Goal: Task Accomplishment & Management: Use online tool/utility

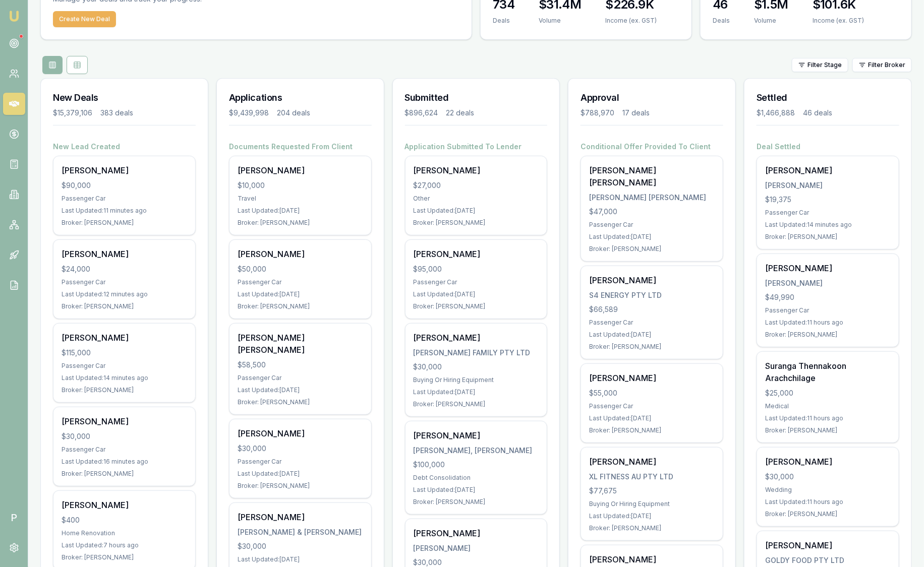
scroll to position [63, 0]
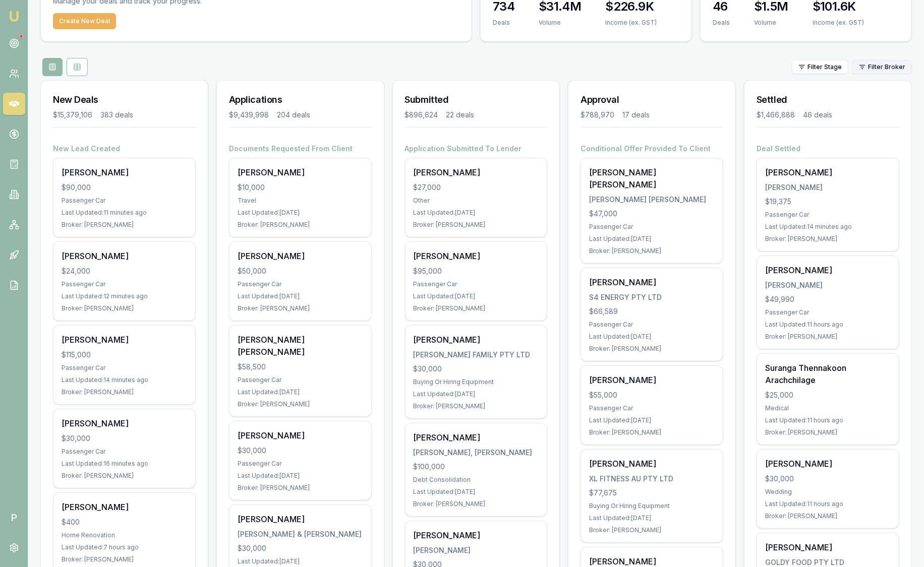
click at [870, 67] on html "Emu Broker P Sam Crouch Toggle Menu Your Deals Manage your deals and track your…" at bounding box center [462, 220] width 924 height 567
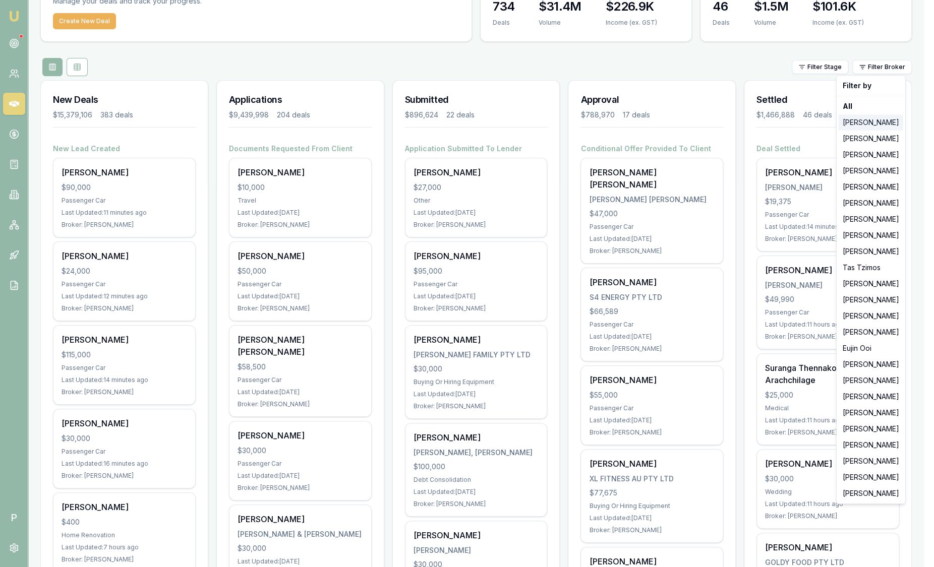
click at [871, 125] on div "[PERSON_NAME]" at bounding box center [871, 122] width 65 height 16
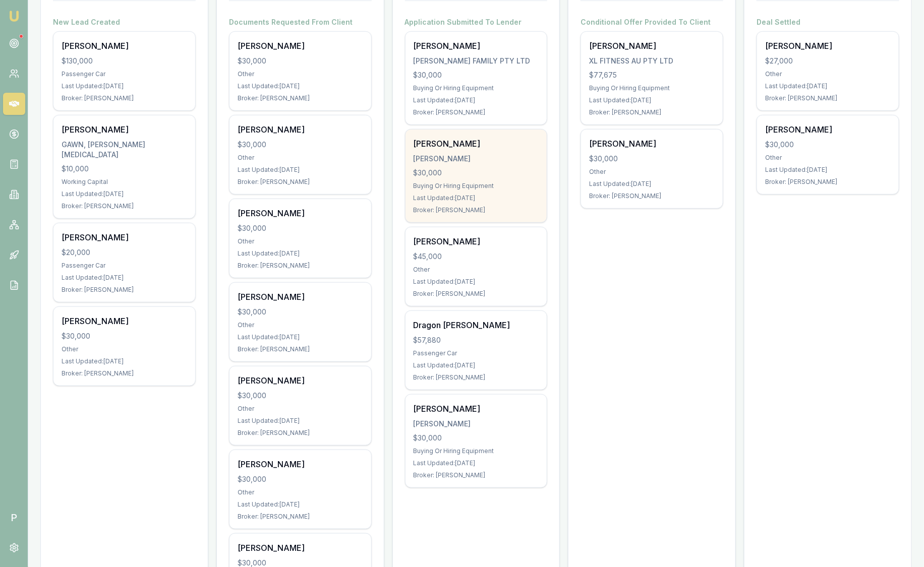
scroll to position [189, 0]
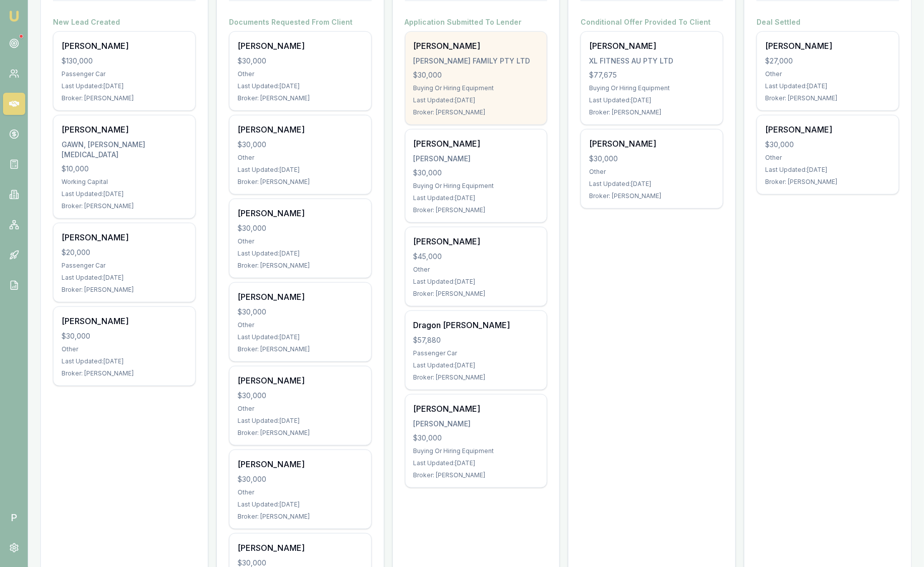
click at [501, 94] on div "Shane Jackson JACKSON FAMILY PTY LTD $30,000 Buying Or Hiring Equipment Last Up…" at bounding box center [476, 78] width 142 height 93
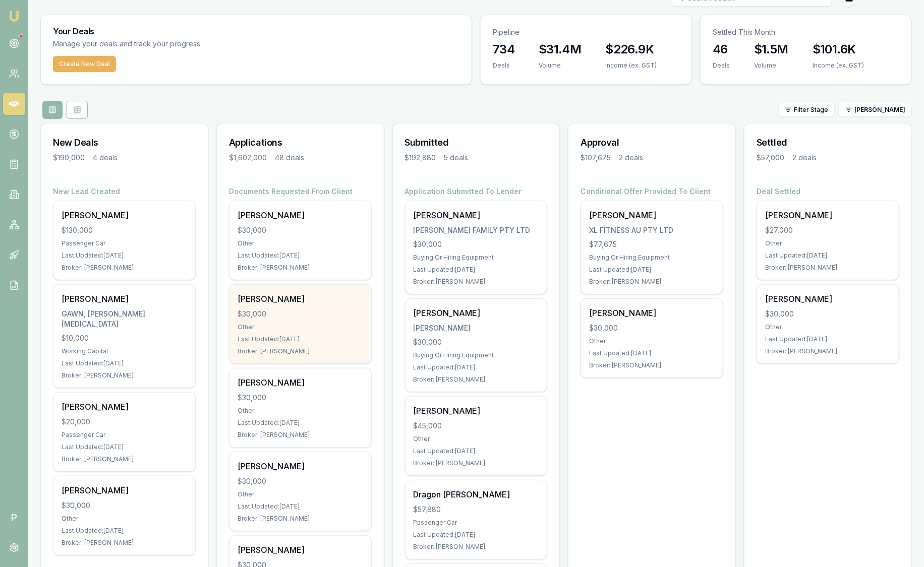
scroll to position [0, 0]
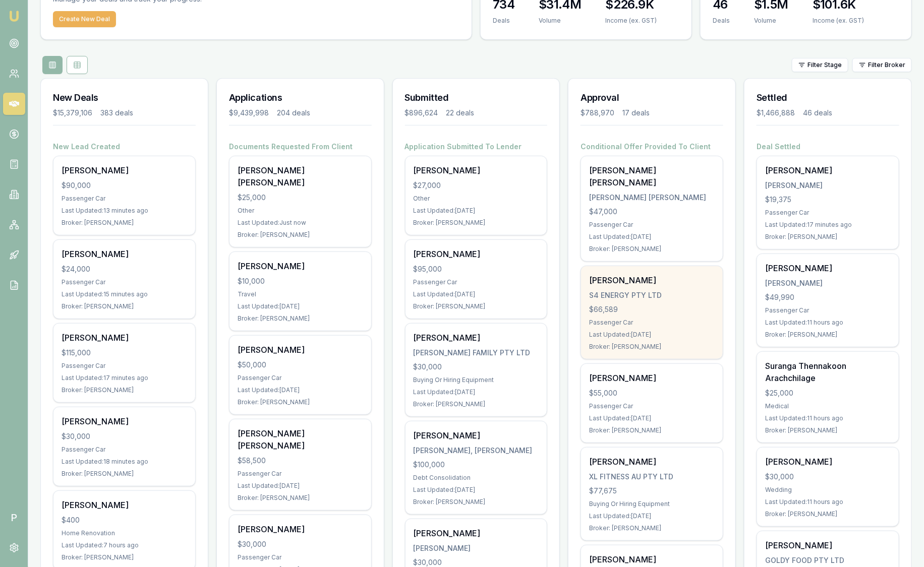
scroll to position [63, 0]
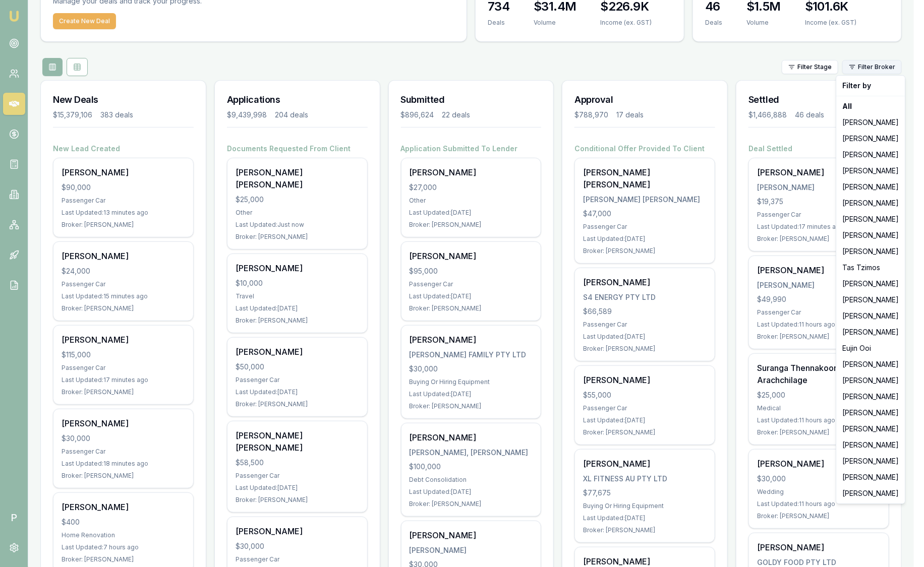
click at [870, 71] on html "Emu Broker P Sam Crouch Toggle Menu Your Deals Manage your deals and track your…" at bounding box center [462, 220] width 924 height 567
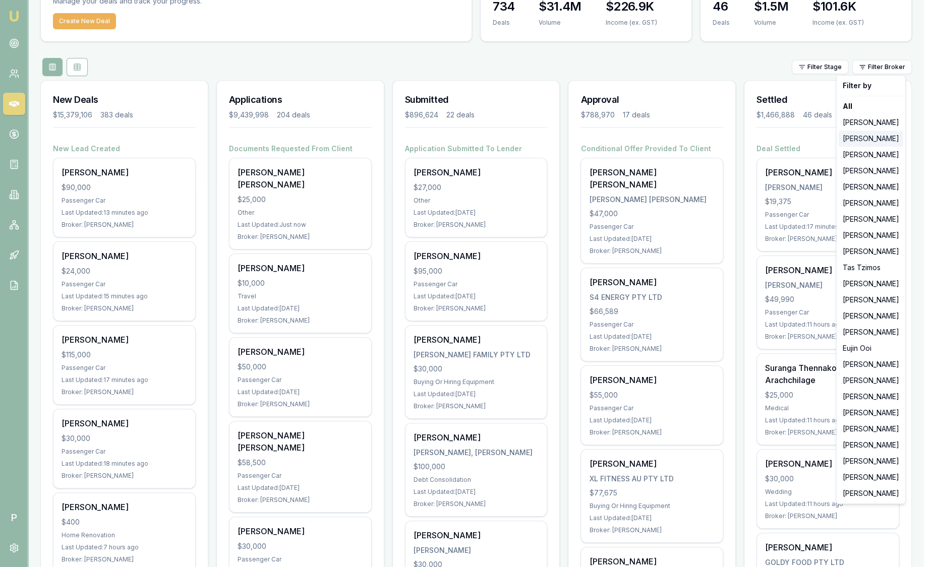
click at [871, 136] on div "[PERSON_NAME]" at bounding box center [871, 139] width 65 height 16
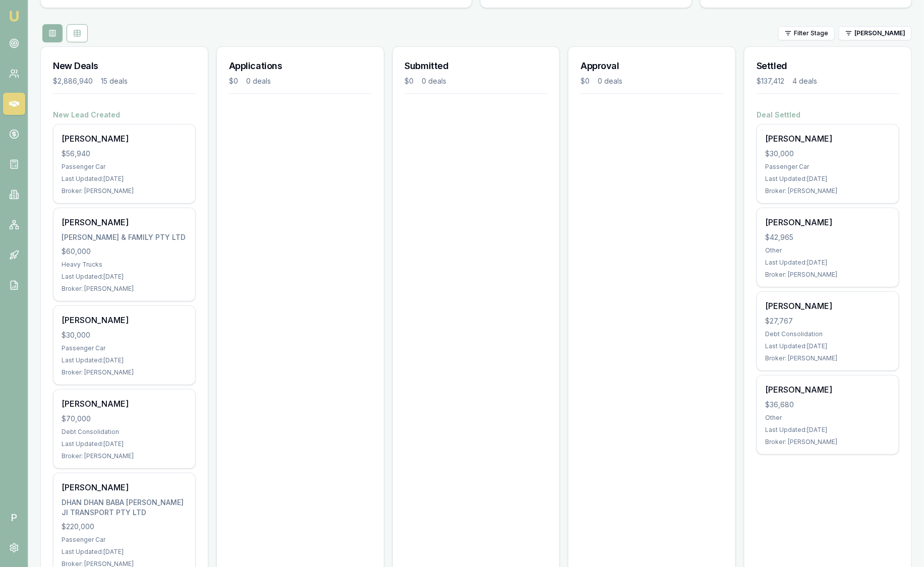
scroll to position [0, 0]
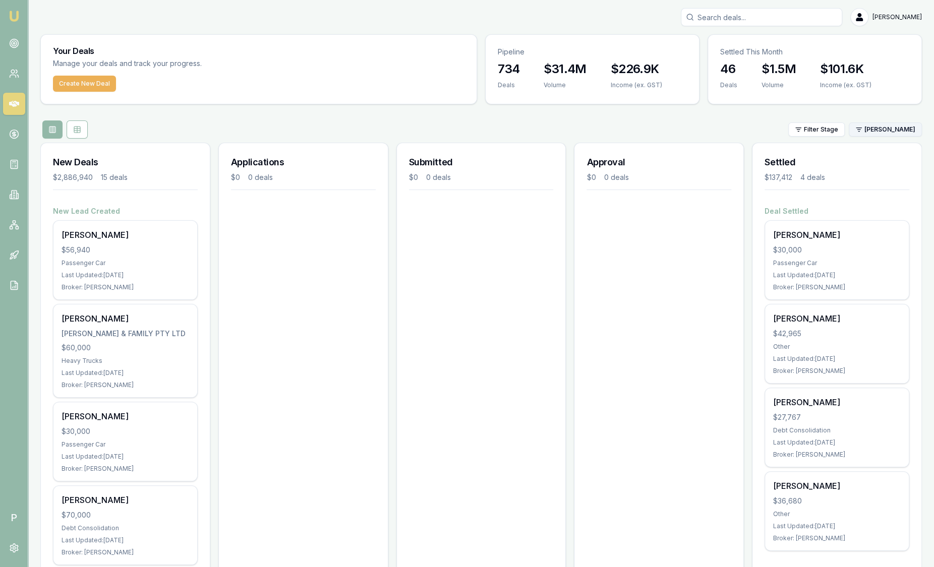
click at [880, 129] on html "Emu Broker P Sam Crouch Toggle Menu Your Deals Manage your deals and track your…" at bounding box center [467, 283] width 934 height 567
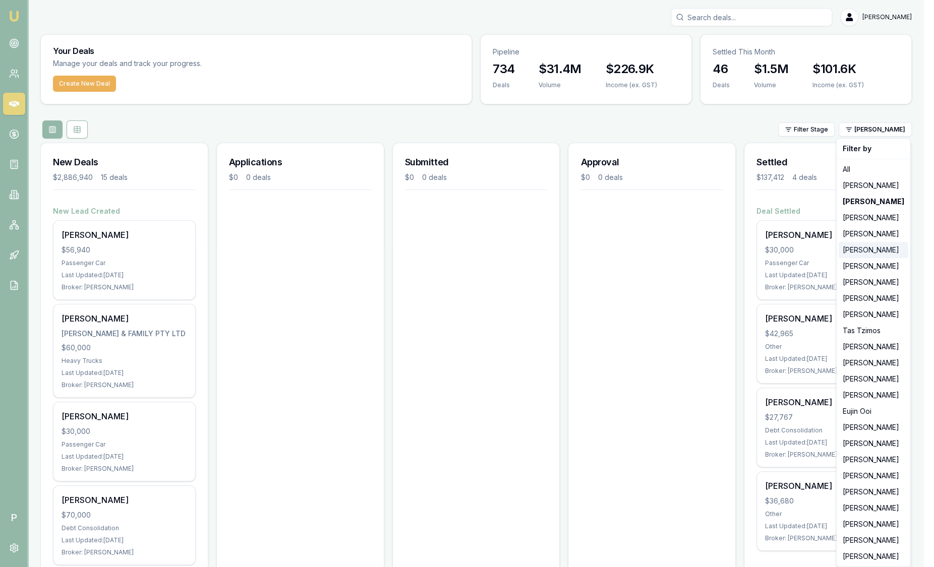
click at [862, 248] on div "Evette Abdo" at bounding box center [874, 250] width 70 height 16
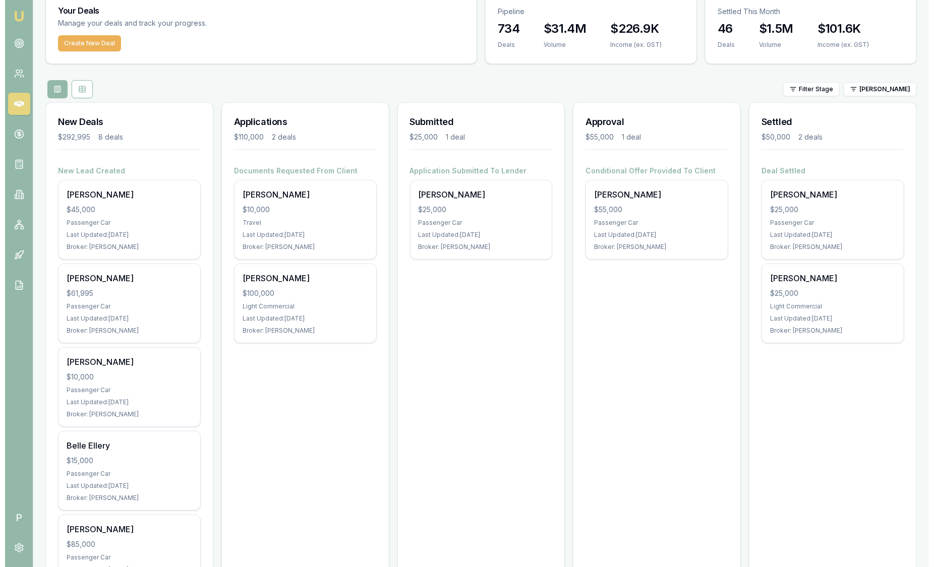
scroll to position [38, 0]
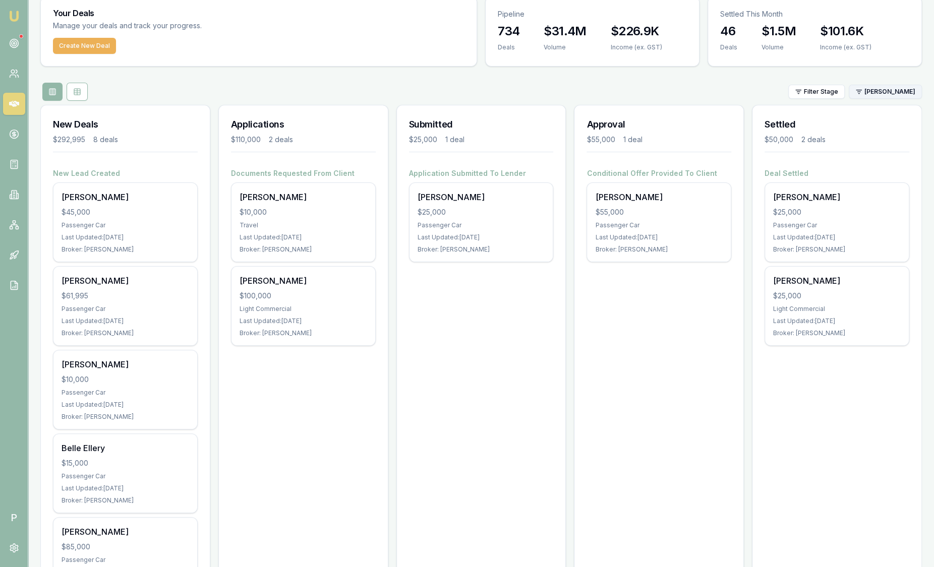
click at [873, 91] on html "Emu Broker P Sam Crouch Toggle Menu Your Deals Manage your deals and track your…" at bounding box center [467, 245] width 934 height 567
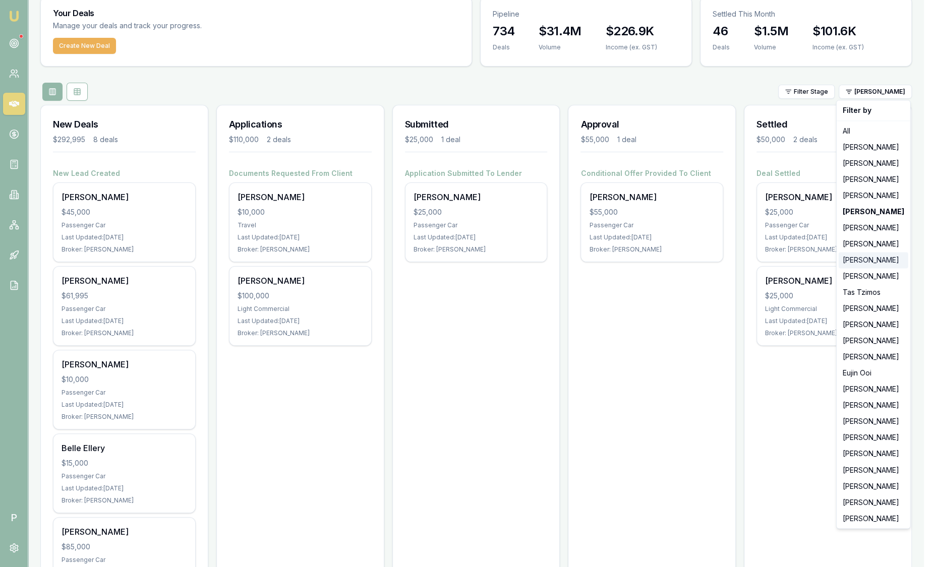
click at [868, 260] on div "Wendy Fonseka" at bounding box center [874, 260] width 70 height 16
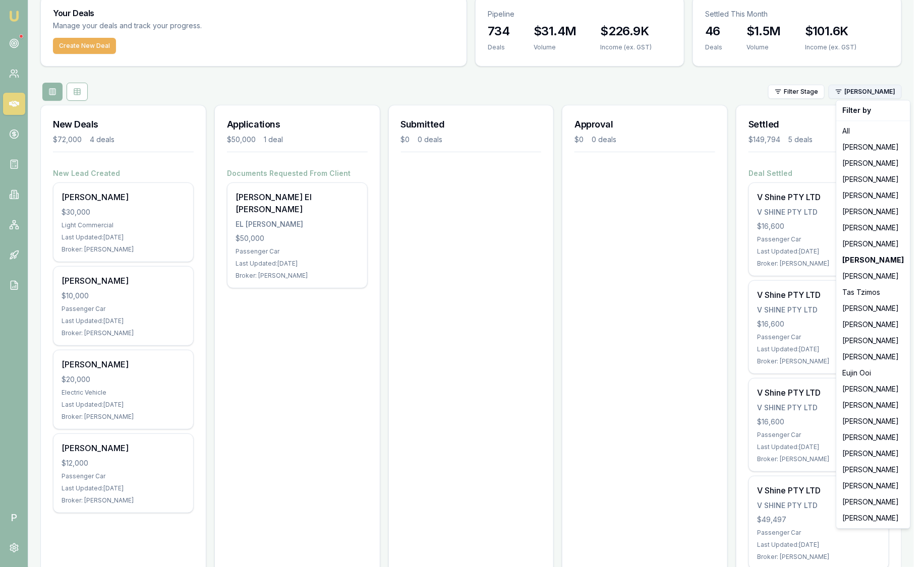
click at [880, 93] on html "Emu Broker P Sam Crouch Toggle Menu Your Deals Manage your deals and track your…" at bounding box center [462, 245] width 924 height 567
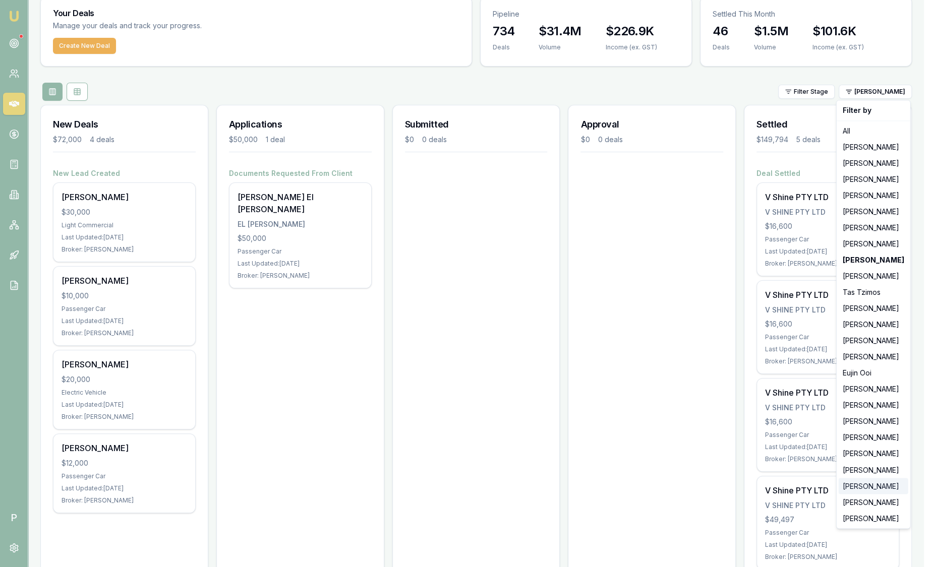
click at [856, 482] on div "Laura La Micela" at bounding box center [874, 486] width 70 height 16
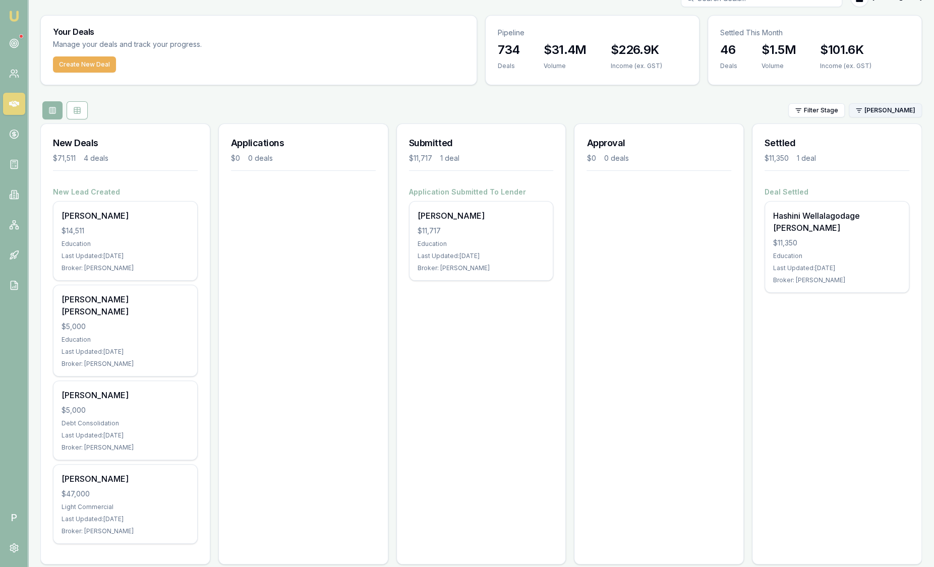
click at [865, 113] on html "Emu Broker P Sam Crouch Toggle Menu Your Deals Manage your deals and track your…" at bounding box center [467, 264] width 934 height 567
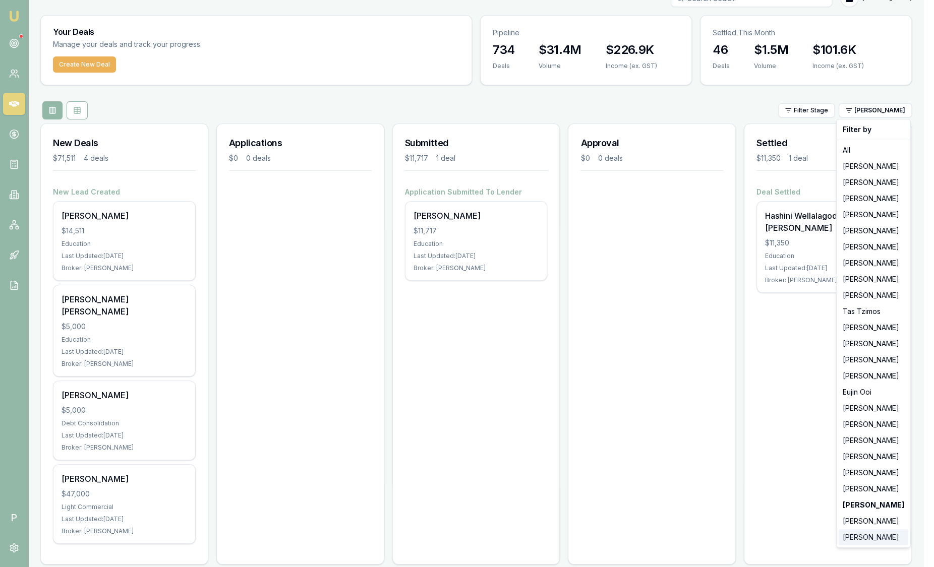
click at [865, 533] on div "Ray Guan" at bounding box center [874, 538] width 70 height 16
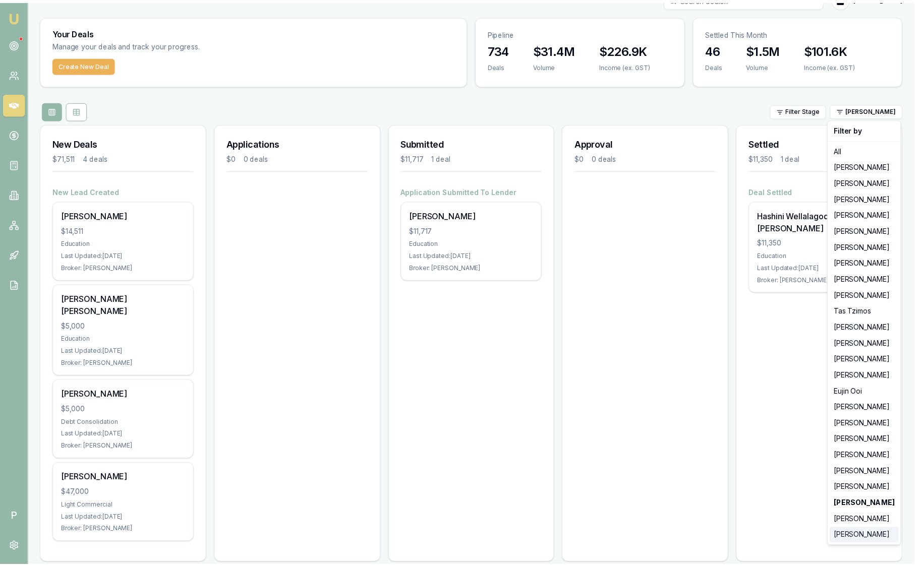
scroll to position [0, 0]
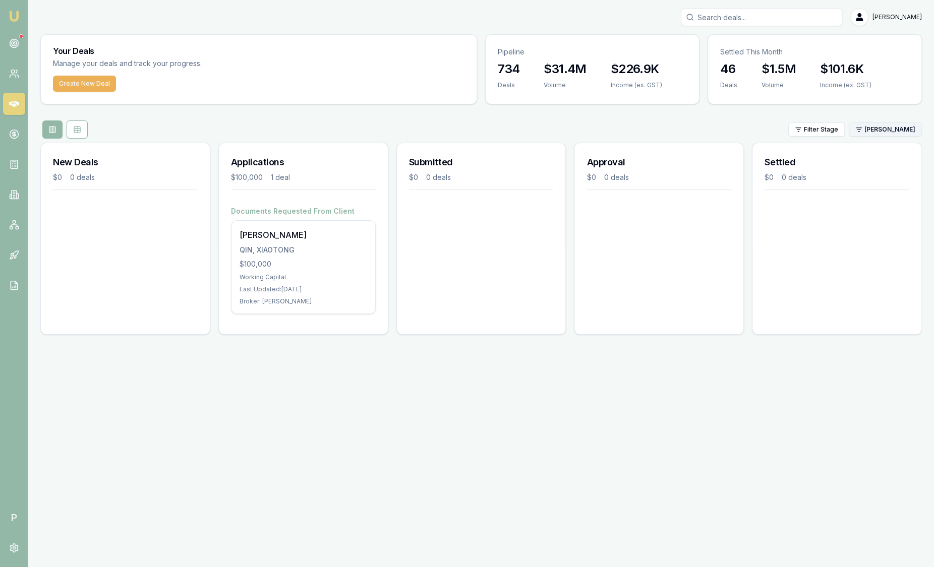
click at [891, 129] on html "Emu Broker P Sam Crouch Toggle Menu Your Deals Manage your deals and track your…" at bounding box center [467, 283] width 934 height 567
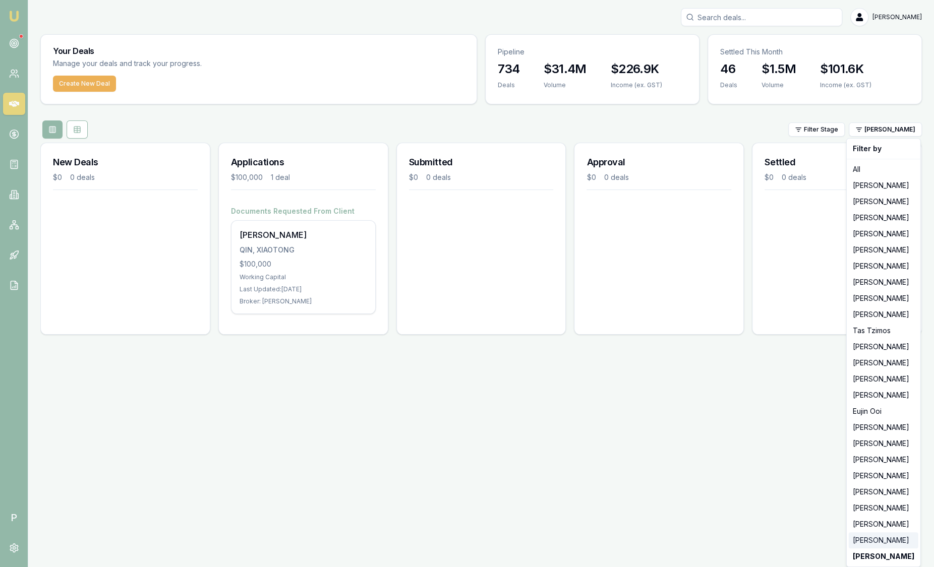
click at [879, 536] on div "[PERSON_NAME]" at bounding box center [884, 541] width 70 height 16
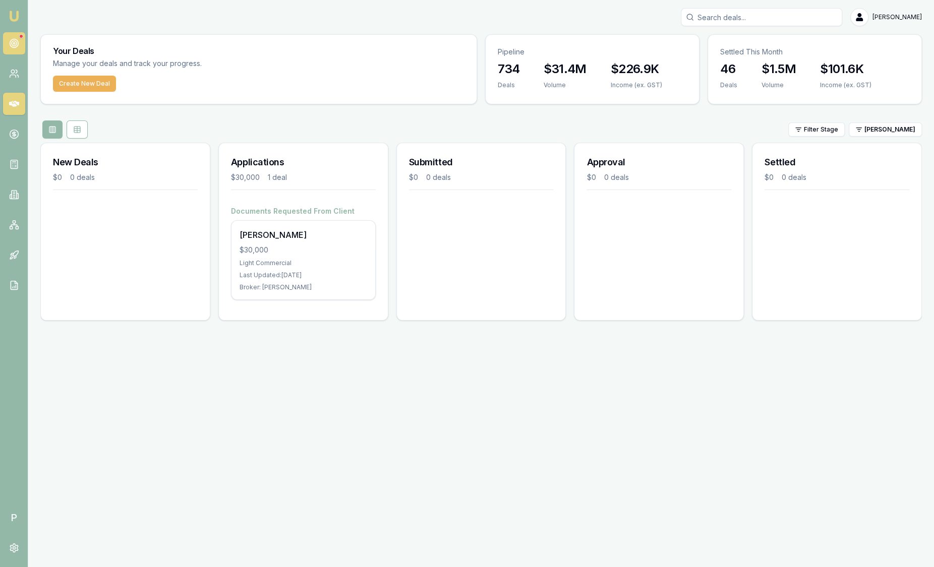
click at [12, 41] on circle at bounding box center [14, 43] width 5 height 5
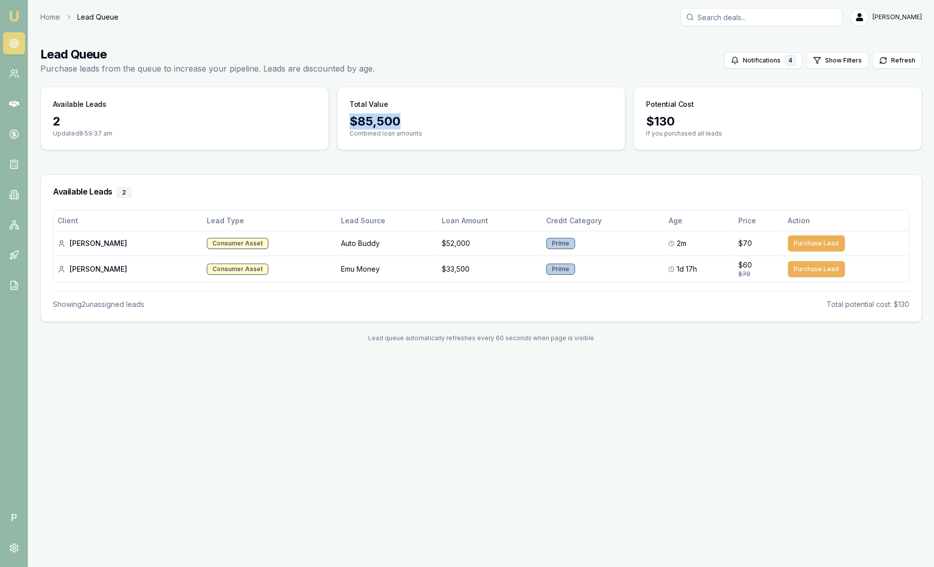
drag, startPoint x: 352, startPoint y: 123, endPoint x: 457, endPoint y: 119, distance: 106.0
click at [457, 119] on div "$ 85,500" at bounding box center [481, 121] width 263 height 16
drag, startPoint x: 457, startPoint y: 119, endPoint x: 457, endPoint y: 172, distance: 53.5
click at [457, 172] on main "Lead Queue Purchase leads from the queue to increase your pipeline. Leads are d…" at bounding box center [481, 194] width 906 height 320
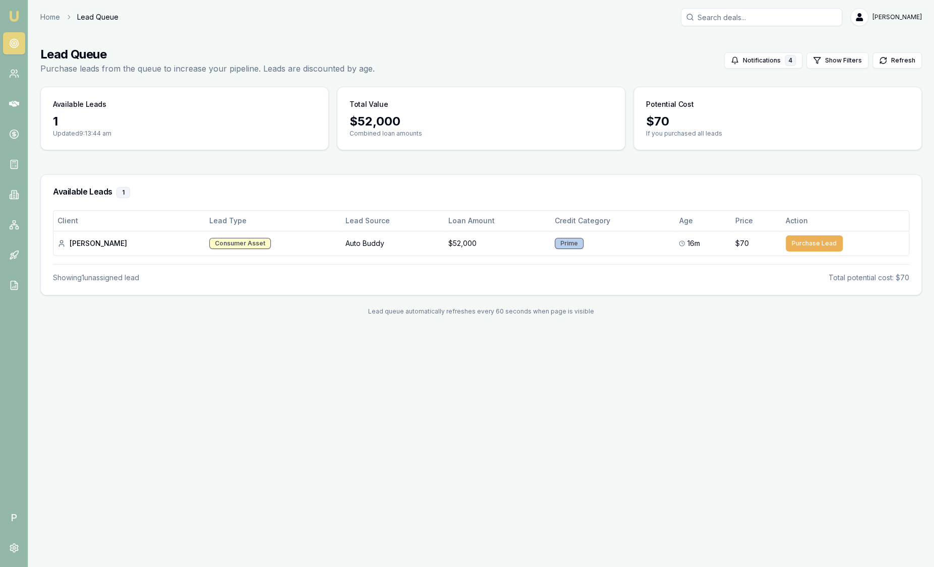
click at [11, 15] on img at bounding box center [14, 16] width 12 height 12
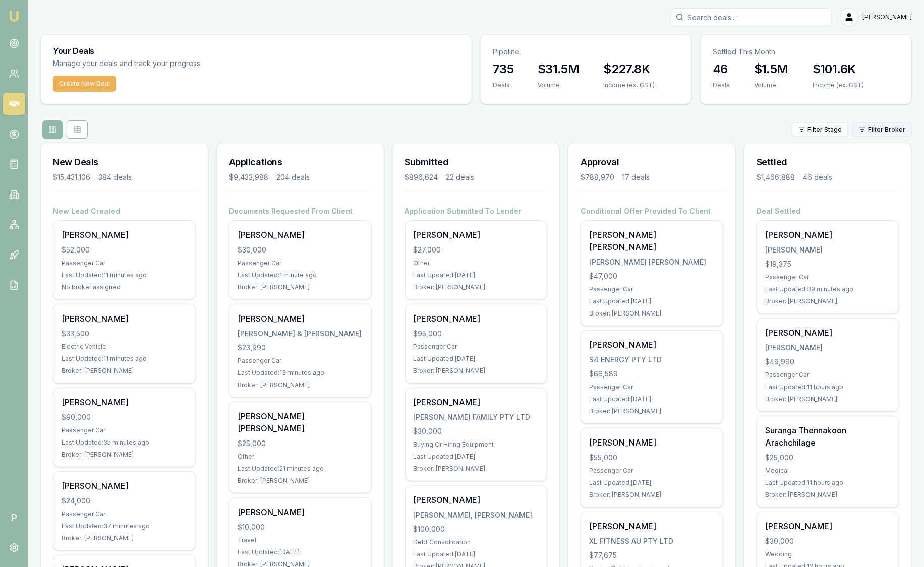
click at [866, 134] on html "Emu Broker P Sam Crouch Toggle Menu Your Deals Manage your deals and track your…" at bounding box center [462, 283] width 924 height 567
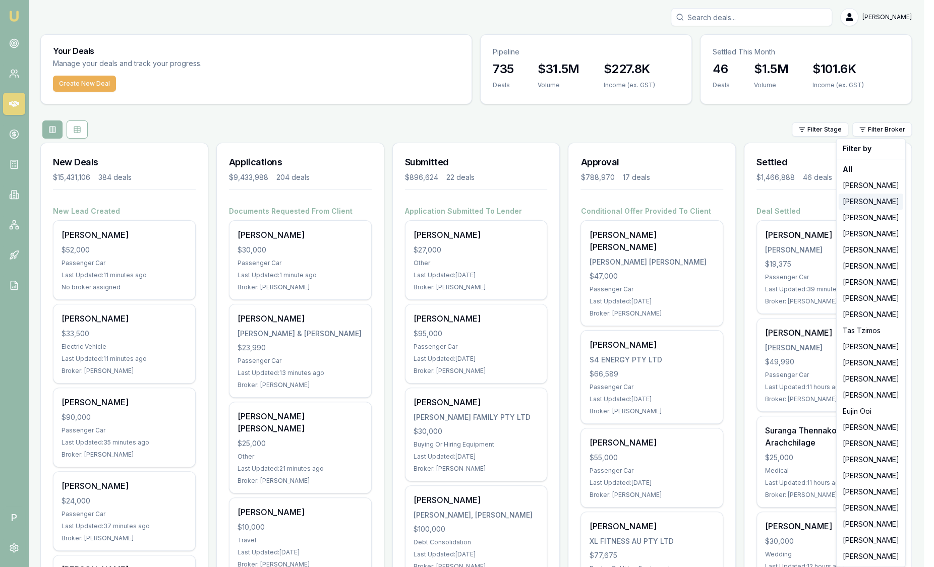
click at [862, 202] on div "Stevette Gelavis" at bounding box center [871, 202] width 65 height 16
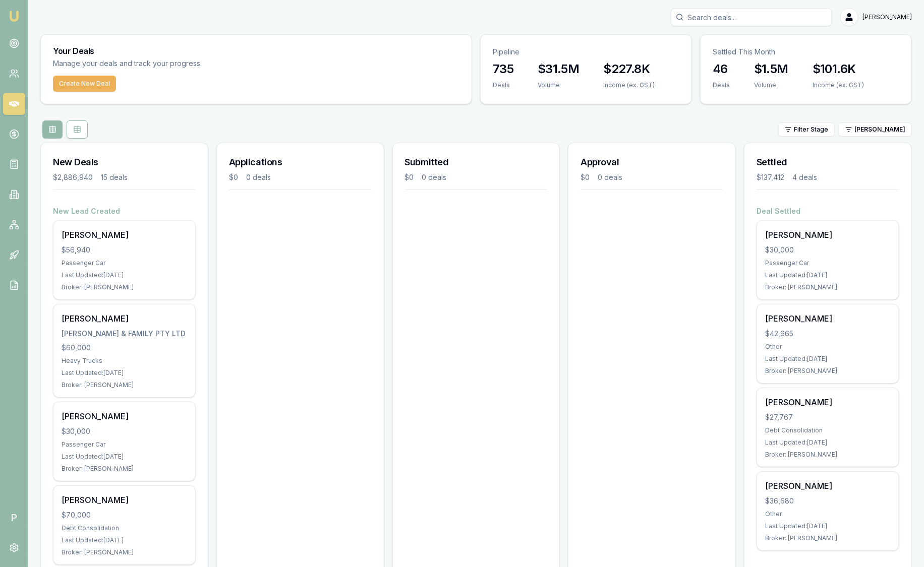
scroll to position [63, 0]
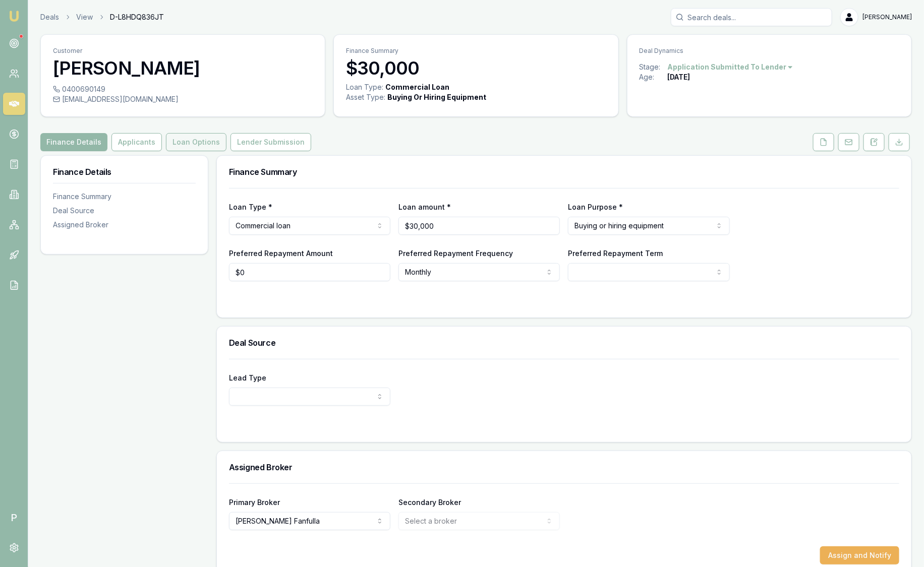
click at [190, 139] on button "Loan Options" at bounding box center [196, 142] width 61 height 18
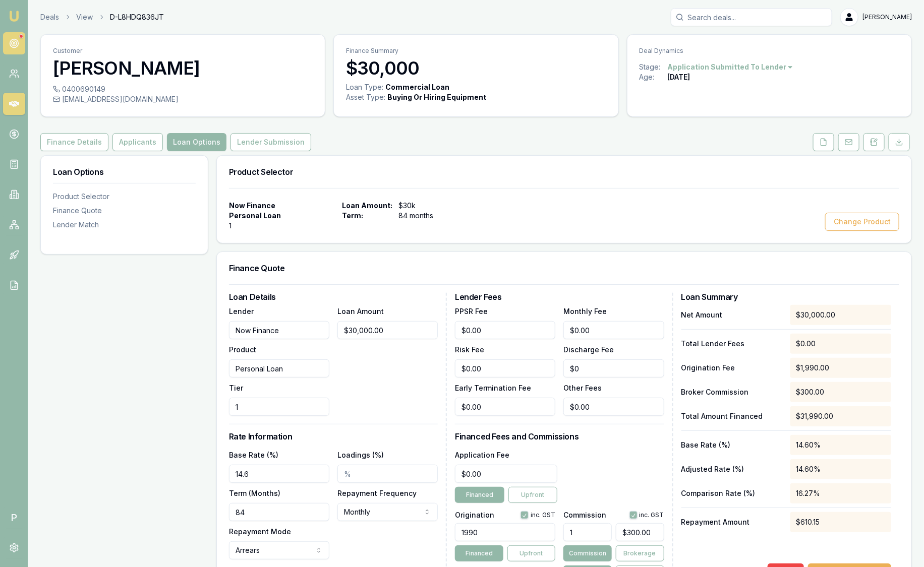
click at [15, 37] on link at bounding box center [14, 43] width 22 height 22
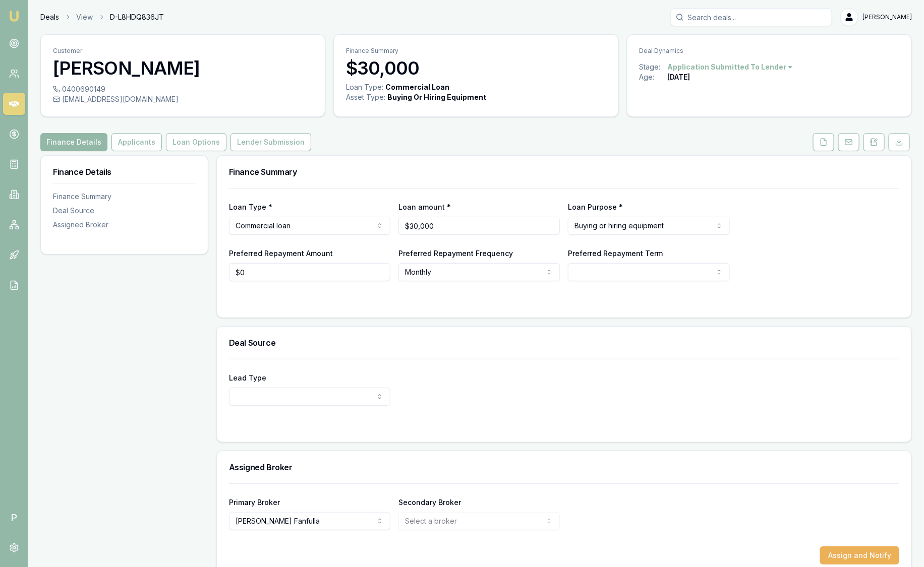
click at [54, 13] on link "Deals" at bounding box center [49, 17] width 19 height 10
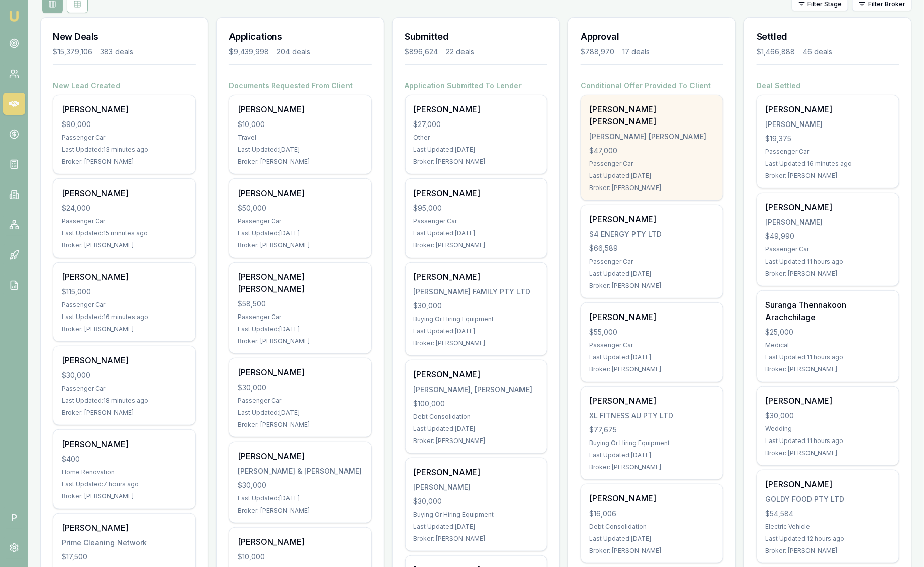
scroll to position [63, 0]
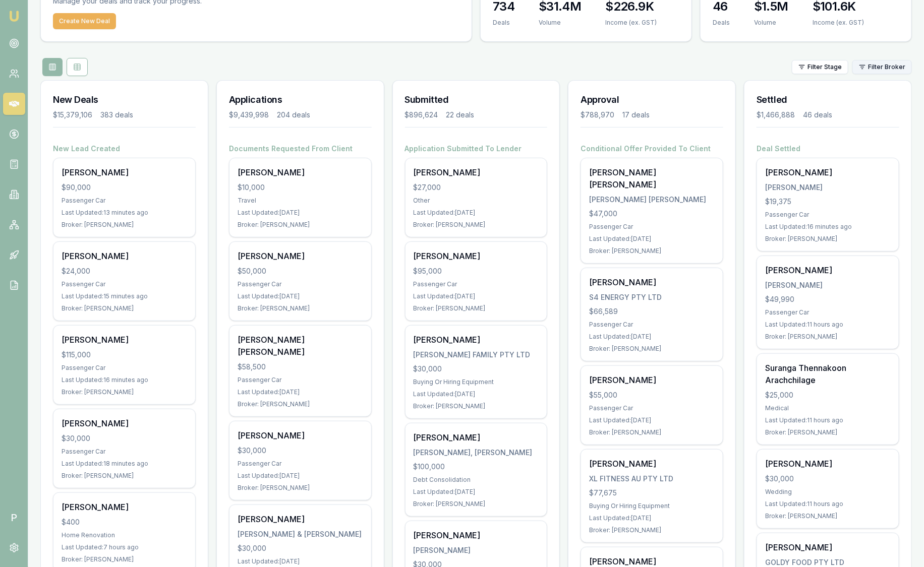
click at [869, 73] on html "Emu Broker P Sam Crouch Toggle Menu Your Deals Manage your deals and track your…" at bounding box center [462, 220] width 924 height 567
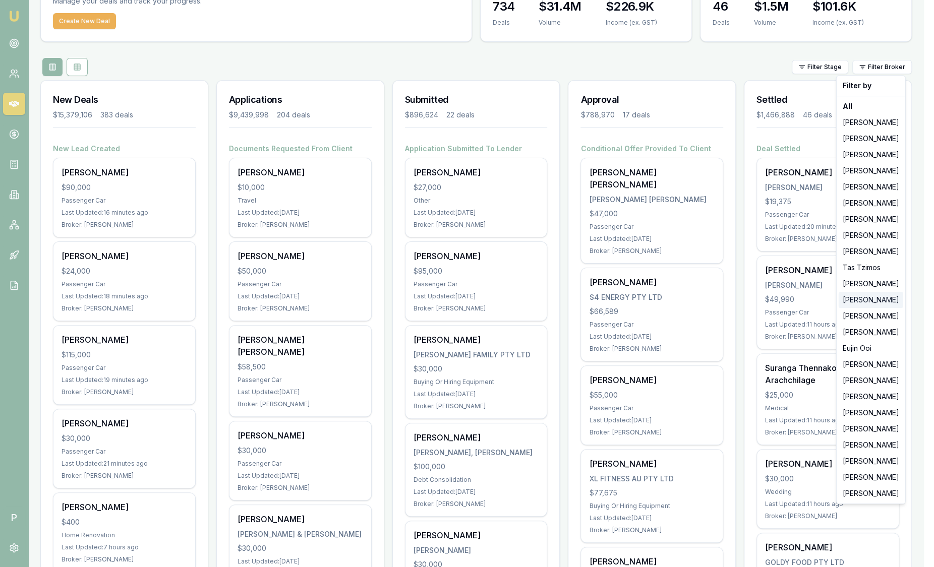
click at [884, 304] on div "[PERSON_NAME]" at bounding box center [871, 300] width 65 height 16
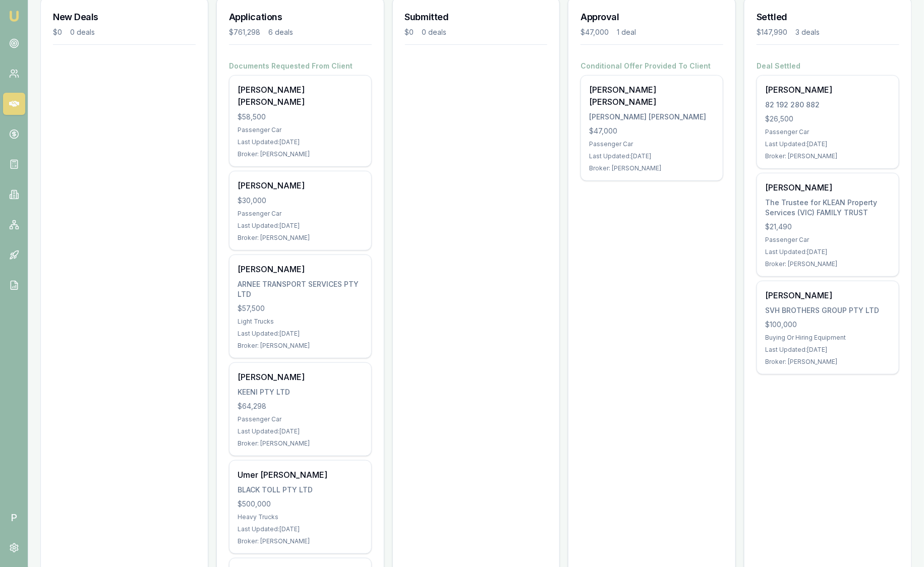
scroll to position [137, 0]
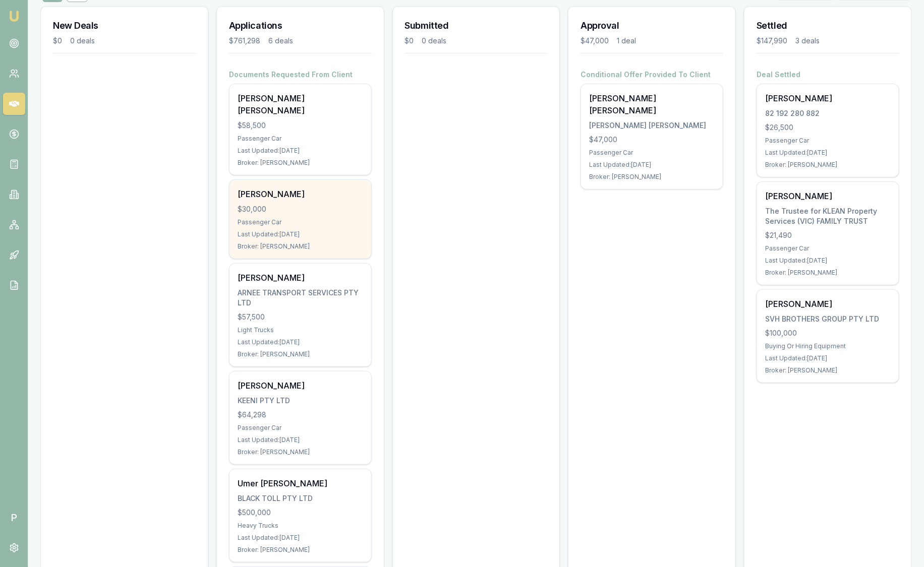
click at [310, 188] on div "[PERSON_NAME]" at bounding box center [301, 194] width 126 height 12
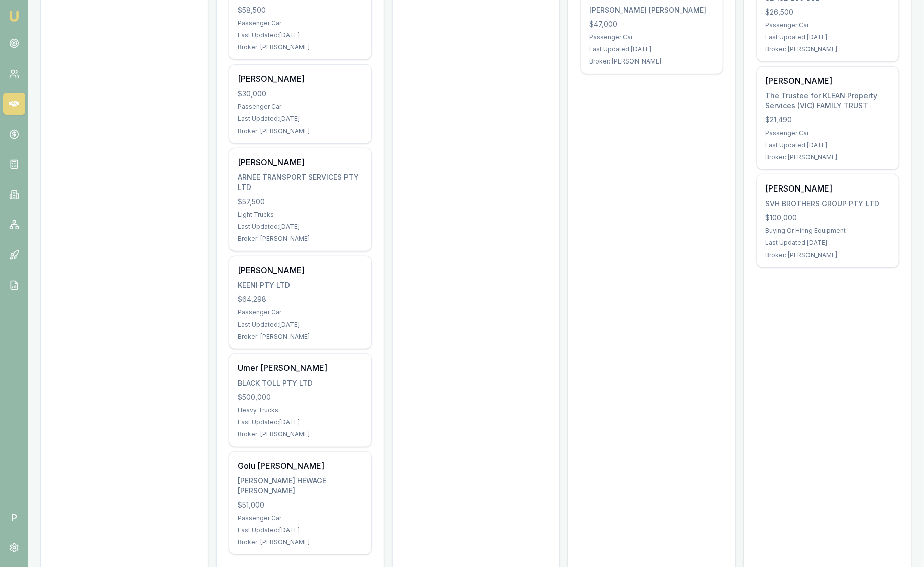
scroll to position [263, 0]
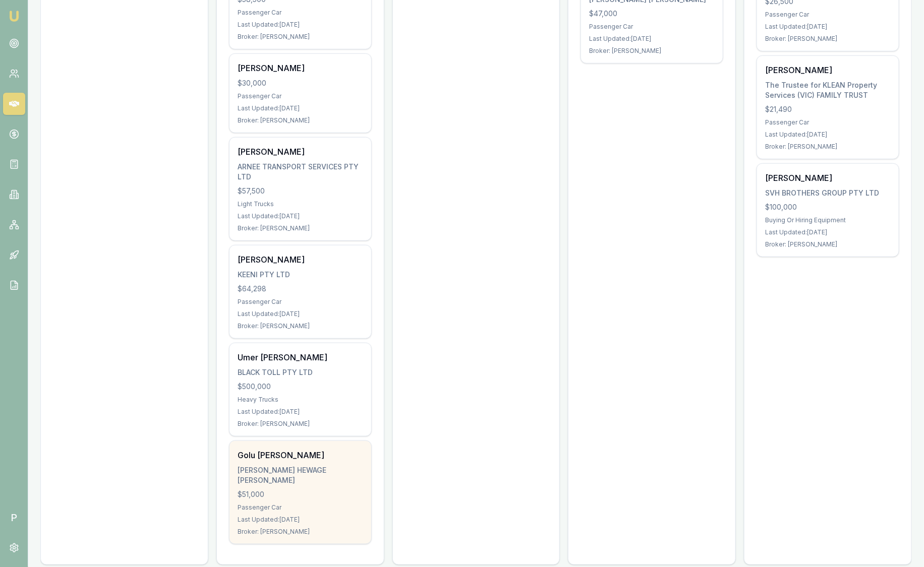
click at [334, 490] on div "$51,000" at bounding box center [301, 495] width 126 height 10
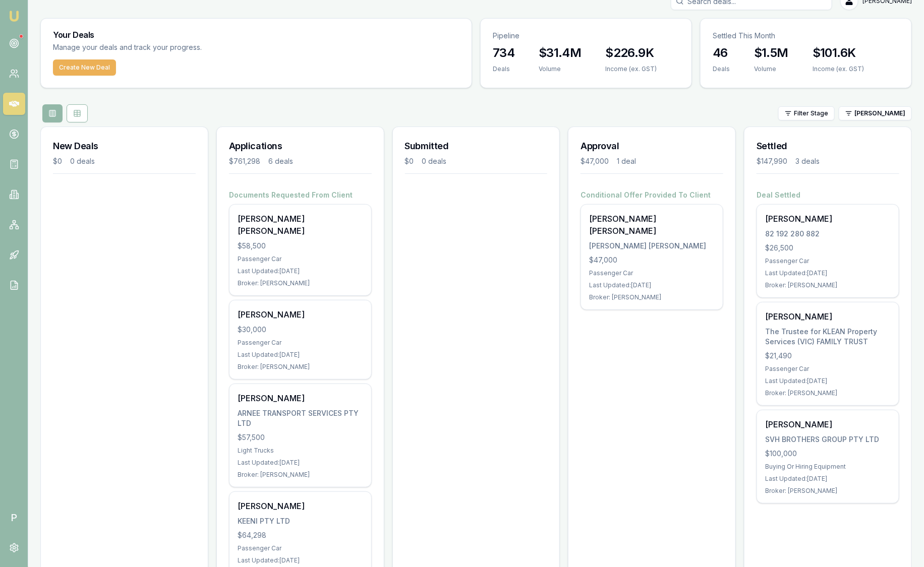
scroll to position [11, 0]
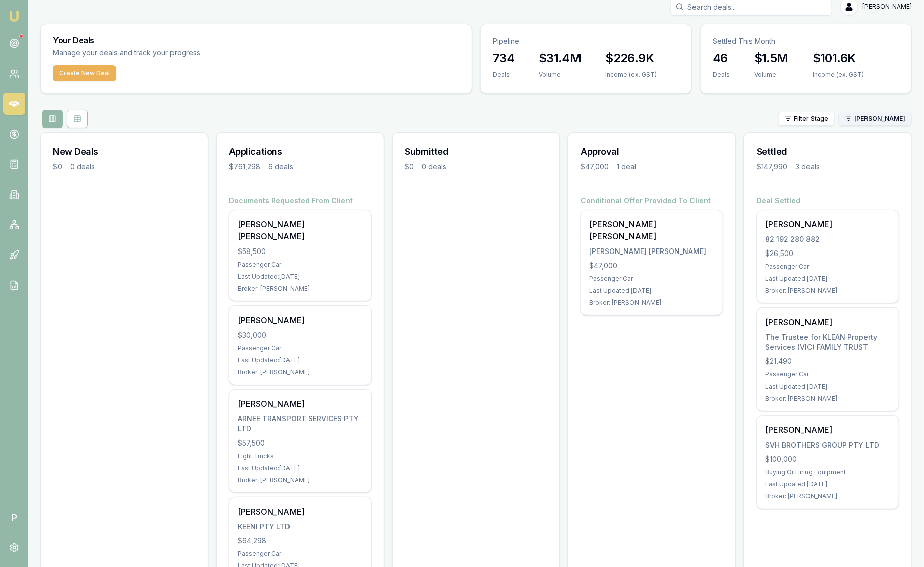
click at [883, 118] on html "Emu Broker P Sam Crouch Toggle Menu Your Deals Manage your deals and track your…" at bounding box center [462, 272] width 924 height 567
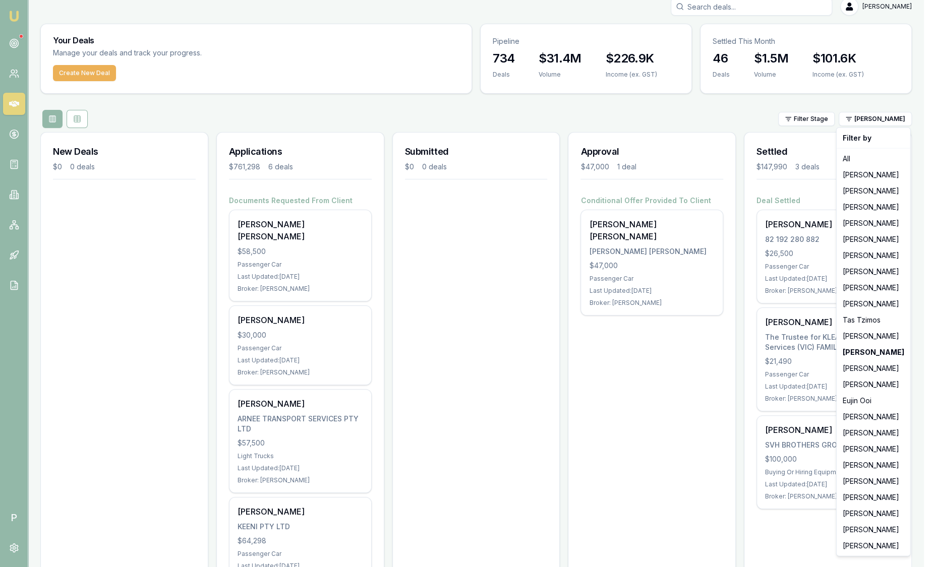
click at [307, 320] on html "Emu Broker P Sam Crouch Toggle Menu Your Deals Manage your deals and track your…" at bounding box center [467, 272] width 934 height 567
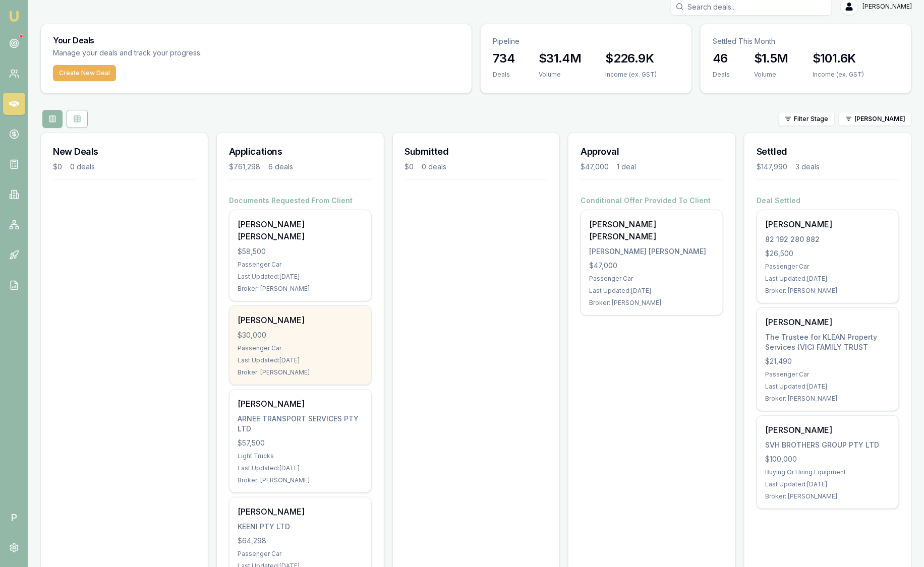
click at [312, 330] on div "$30,000" at bounding box center [301, 335] width 126 height 10
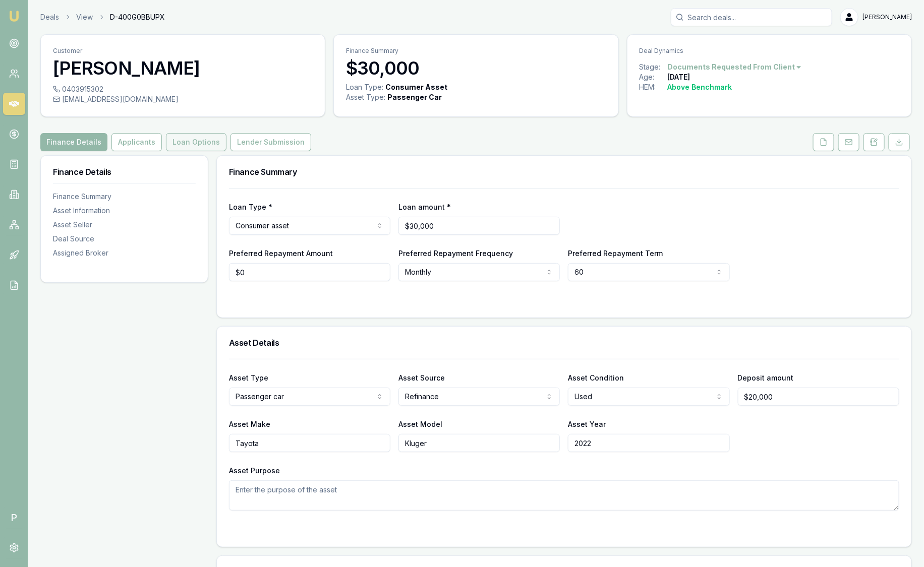
click at [191, 144] on button "Loan Options" at bounding box center [196, 142] width 61 height 18
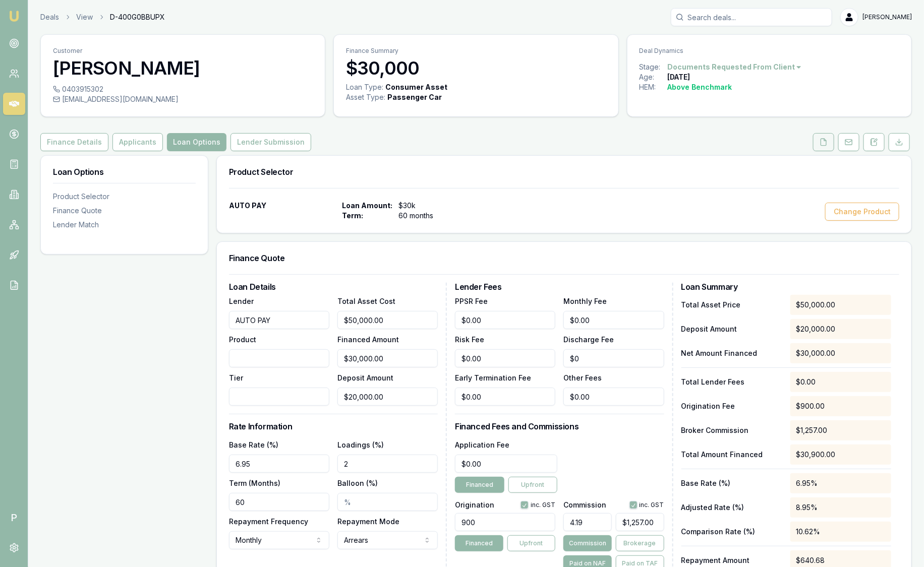
click at [832, 142] on button at bounding box center [823, 142] width 21 height 18
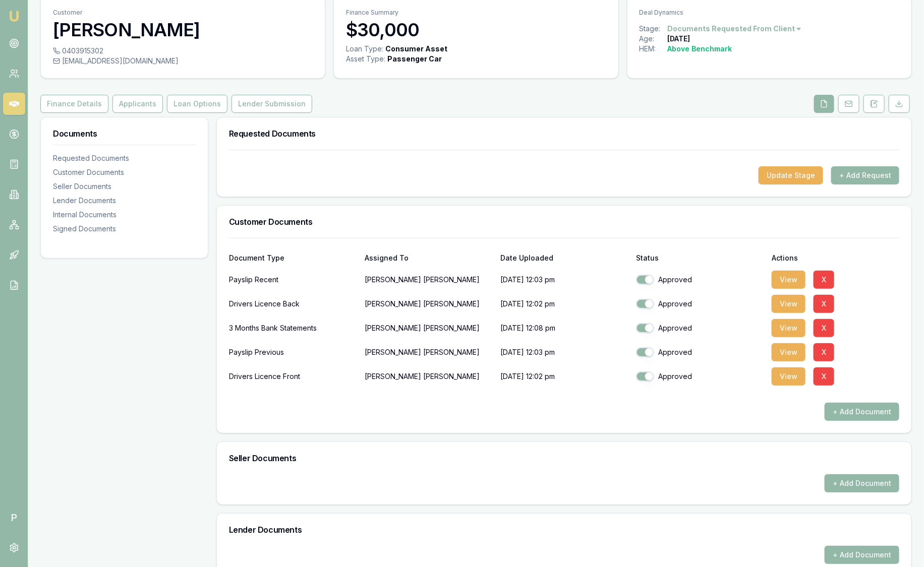
scroll to position [38, 0]
click at [151, 106] on button "Applicants" at bounding box center [137, 104] width 50 height 18
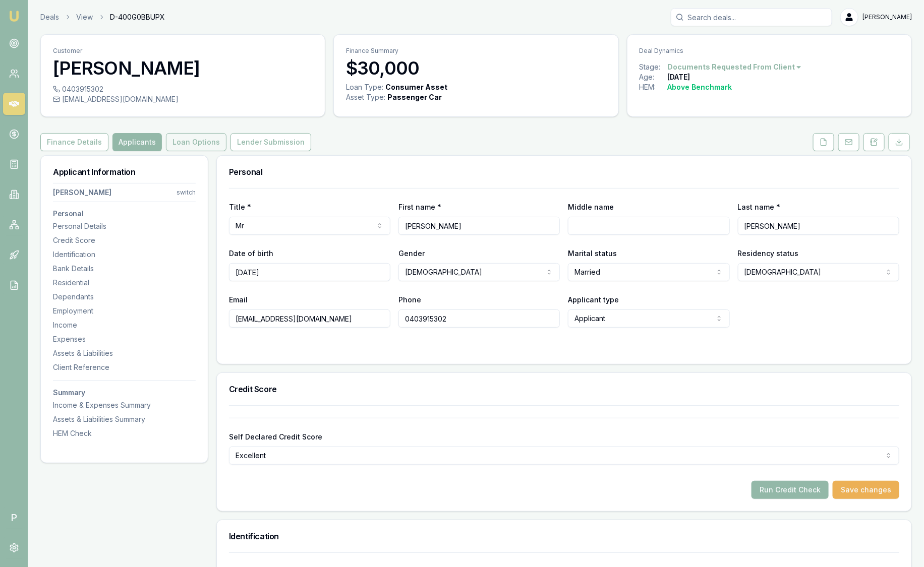
click at [200, 145] on button "Loan Options" at bounding box center [196, 142] width 61 height 18
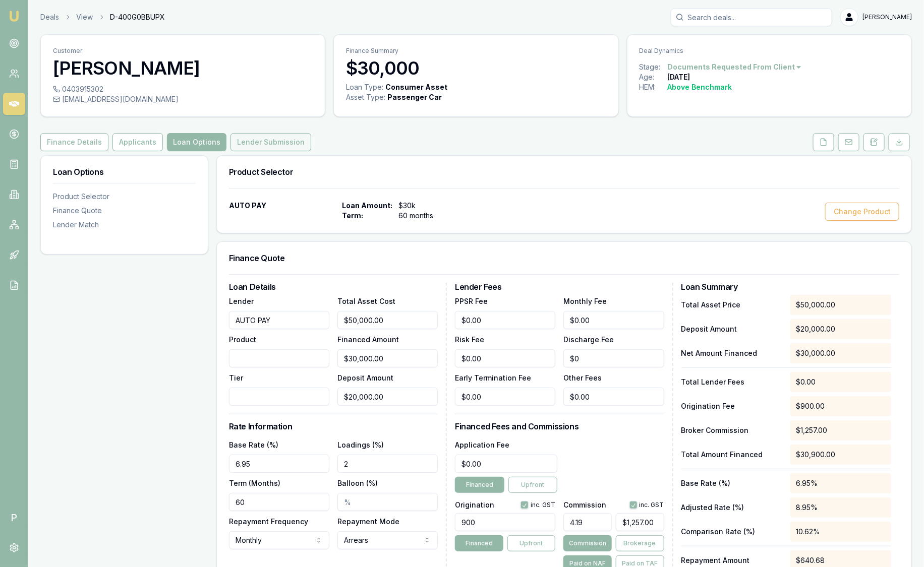
click at [257, 141] on button "Lender Submission" at bounding box center [270, 142] width 81 height 18
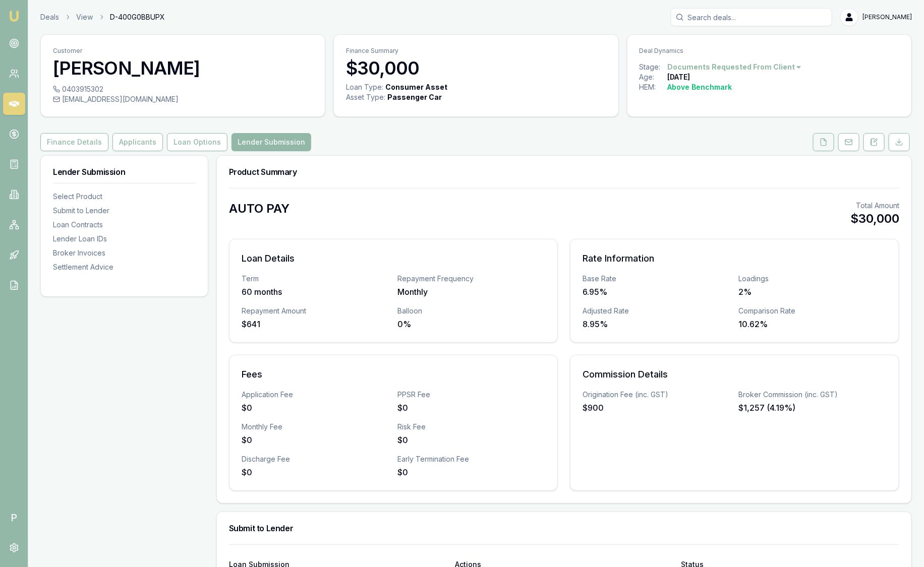
click at [822, 144] on icon at bounding box center [824, 142] width 6 height 7
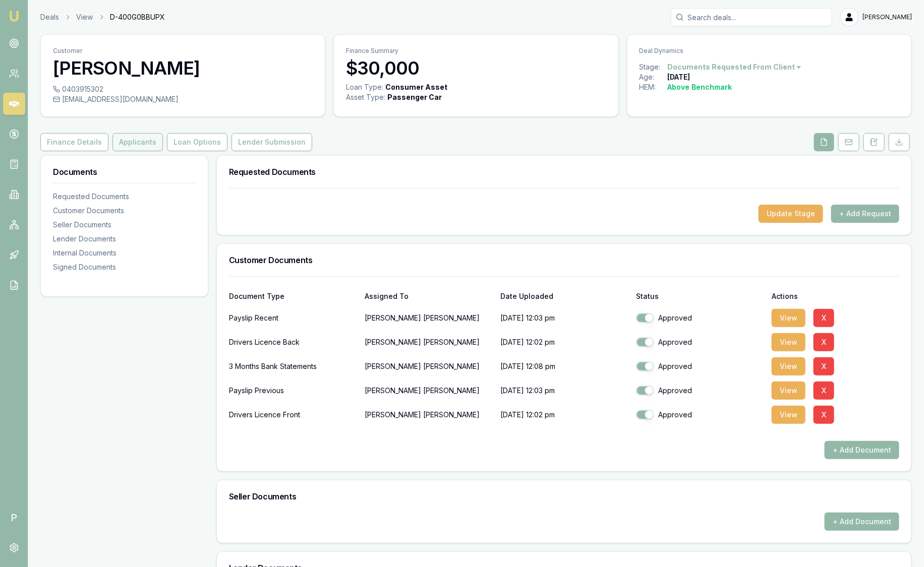
click at [149, 144] on button "Applicants" at bounding box center [137, 142] width 50 height 18
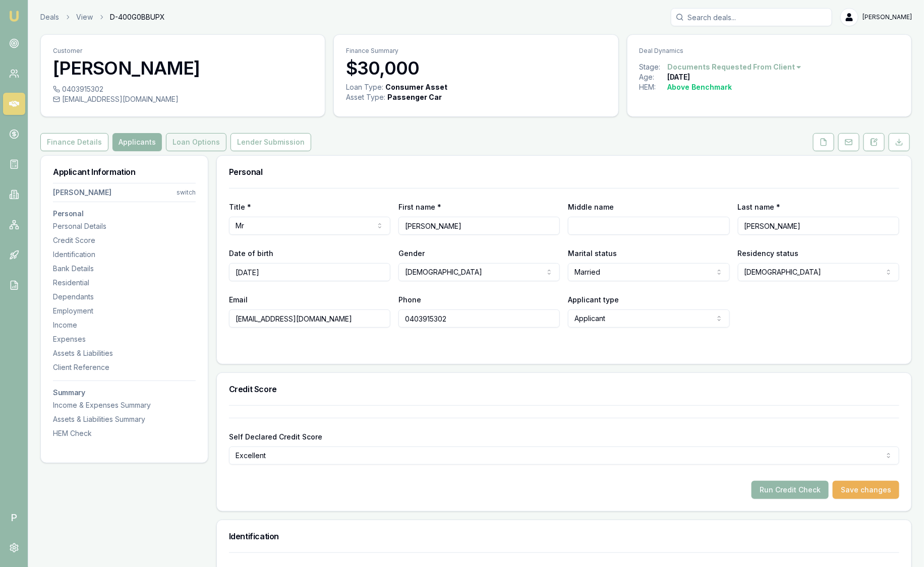
click at [207, 147] on button "Loan Options" at bounding box center [196, 142] width 61 height 18
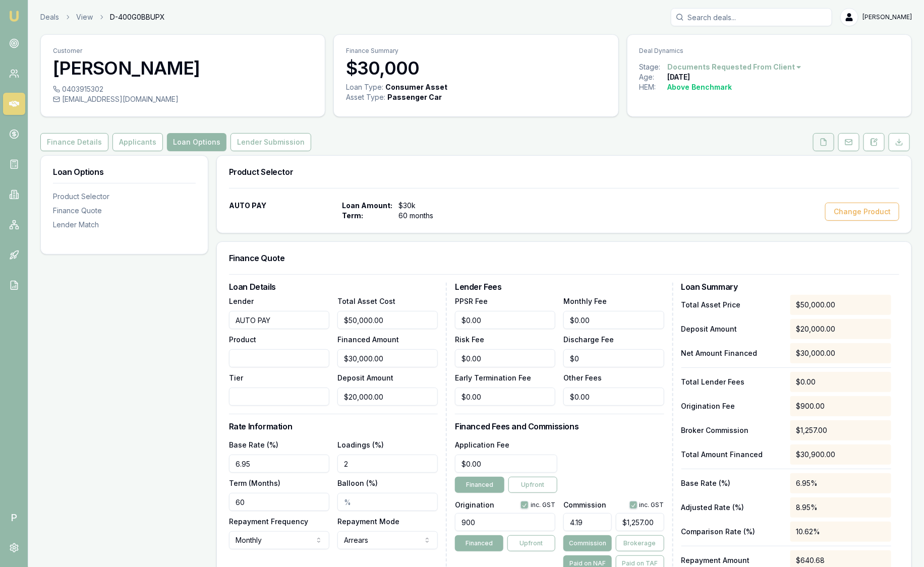
click at [825, 141] on icon at bounding box center [824, 142] width 8 height 8
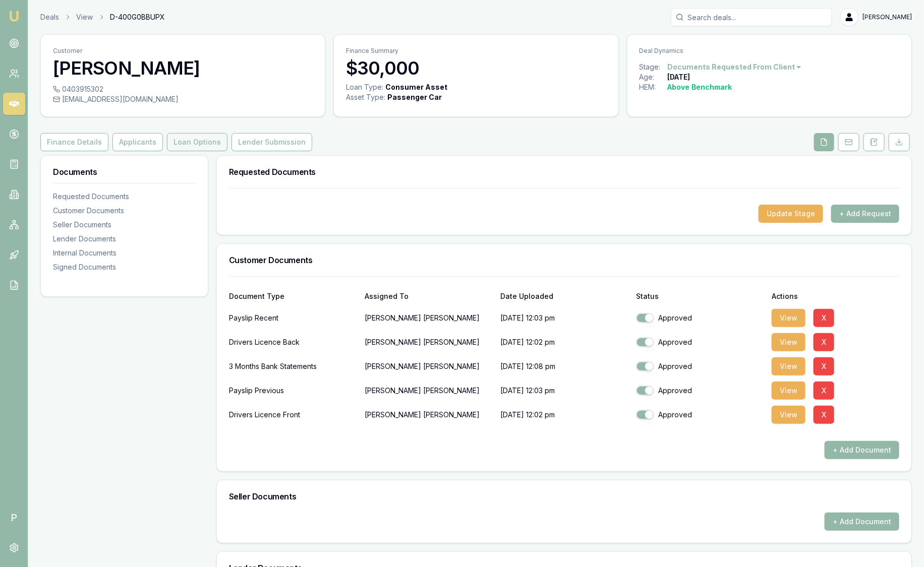
click at [191, 143] on button "Loan Options" at bounding box center [197, 142] width 61 height 18
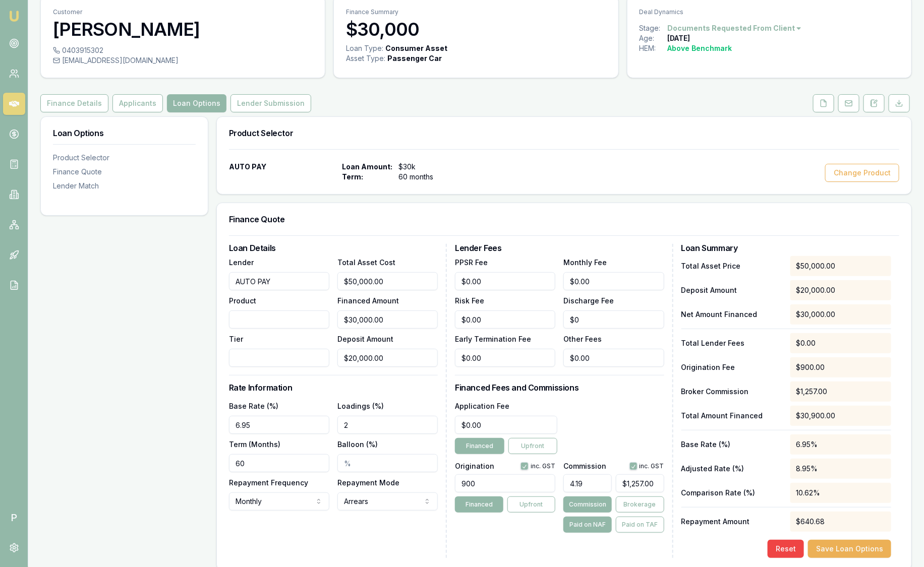
scroll to position [63, 0]
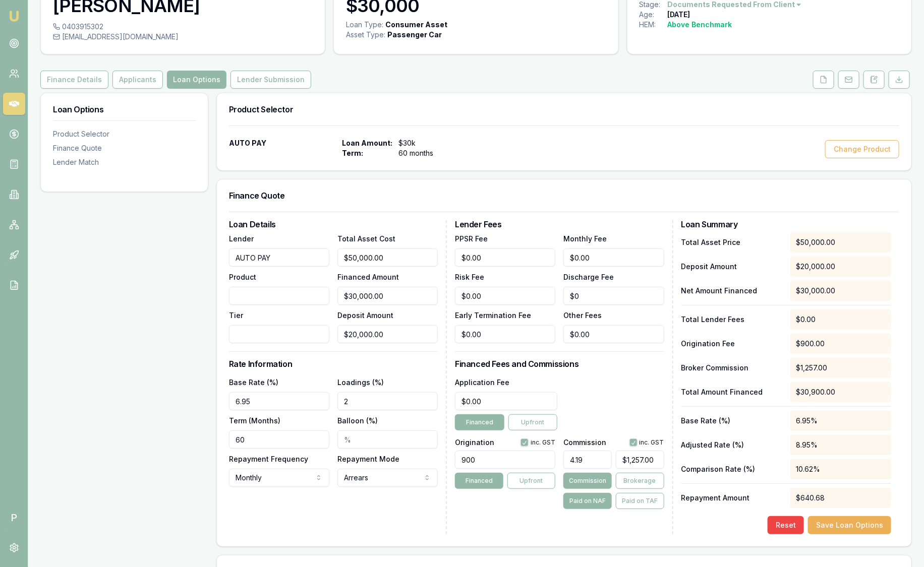
click at [253, 292] on input "Product" at bounding box center [279, 296] width 100 height 18
click at [288, 78] on button "Lender Submission" at bounding box center [270, 80] width 81 height 18
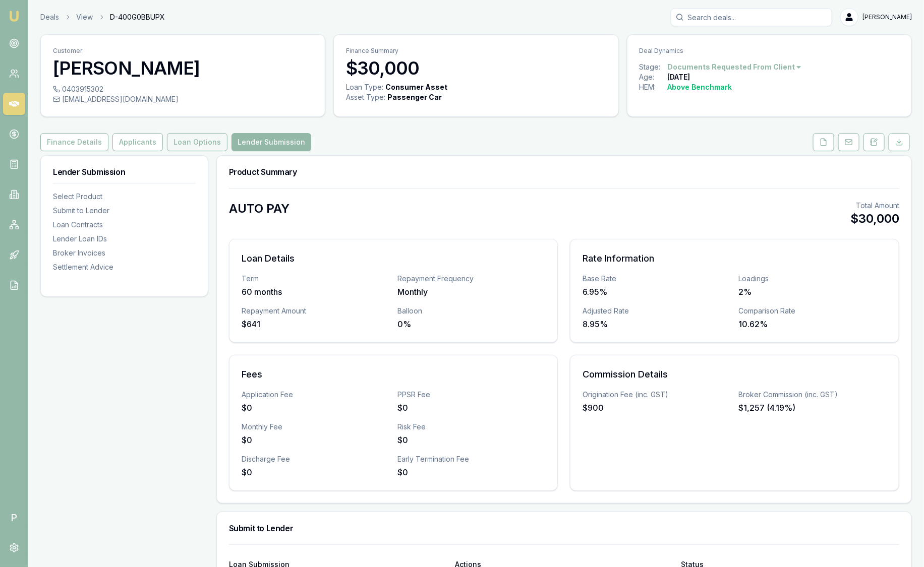
click at [188, 139] on button "Loan Options" at bounding box center [197, 142] width 61 height 18
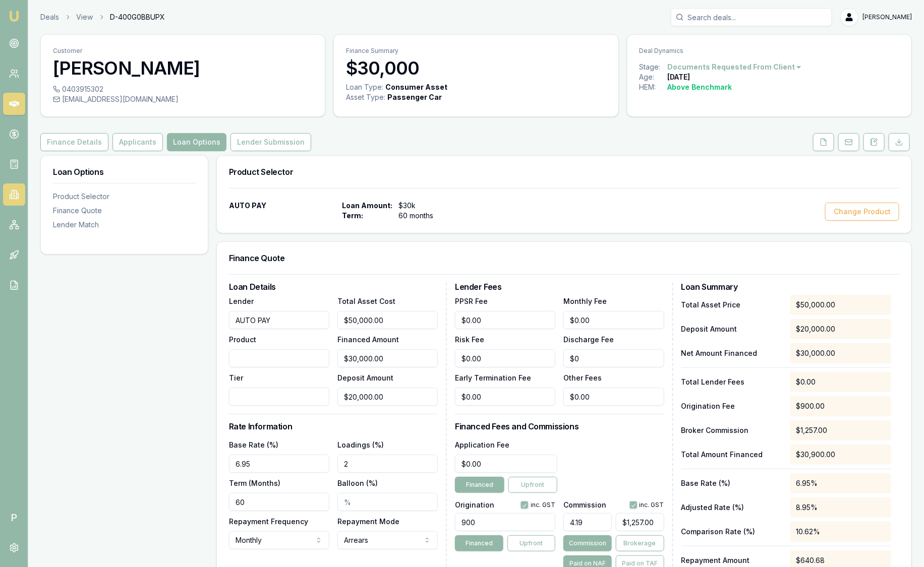
click at [15, 197] on icon at bounding box center [14, 195] width 10 height 10
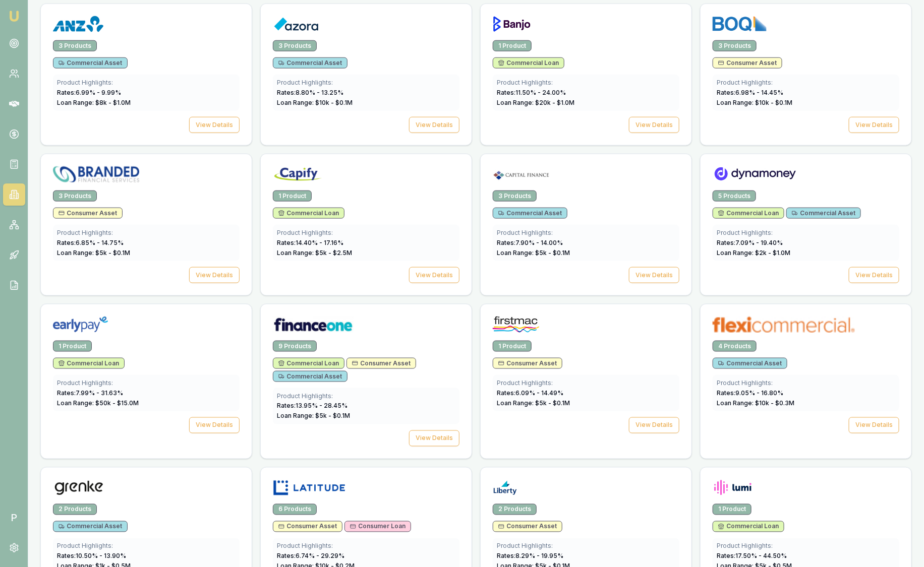
scroll to position [504, 0]
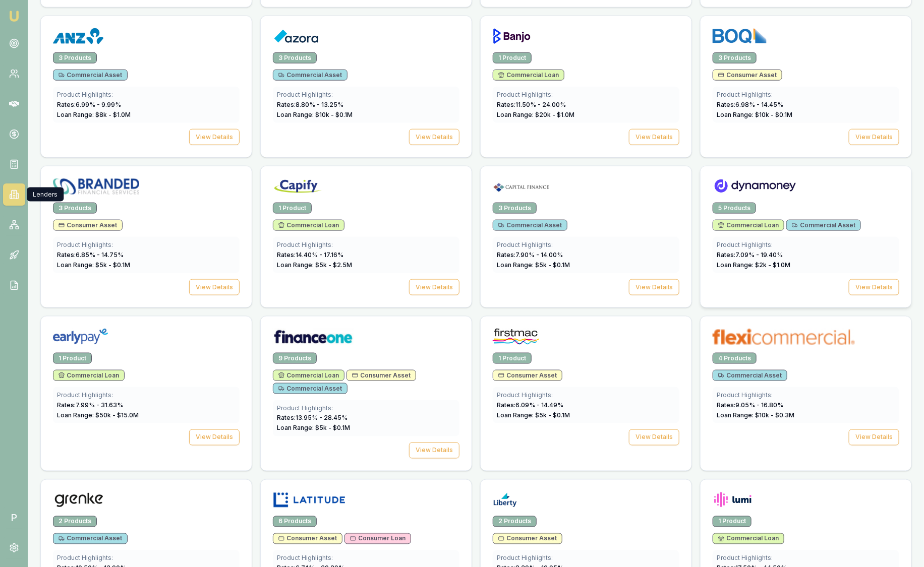
click at [776, 187] on img at bounding box center [755, 187] width 85 height 16
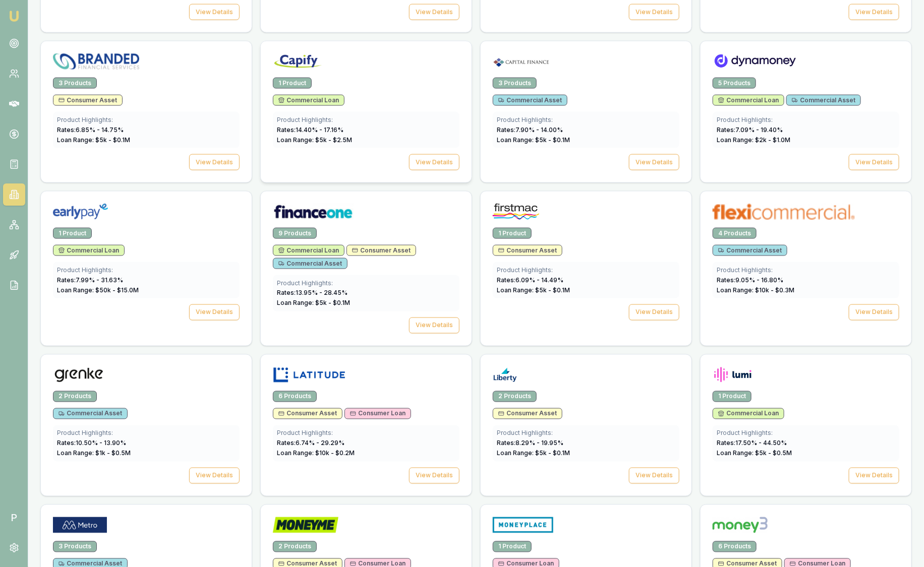
scroll to position [630, 0]
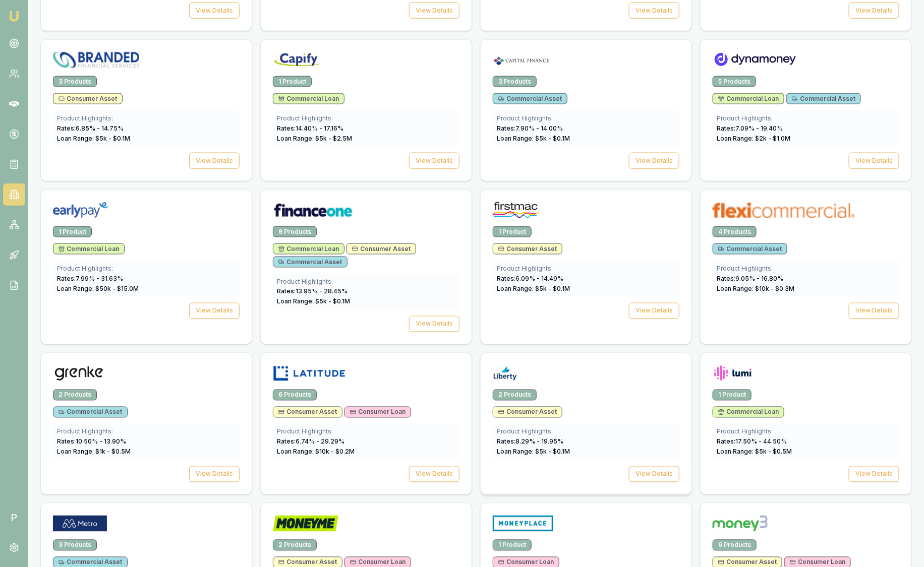
click at [589, 390] on div "2 Products" at bounding box center [586, 395] width 187 height 11
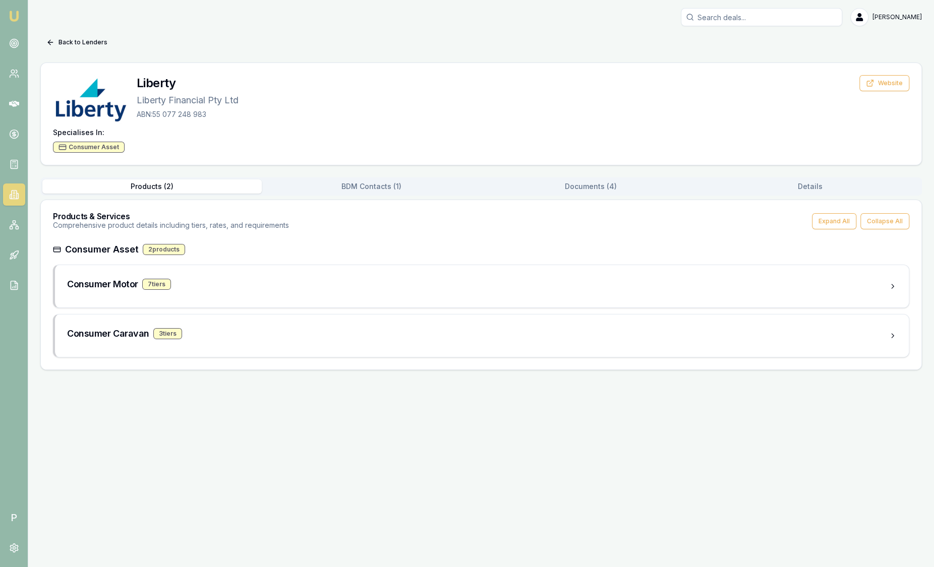
click at [593, 185] on button "Documents ( 4 )" at bounding box center [590, 187] width 219 height 14
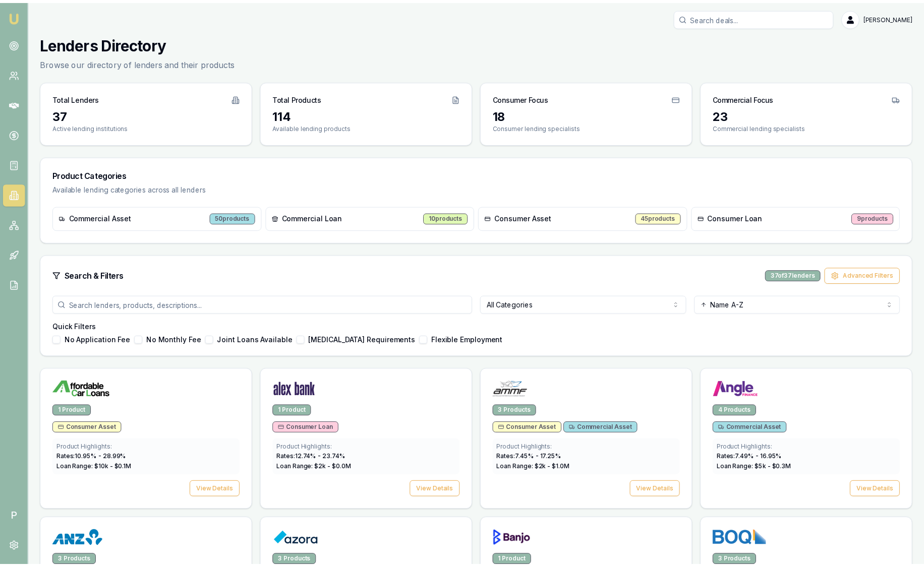
scroll to position [630, 0]
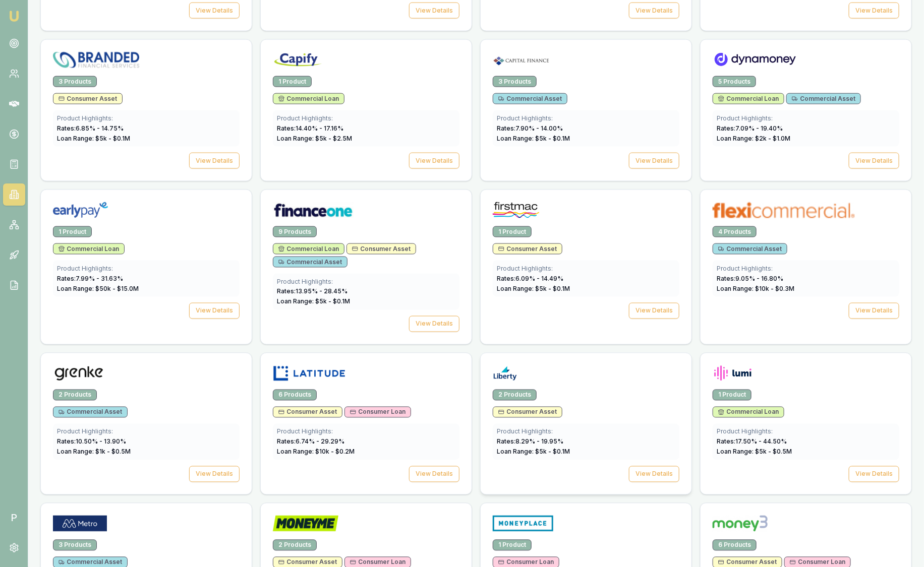
click at [580, 377] on div at bounding box center [586, 376] width 187 height 20
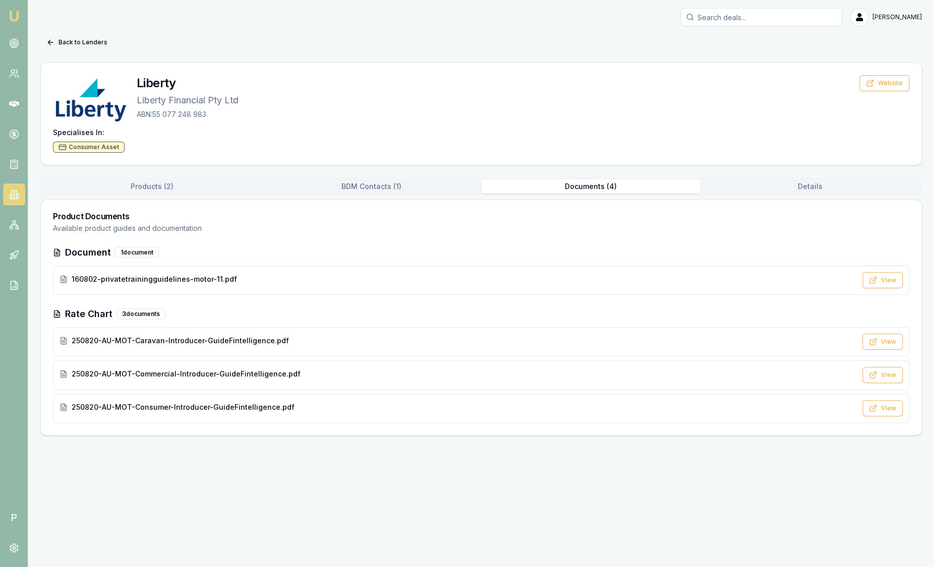
click at [614, 193] on button "Documents ( 4 )" at bounding box center [590, 187] width 219 height 14
click at [319, 373] on div "250820-AU-MOT-Commercial-Introducer-GuideFintelligence.pdf" at bounding box center [458, 374] width 797 height 10
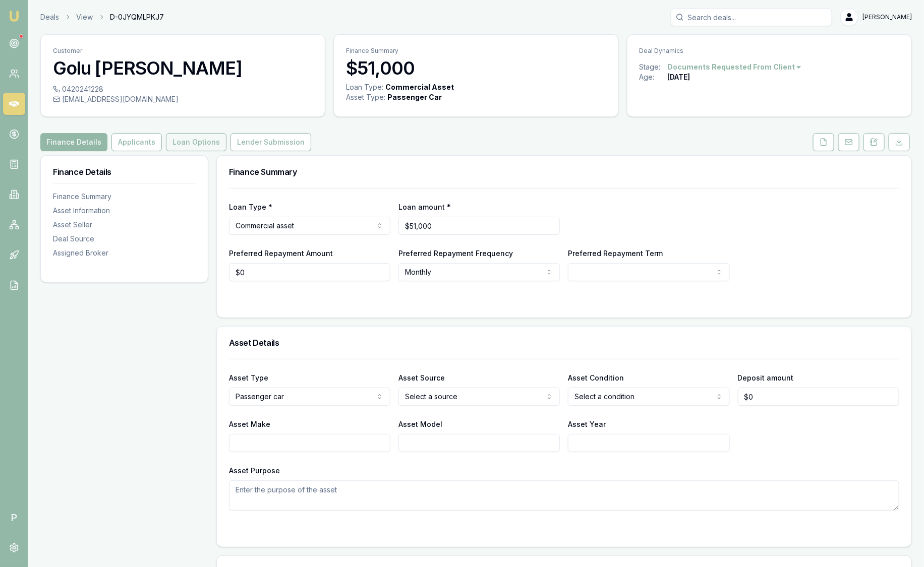
click at [201, 142] on button "Loan Options" at bounding box center [196, 142] width 61 height 18
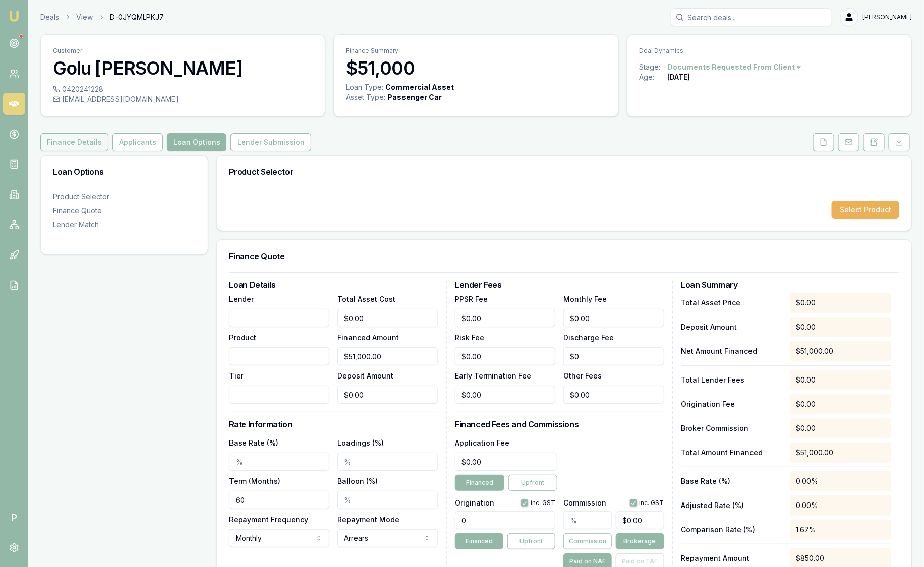
click at [69, 140] on button "Finance Details" at bounding box center [74, 142] width 68 height 18
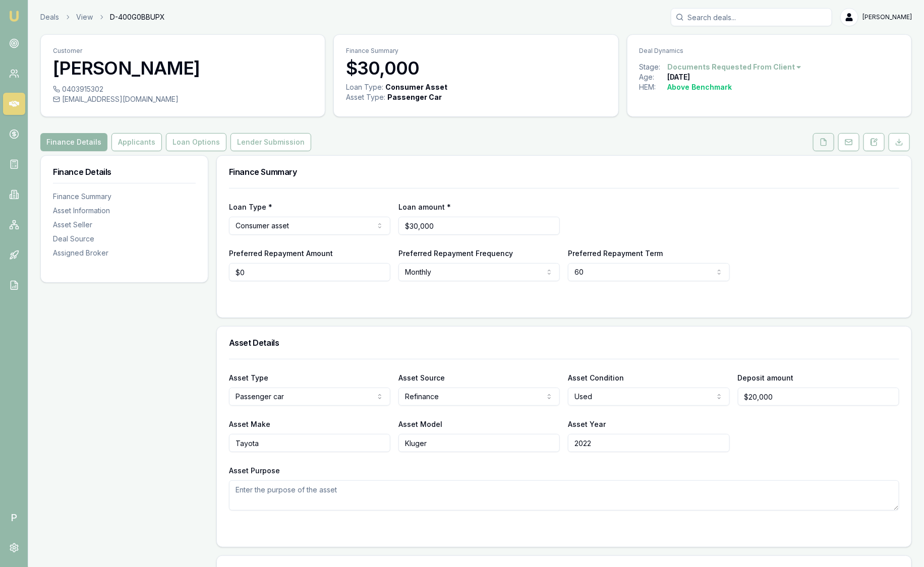
click at [820, 140] on icon at bounding box center [824, 142] width 8 height 8
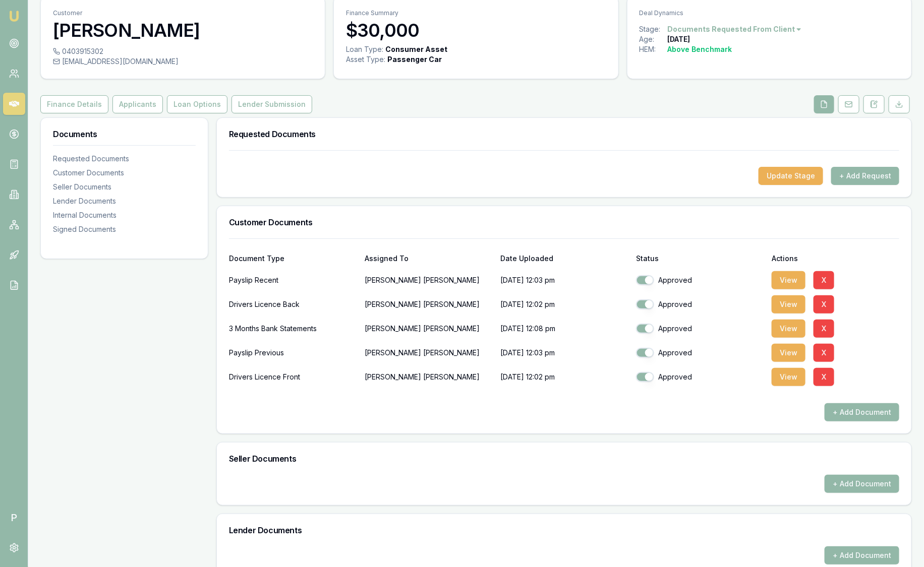
scroll to position [38, 0]
click at [208, 106] on button "Loan Options" at bounding box center [197, 104] width 61 height 18
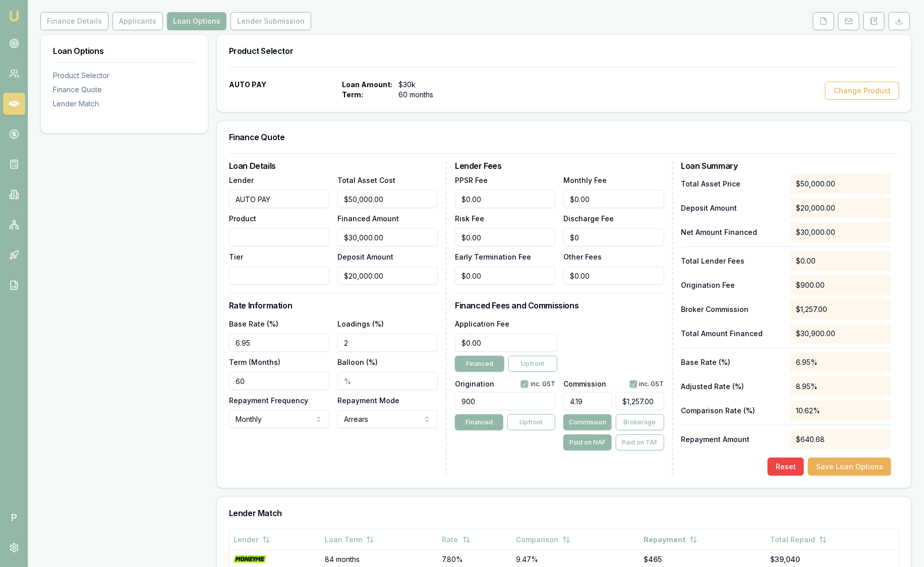
scroll to position [126, 0]
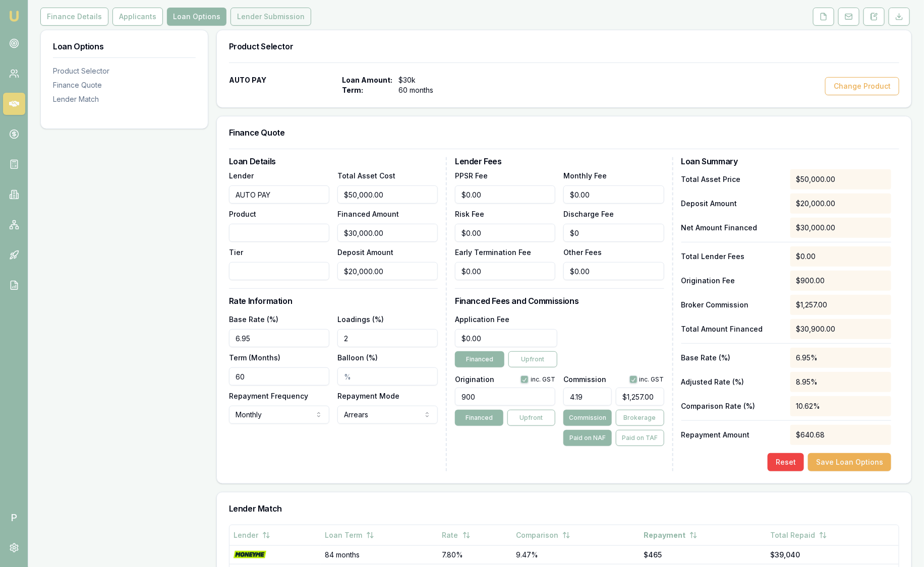
click at [276, 13] on button "Lender Submission" at bounding box center [270, 17] width 81 height 18
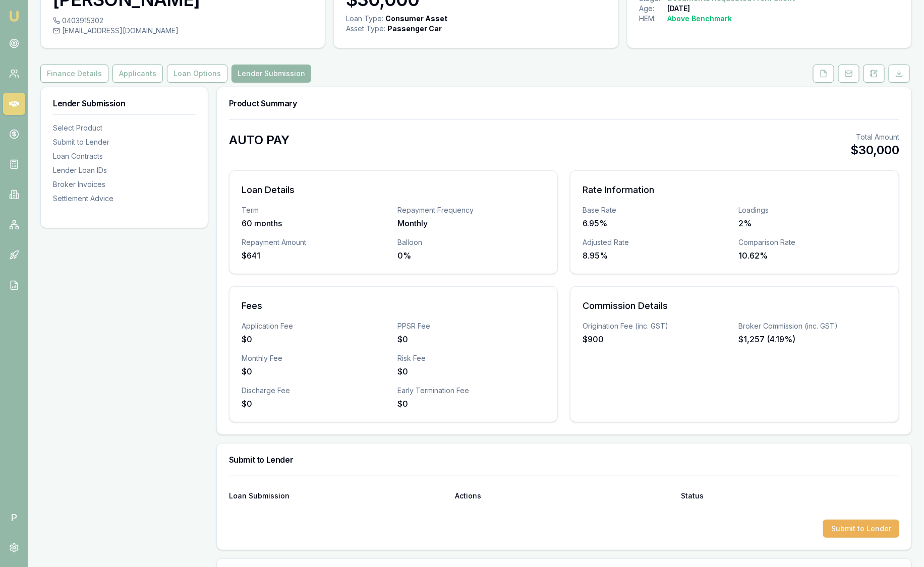
scroll to position [63, 0]
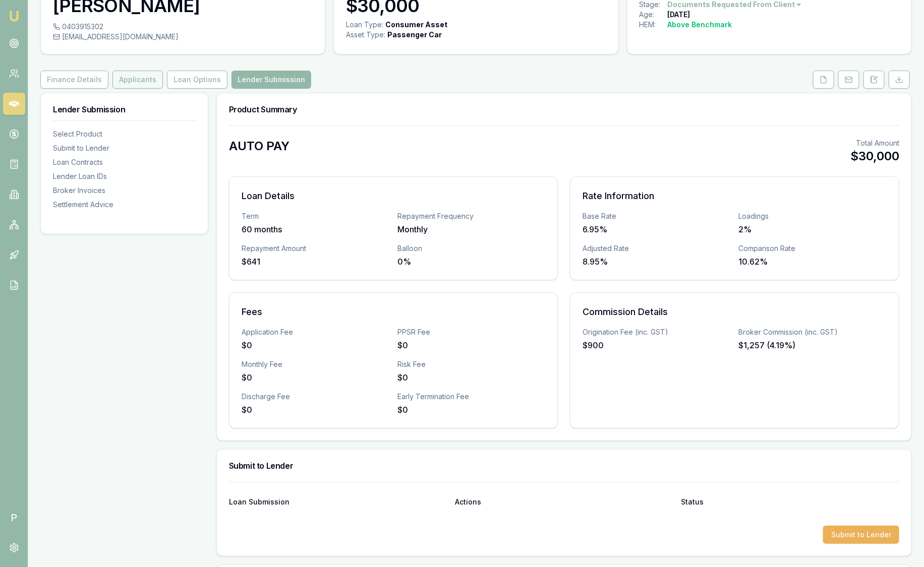
click at [141, 78] on button "Applicants" at bounding box center [137, 80] width 50 height 18
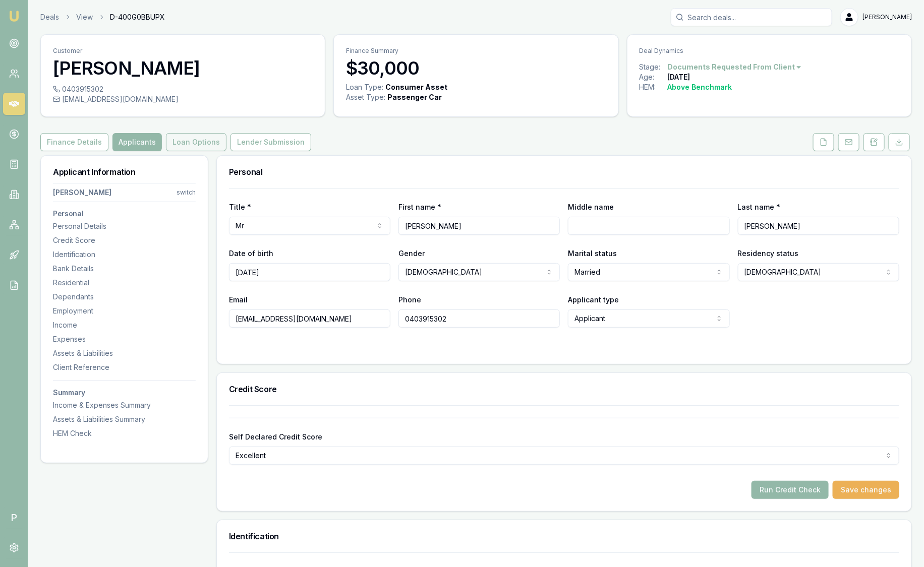
click at [181, 142] on button "Loan Options" at bounding box center [196, 142] width 61 height 18
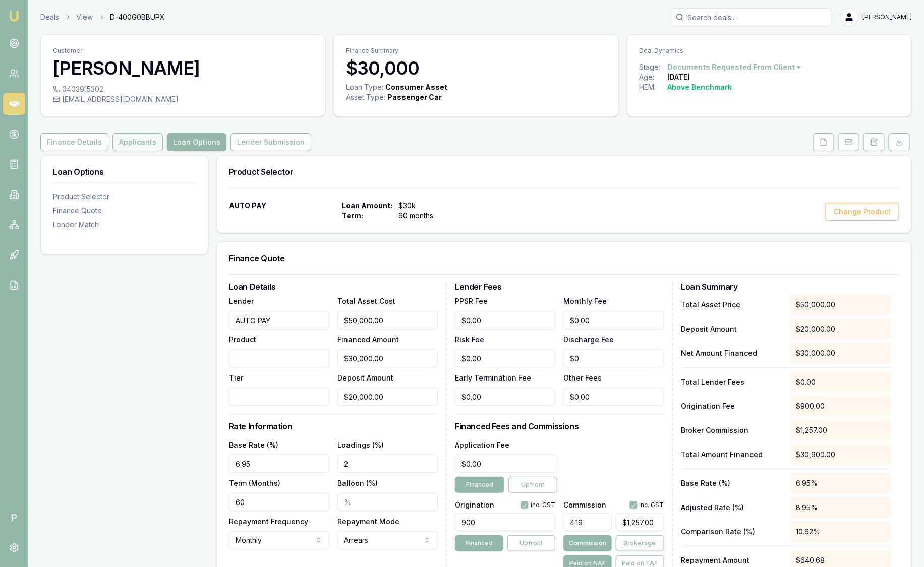
click at [124, 142] on button "Applicants" at bounding box center [137, 142] width 50 height 18
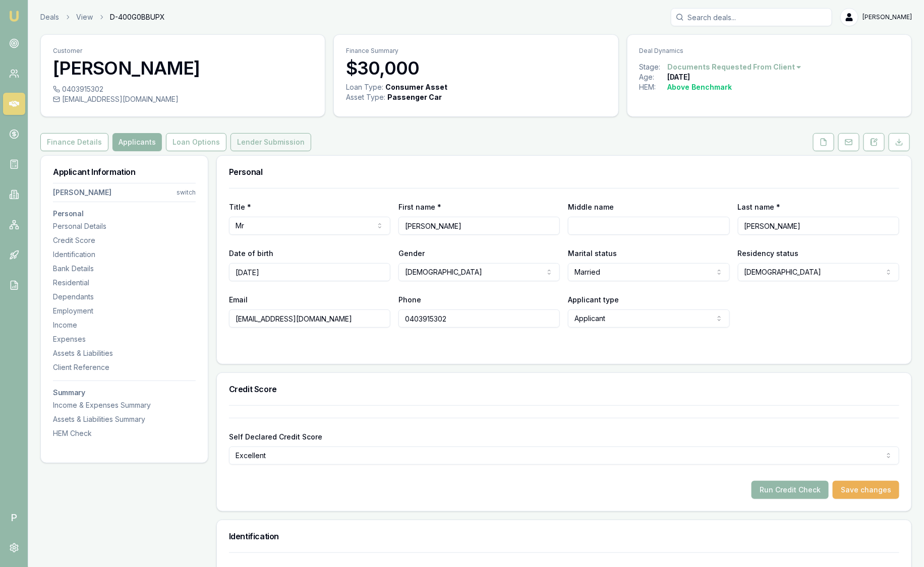
click at [266, 136] on button "Lender Submission" at bounding box center [270, 142] width 81 height 18
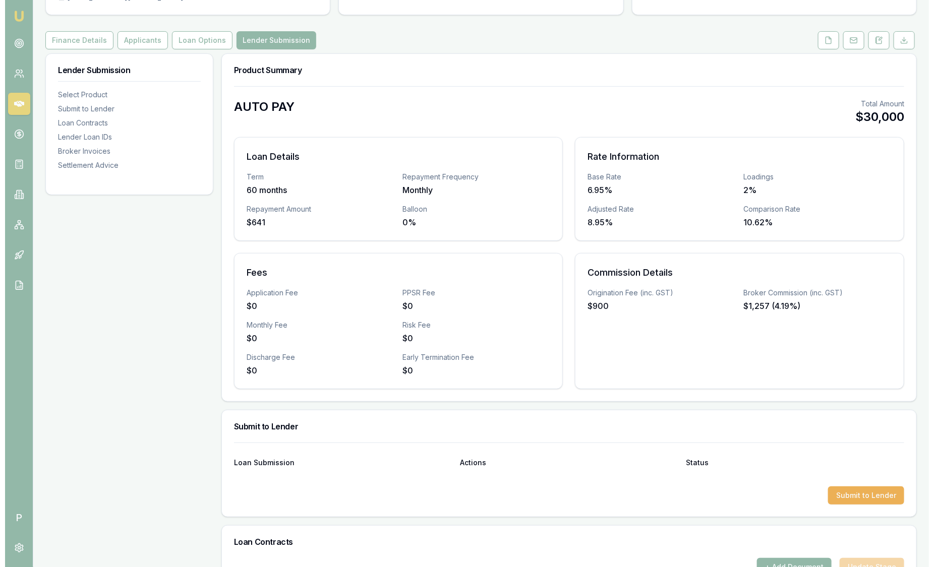
scroll to position [126, 0]
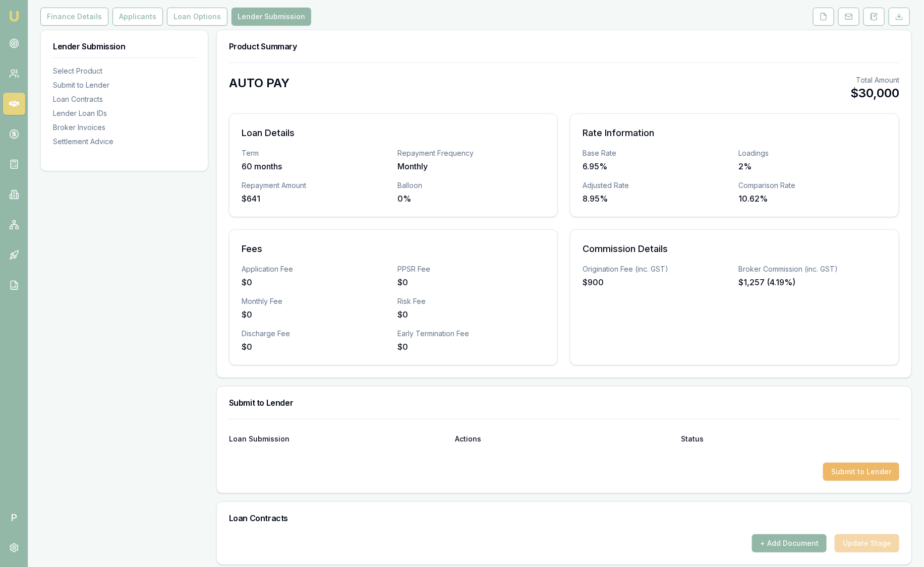
click at [879, 471] on button "Submit to Lender" at bounding box center [861, 472] width 76 height 18
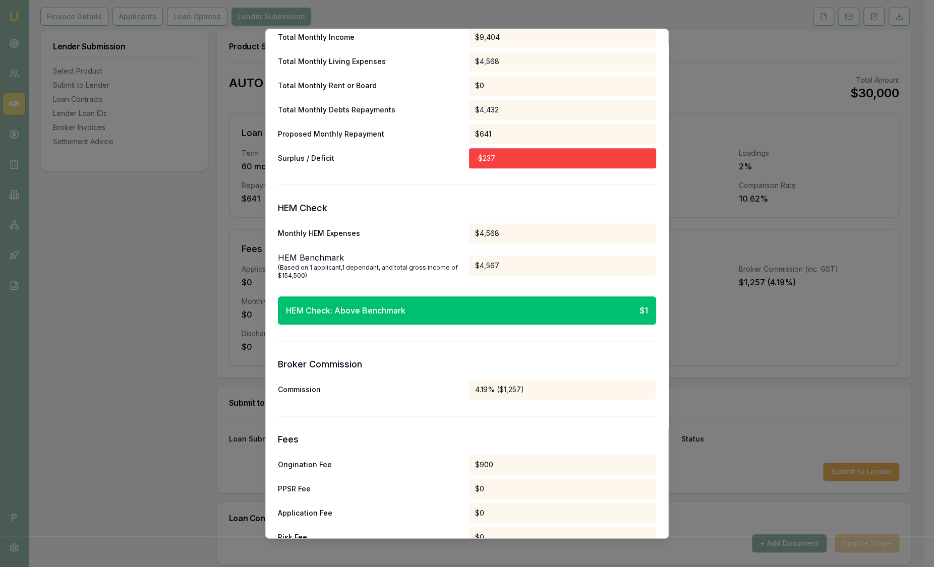
scroll to position [356, 0]
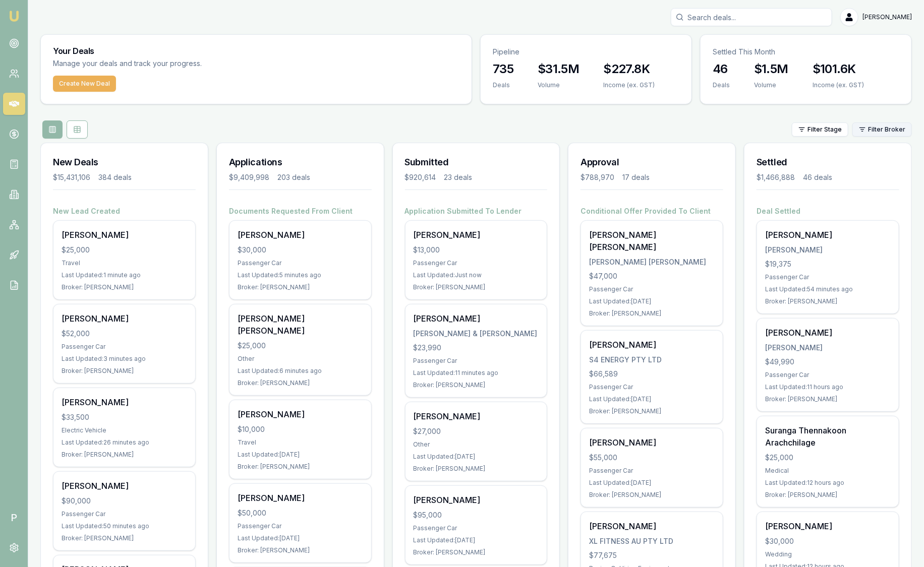
click at [865, 127] on html "Emu Broker P [PERSON_NAME] Toggle Menu Your Deals Manage your deals and track y…" at bounding box center [462, 283] width 924 height 567
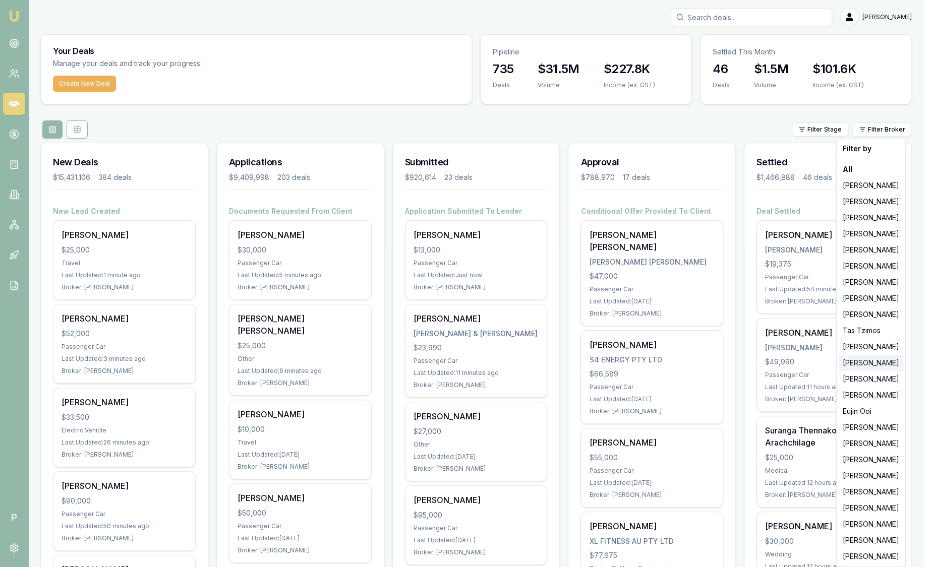
click at [867, 360] on div "[PERSON_NAME]" at bounding box center [871, 363] width 65 height 16
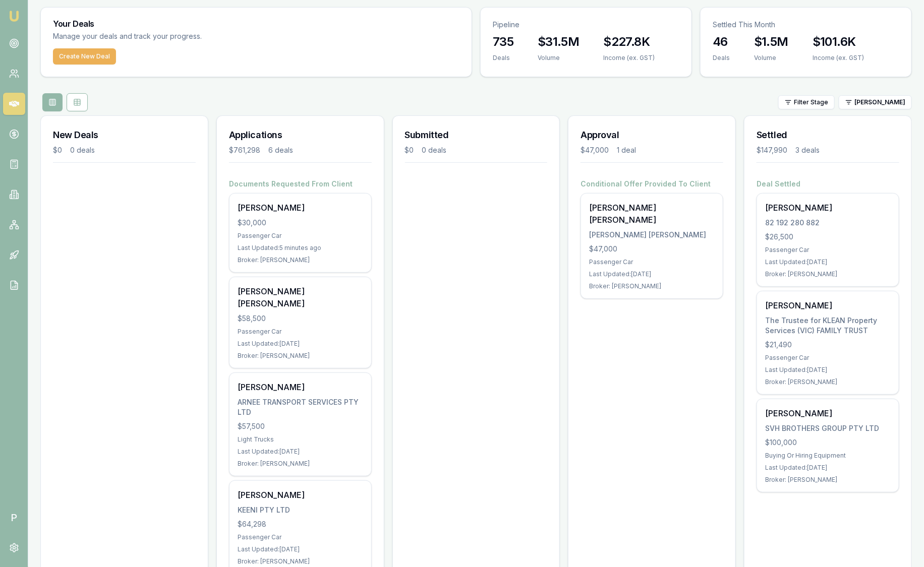
scroll to position [11, 0]
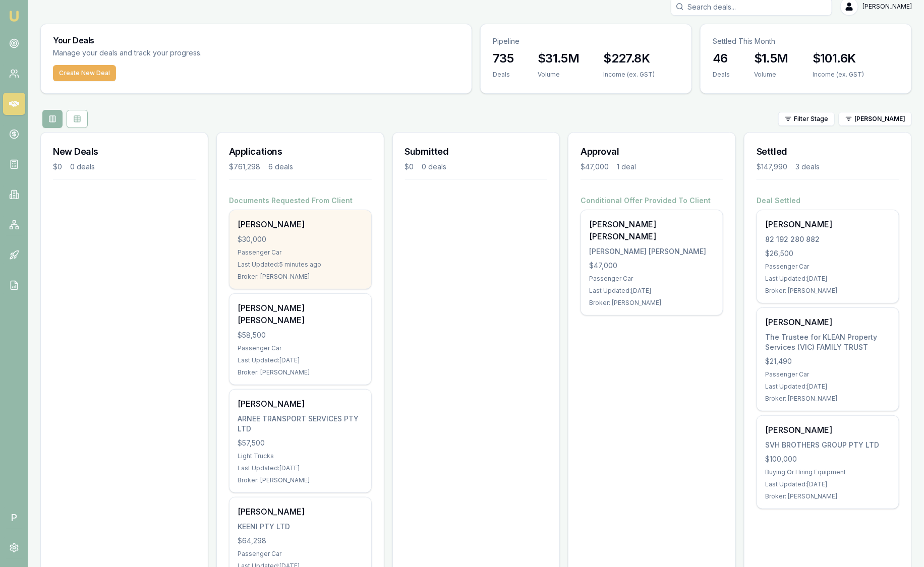
click at [321, 267] on div "Last Updated: 5 minutes ago" at bounding box center [301, 265] width 126 height 8
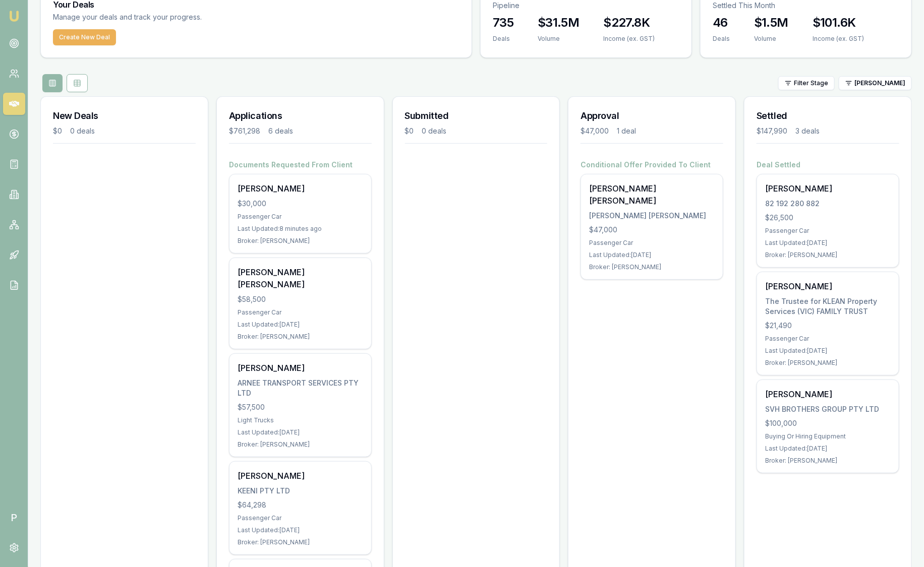
scroll to position [0, 0]
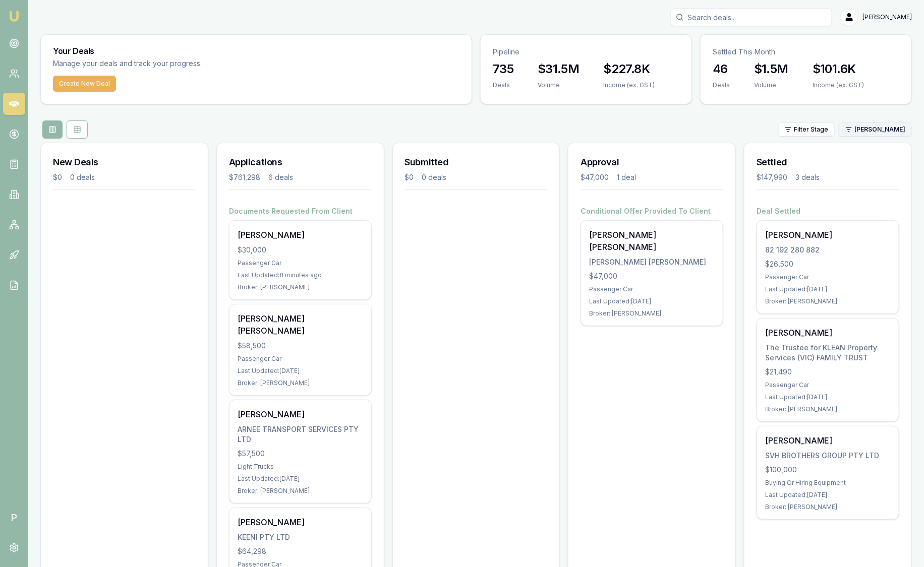
click at [870, 127] on html "Emu Broker P Sam Crouch Toggle Menu Your Deals Manage your deals and track your…" at bounding box center [462, 283] width 924 height 567
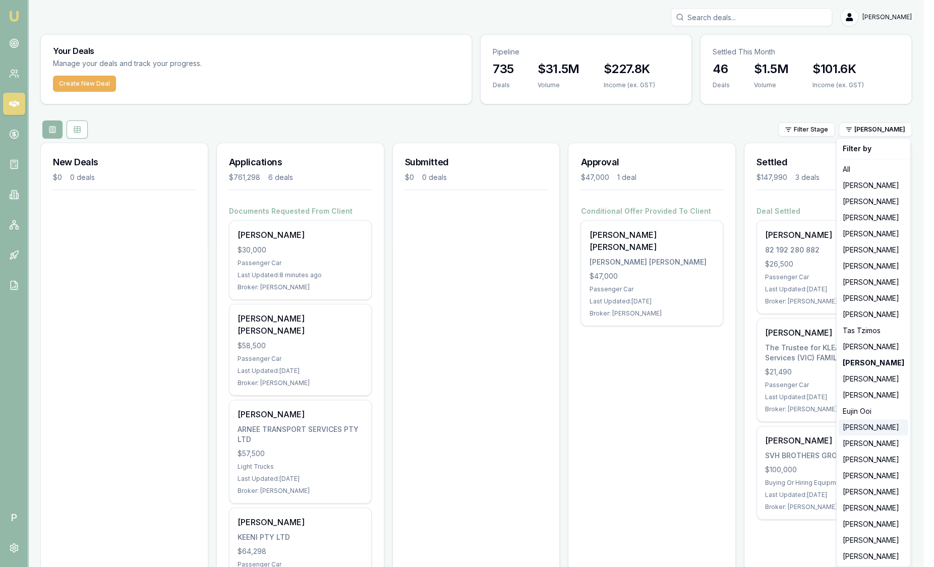
click at [858, 426] on div "[PERSON_NAME]" at bounding box center [874, 428] width 70 height 16
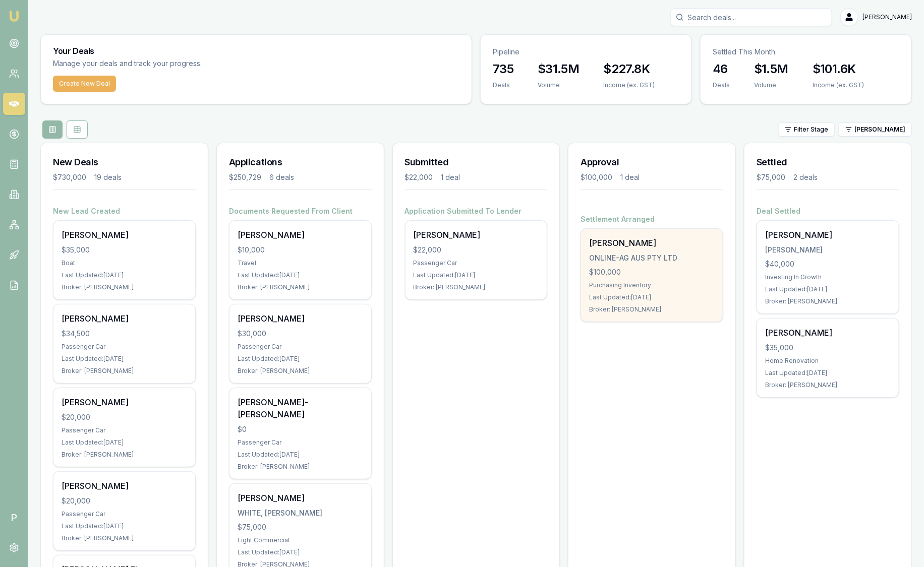
click at [659, 287] on div "Purchasing Inventory" at bounding box center [652, 285] width 126 height 8
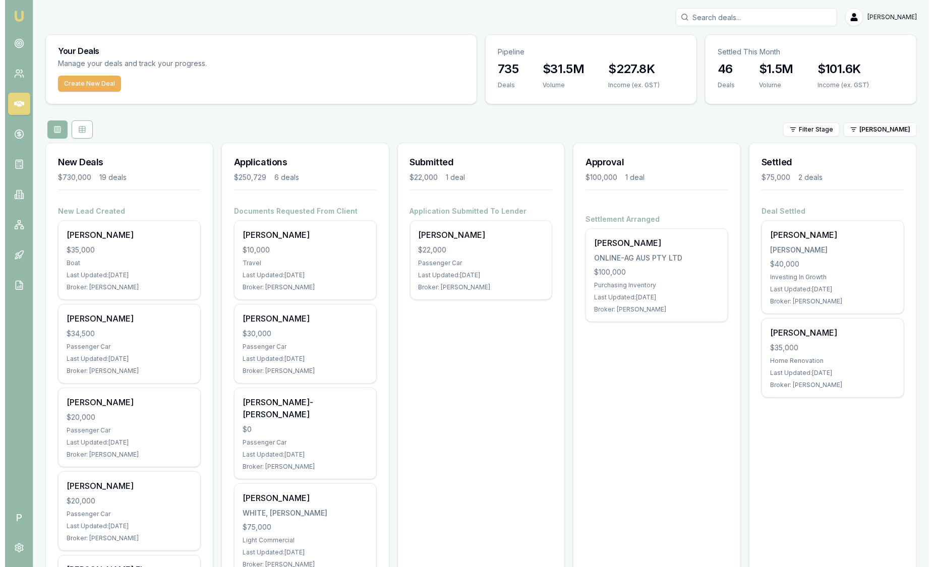
scroll to position [63, 0]
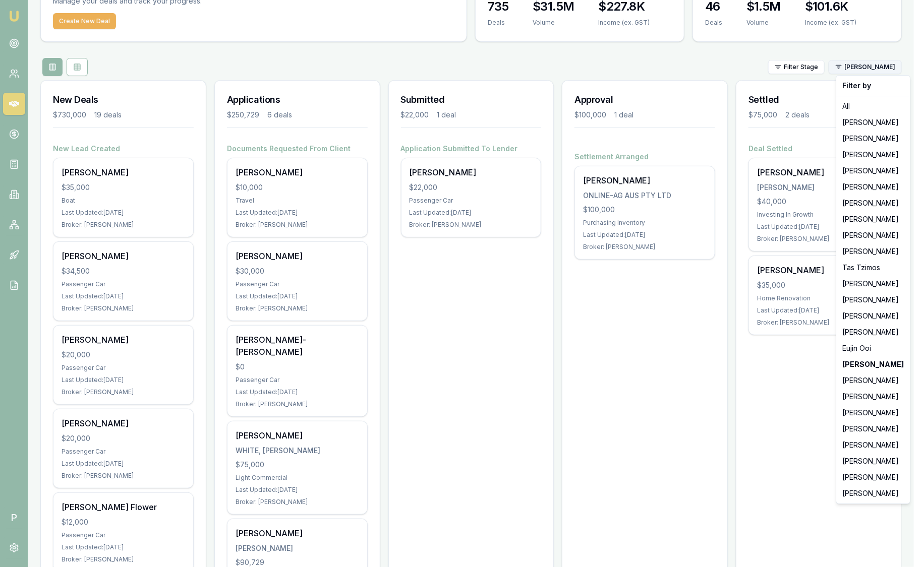
click at [885, 66] on html "Emu Broker P Sam Crouch Toggle Menu Your Deals Manage your deals and track your…" at bounding box center [462, 220] width 924 height 567
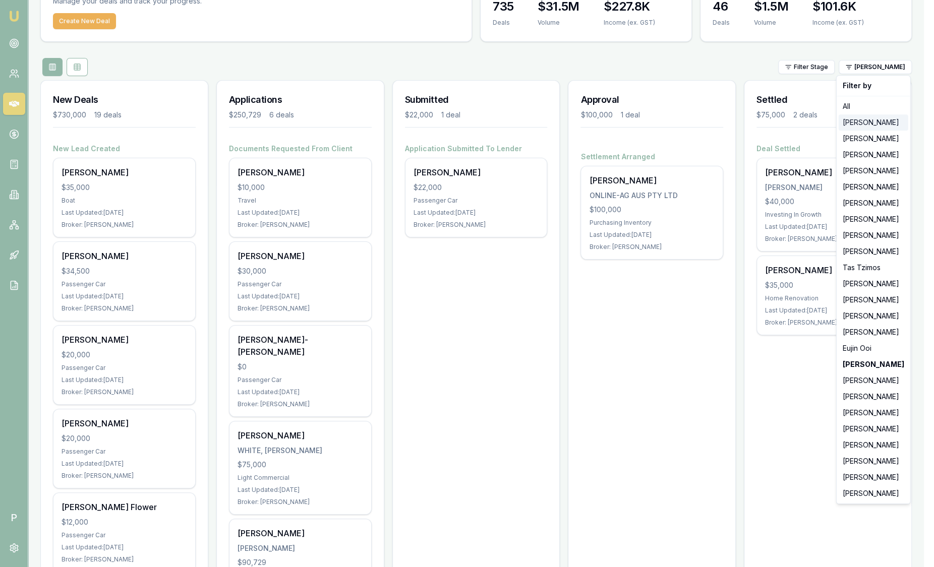
click at [875, 121] on div "[PERSON_NAME]" at bounding box center [874, 122] width 70 height 16
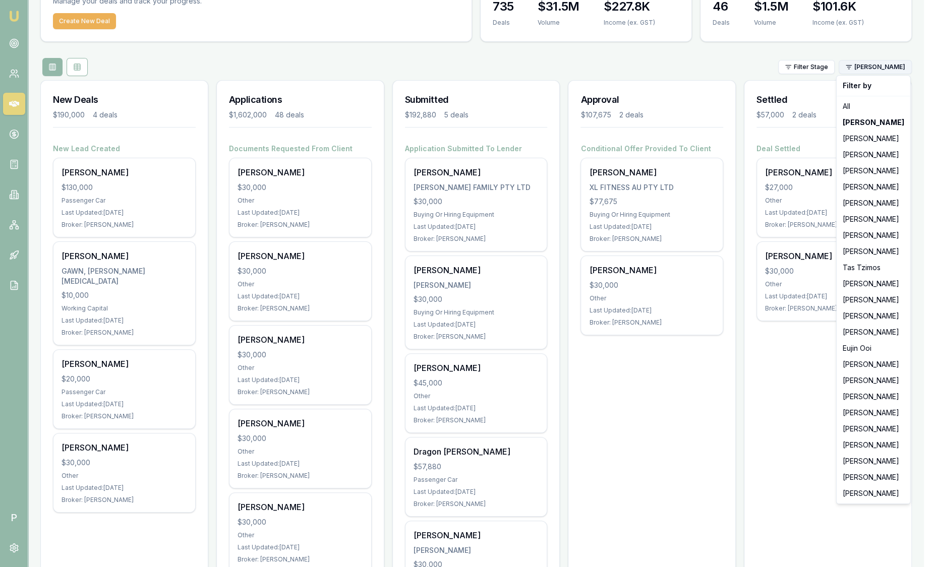
click at [881, 68] on html "Emu Broker P Sam Crouch Toggle Menu Your Deals Manage your deals and track your…" at bounding box center [467, 220] width 934 height 567
click at [863, 489] on div "[PERSON_NAME]" at bounding box center [874, 494] width 70 height 16
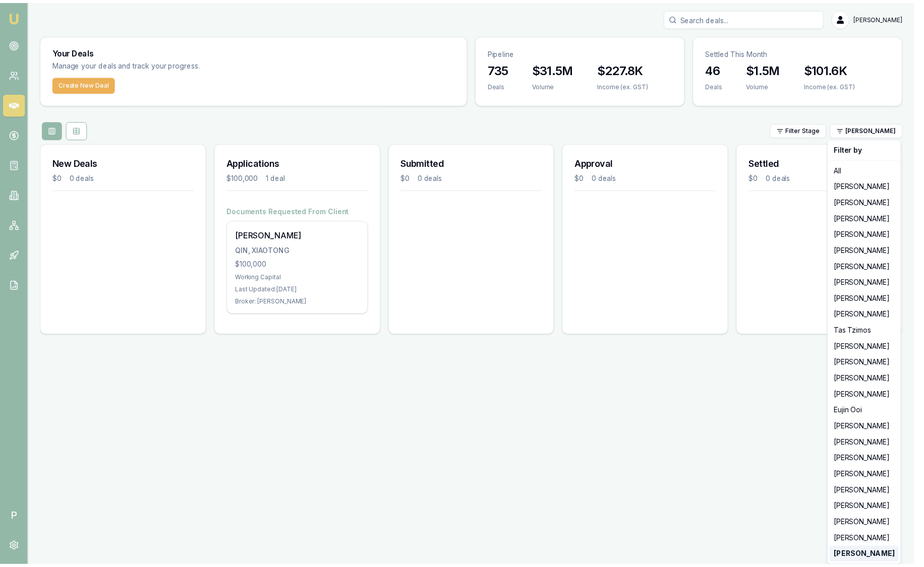
scroll to position [0, 0]
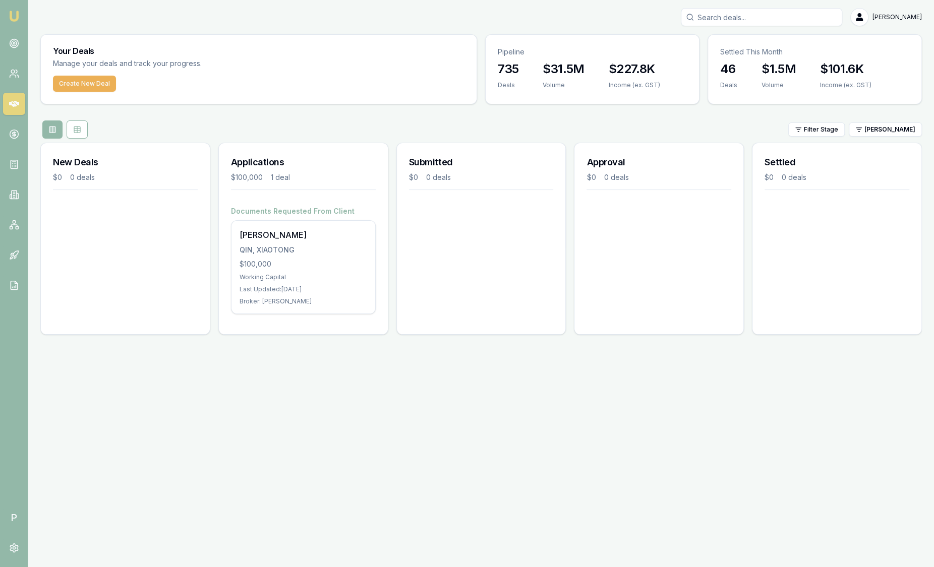
click at [890, 129] on html "Emu Broker P Sam Crouch Toggle Menu Your Deals Manage your deals and track your…" at bounding box center [467, 283] width 934 height 567
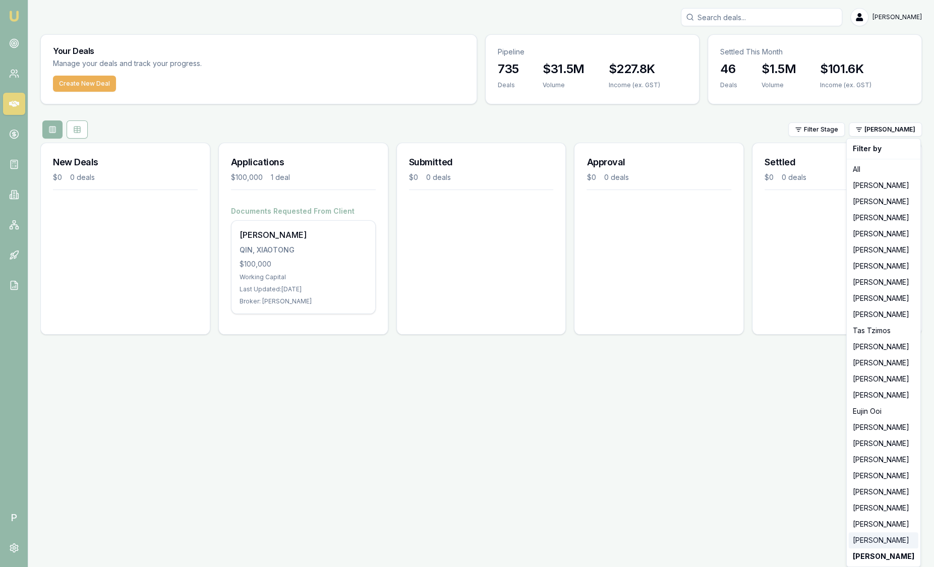
click at [876, 539] on div "[PERSON_NAME]" at bounding box center [884, 541] width 70 height 16
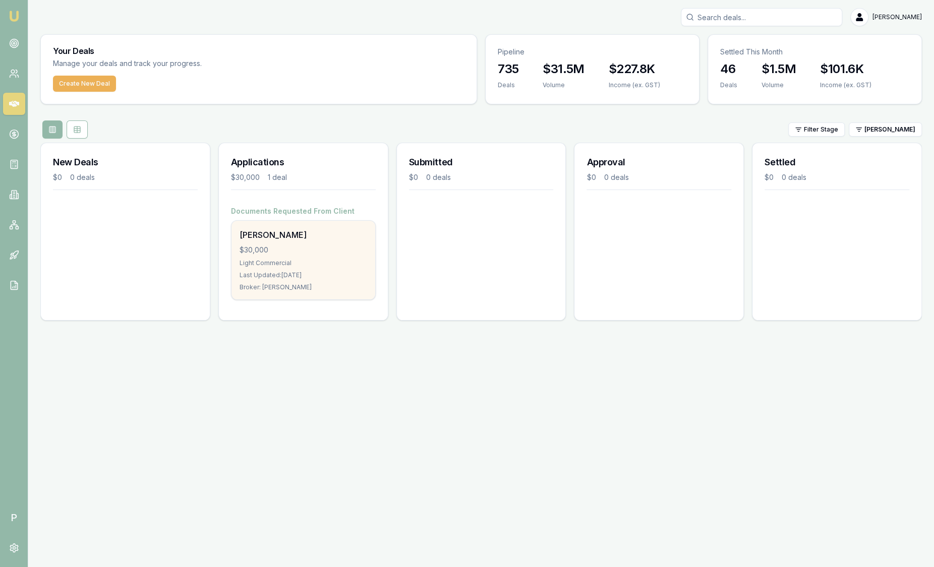
click at [325, 257] on div "Chris Wilkinson $30,000 Light Commercial Last Updated: 2 days ago Broker: Jonat…" at bounding box center [303, 260] width 144 height 79
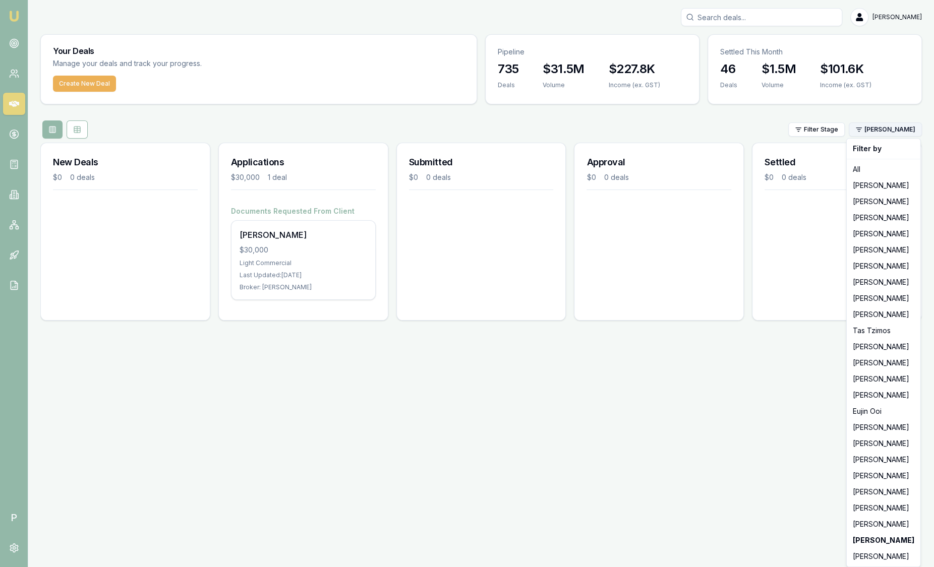
click at [915, 130] on html "Emu Broker P Sam Crouch Toggle Menu Your Deals Manage your deals and track your…" at bounding box center [467, 283] width 934 height 567
click at [869, 526] on div "[PERSON_NAME]" at bounding box center [884, 524] width 70 height 16
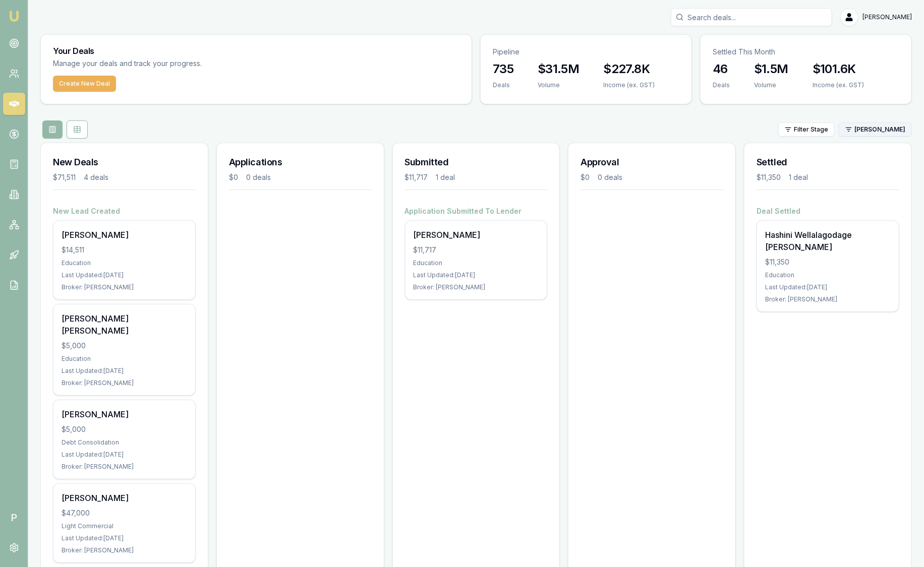
click at [881, 126] on html "Emu Broker P Sam Crouch Toggle Menu Your Deals Manage your deals and track your…" at bounding box center [462, 283] width 924 height 567
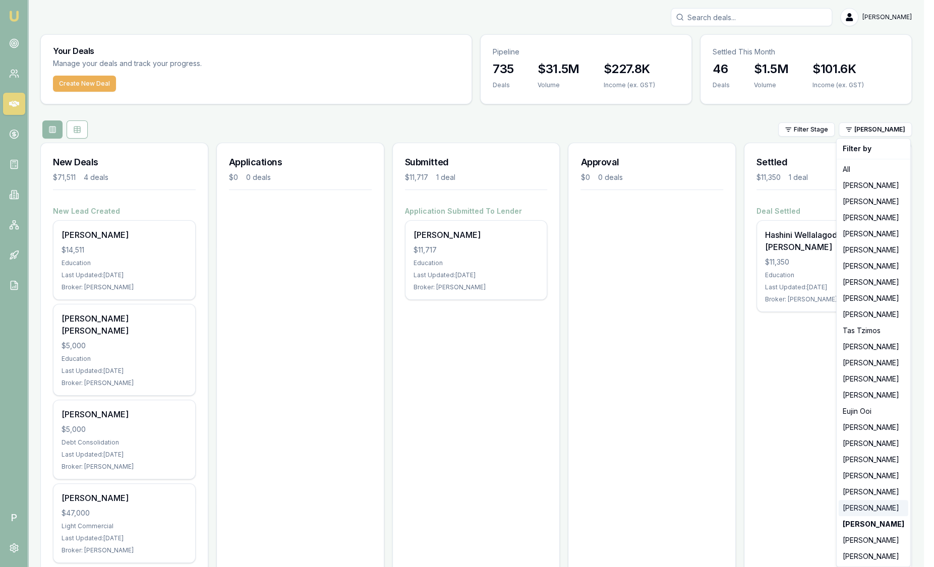
click at [866, 505] on div "[PERSON_NAME]" at bounding box center [874, 508] width 70 height 16
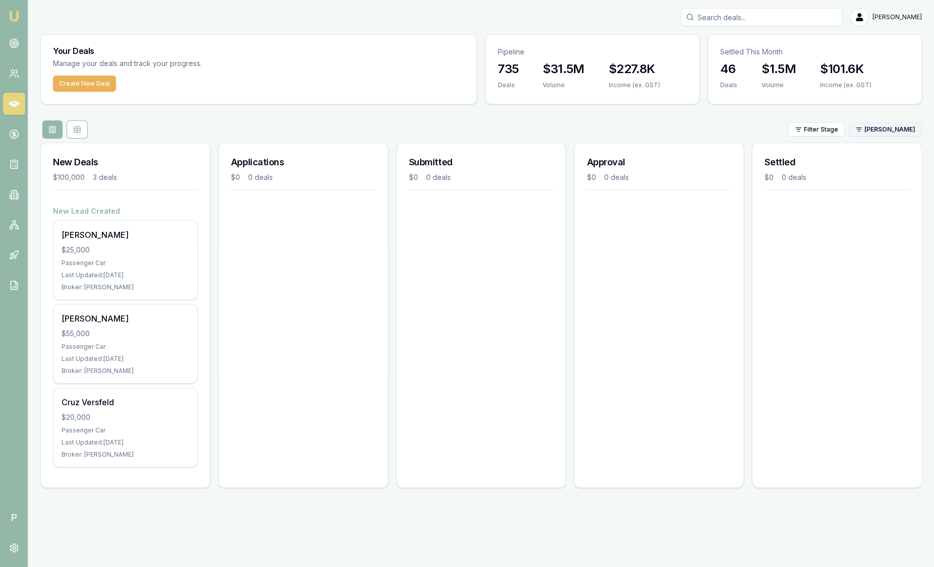
click at [886, 131] on html "Emu Broker P Sam Crouch Toggle Menu Your Deals Manage your deals and track your…" at bounding box center [467, 283] width 934 height 567
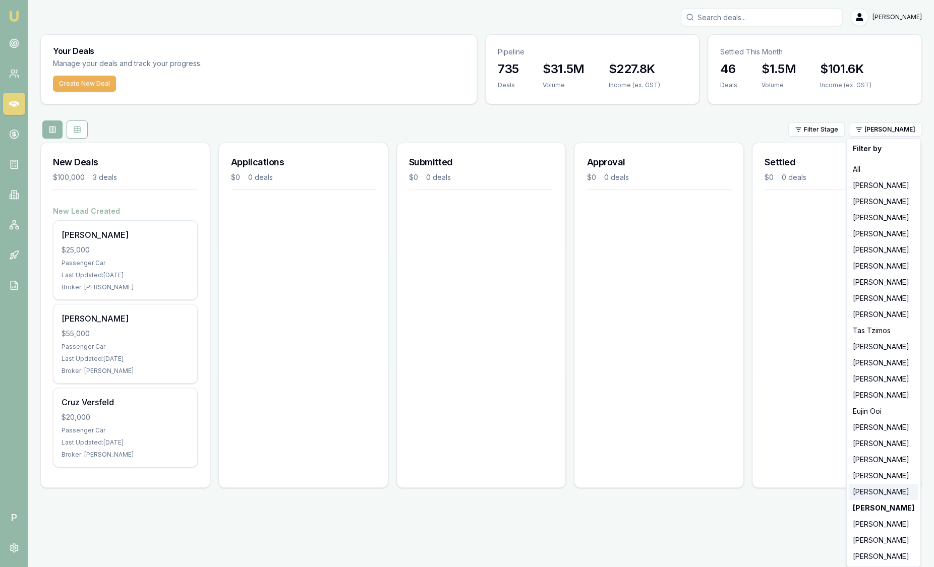
click at [881, 489] on div "[PERSON_NAME]" at bounding box center [884, 492] width 70 height 16
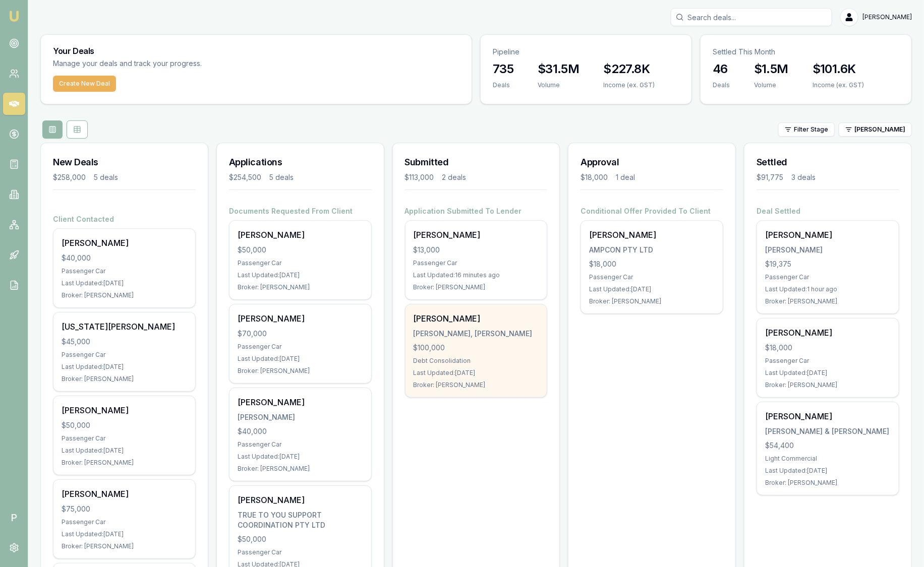
click at [452, 332] on div "Howarth-Smith, Ryan Patrick" at bounding box center [477, 334] width 126 height 10
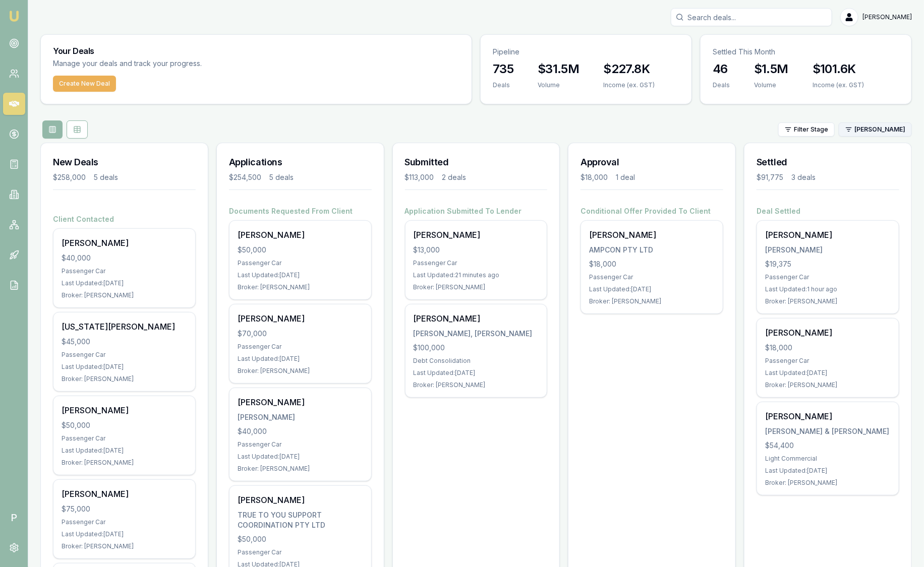
click at [877, 126] on html "Emu Broker P Sam Crouch Toggle Menu Your Deals Manage your deals and track your…" at bounding box center [462, 283] width 924 height 567
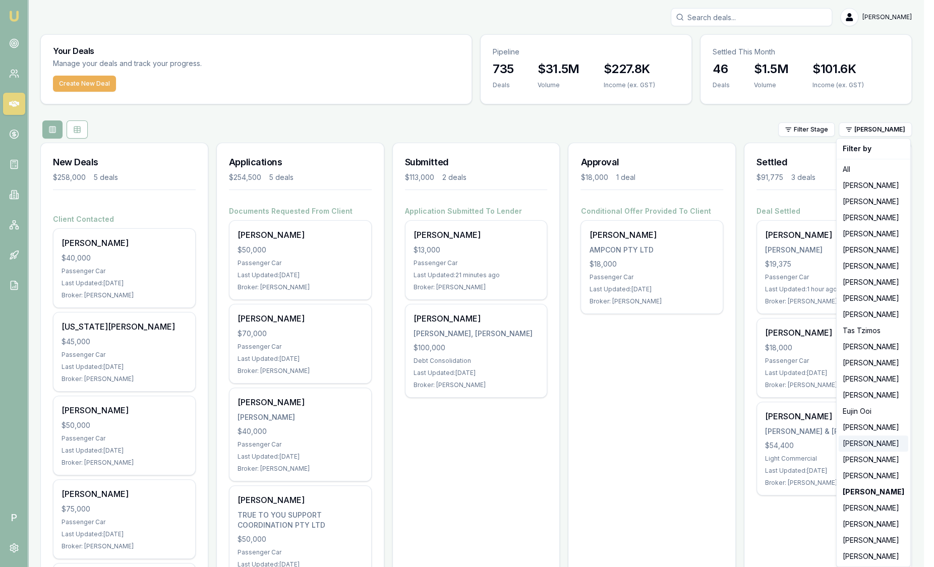
click at [864, 446] on div "[PERSON_NAME]" at bounding box center [874, 444] width 70 height 16
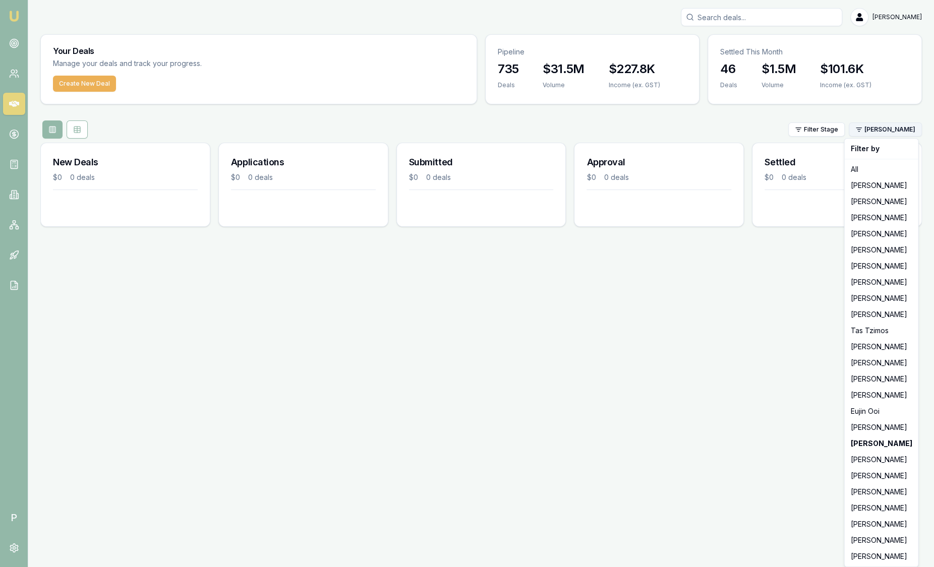
click at [858, 126] on html "Emu Broker P Sam Crouch Toggle Menu Your Deals Manage your deals and track your…" at bounding box center [467, 283] width 934 height 567
click at [876, 432] on div "[PERSON_NAME]" at bounding box center [881, 428] width 70 height 16
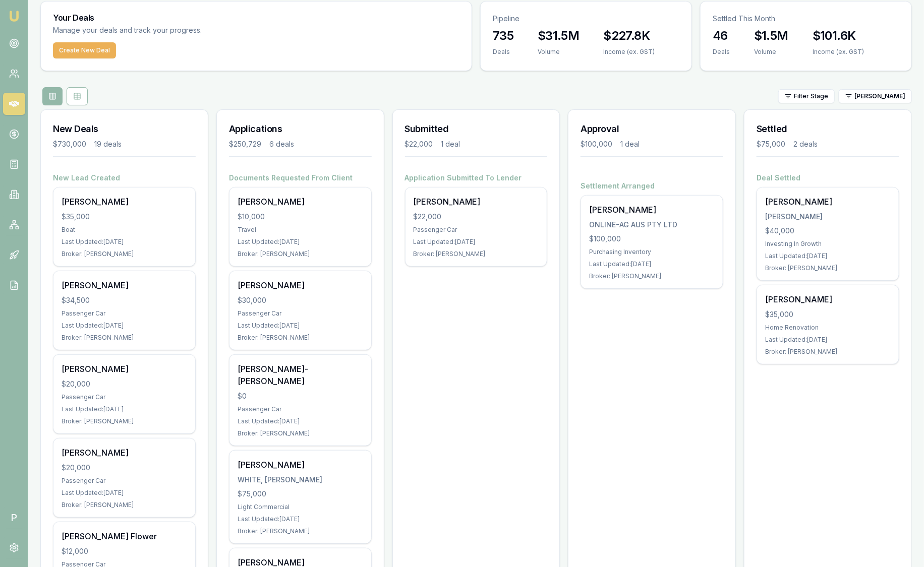
scroll to position [63, 0]
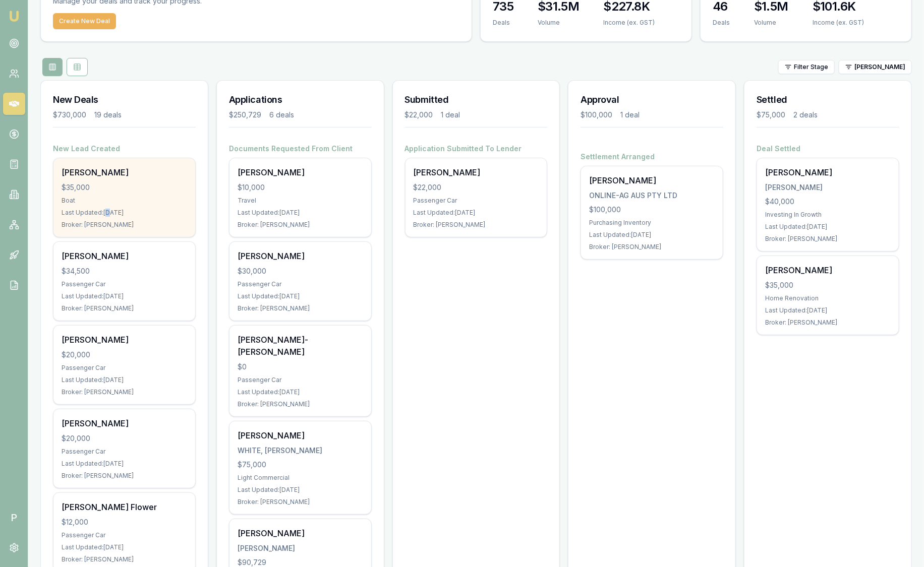
click at [109, 213] on div "Last Updated: 2 days ago" at bounding box center [125, 213] width 126 height 8
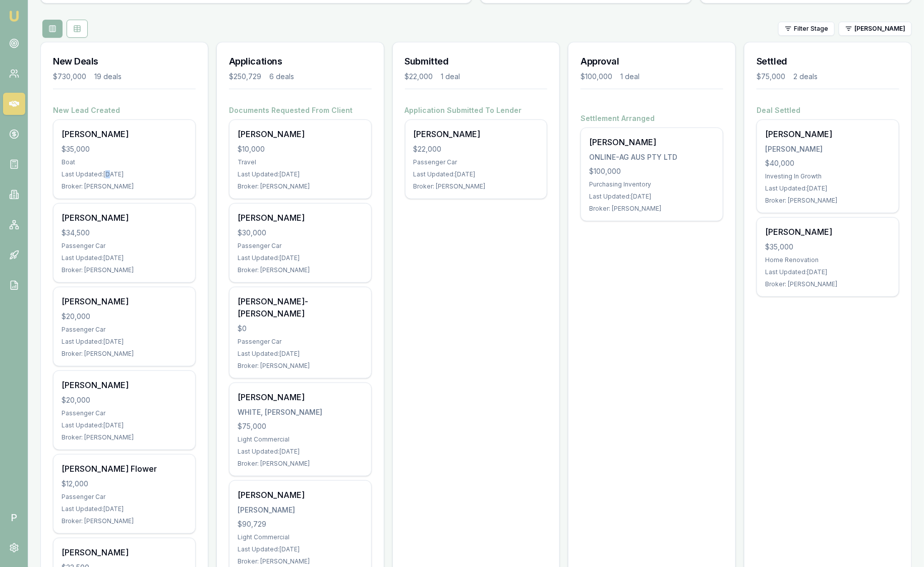
scroll to position [0, 0]
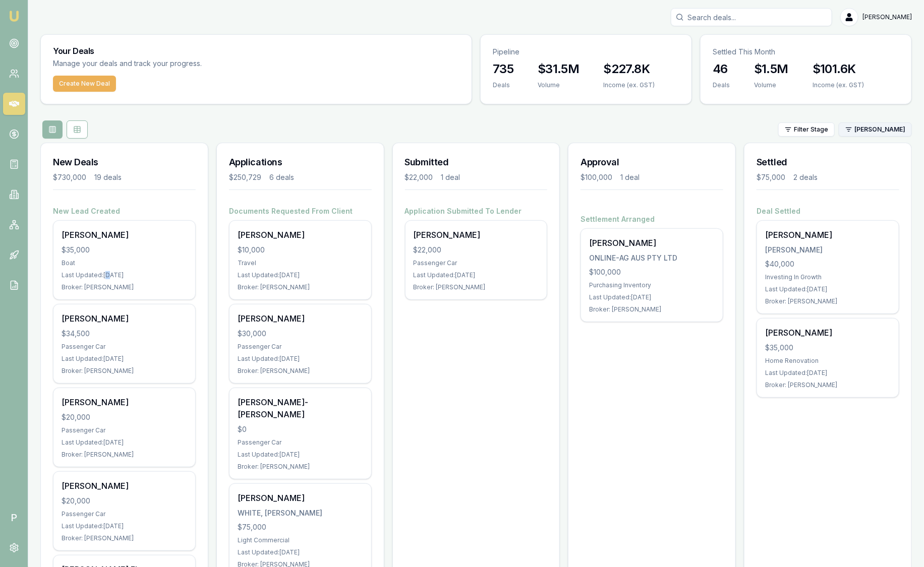
click at [873, 131] on html "Emu Broker P Sam Crouch Toggle Menu Your Deals Manage your deals and track your…" at bounding box center [462, 283] width 924 height 567
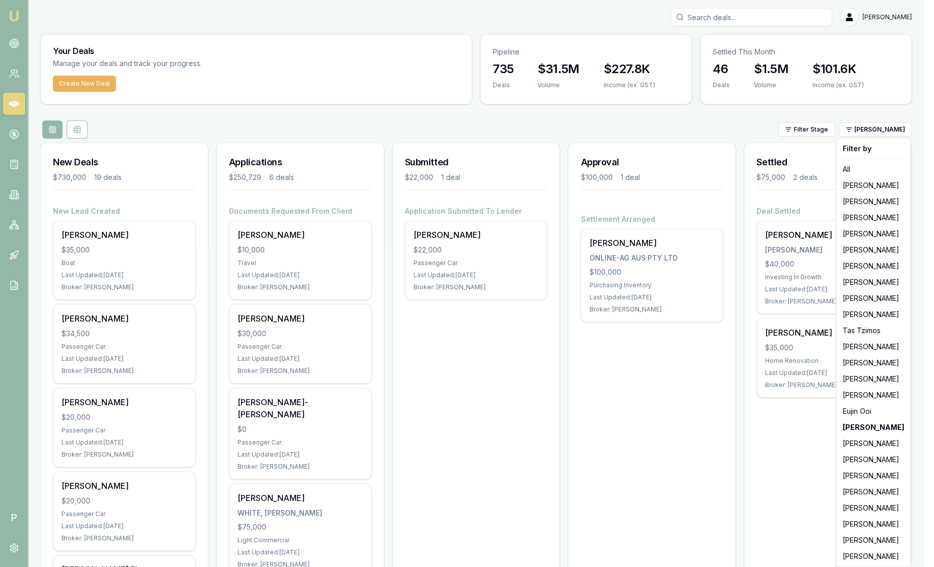
click at [726, 118] on html "Emu Broker P Sam Crouch Toggle Menu Your Deals Manage your deals and track your…" at bounding box center [467, 283] width 934 height 567
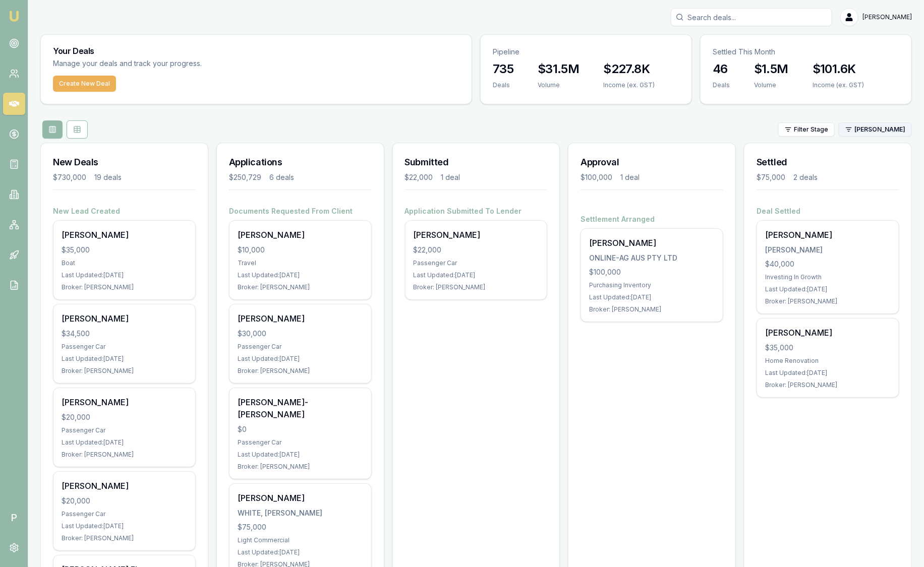
click at [886, 123] on html "Emu Broker P Sam Crouch Toggle Menu Your Deals Manage your deals and track your…" at bounding box center [462, 283] width 924 height 567
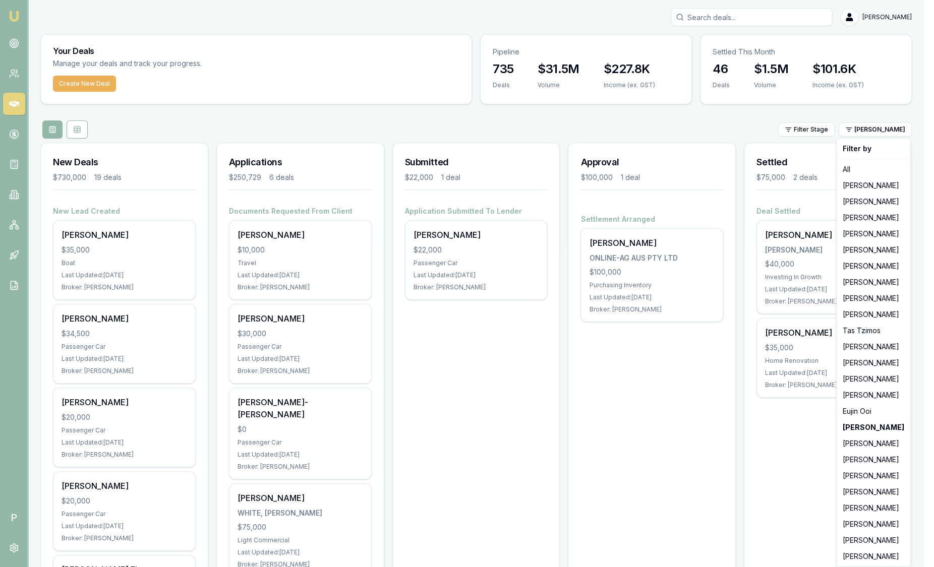
drag, startPoint x: 637, startPoint y: 353, endPoint x: 634, endPoint y: 348, distance: 5.2
click at [636, 353] on html "Emu Broker P Sam Crouch Toggle Menu Your Deals Manage your deals and track your…" at bounding box center [467, 283] width 934 height 567
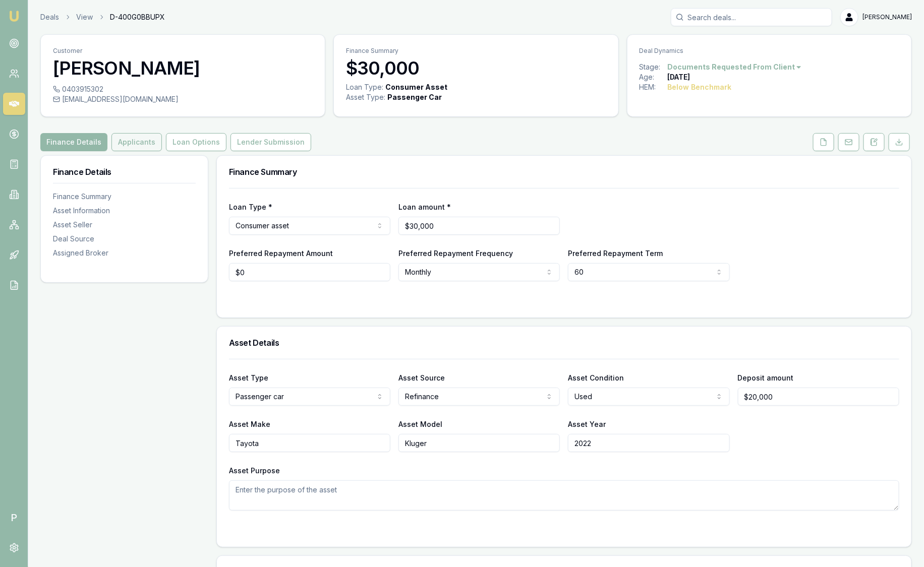
click at [147, 142] on button "Applicants" at bounding box center [136, 142] width 50 height 18
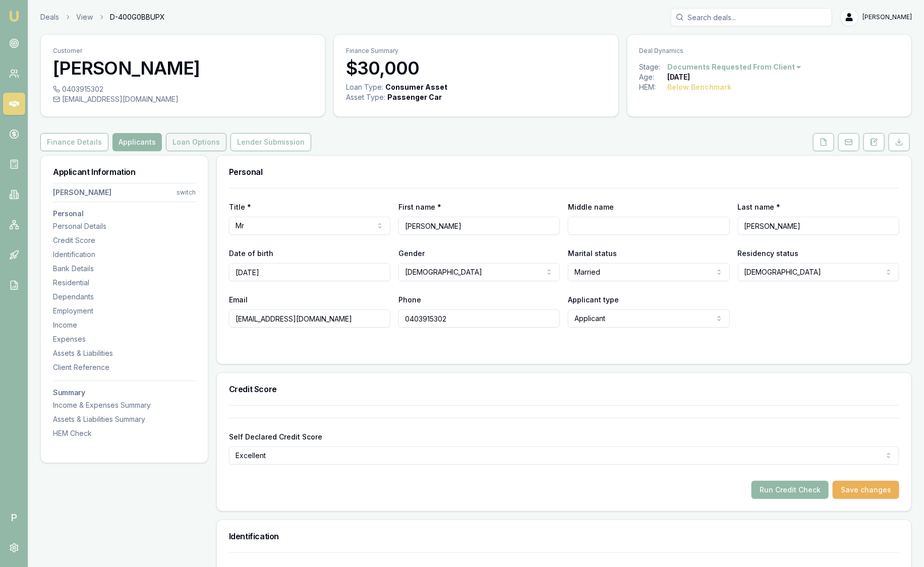
click at [196, 141] on button "Loan Options" at bounding box center [196, 142] width 61 height 18
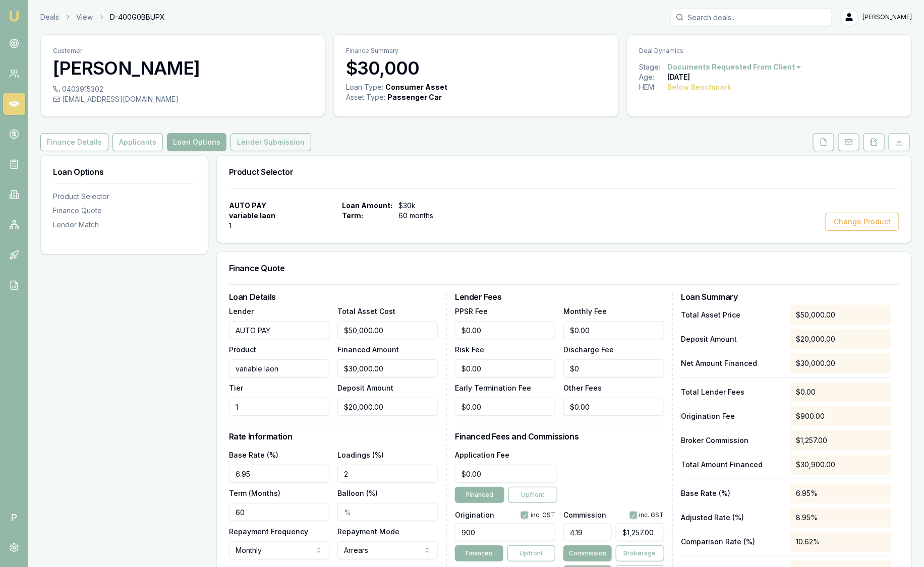
click at [253, 141] on button "Lender Submission" at bounding box center [270, 142] width 81 height 18
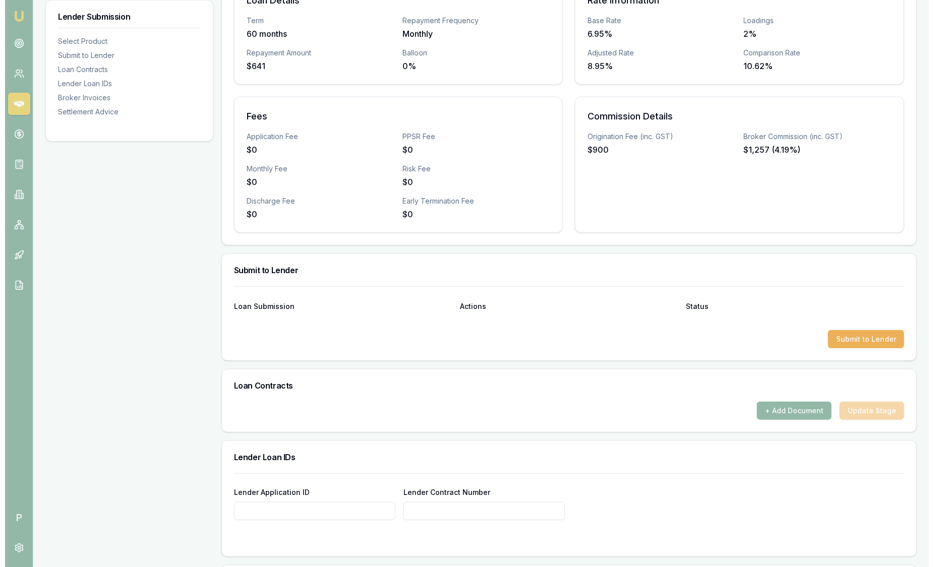
scroll to position [378, 0]
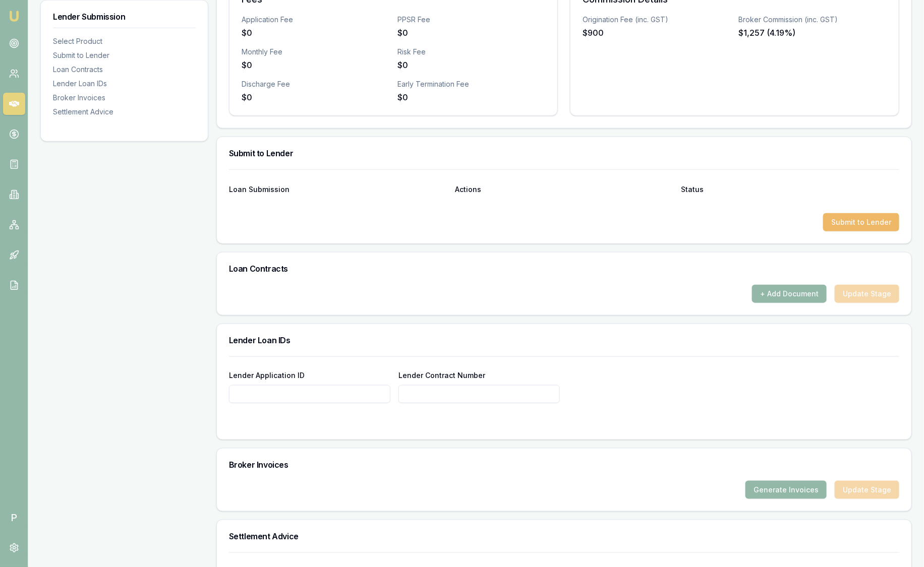
click at [846, 215] on button "Submit to Lender" at bounding box center [861, 222] width 76 height 18
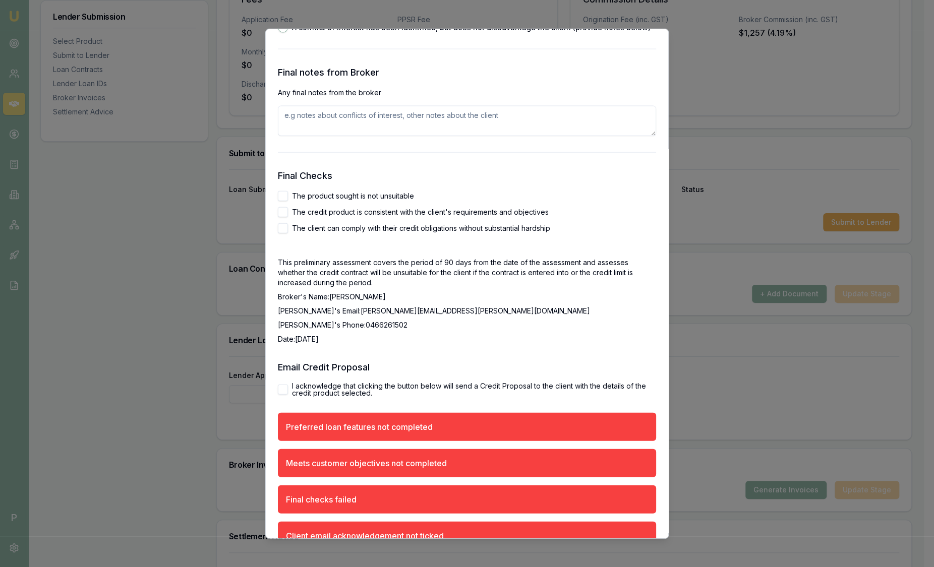
scroll to position [1730, 0]
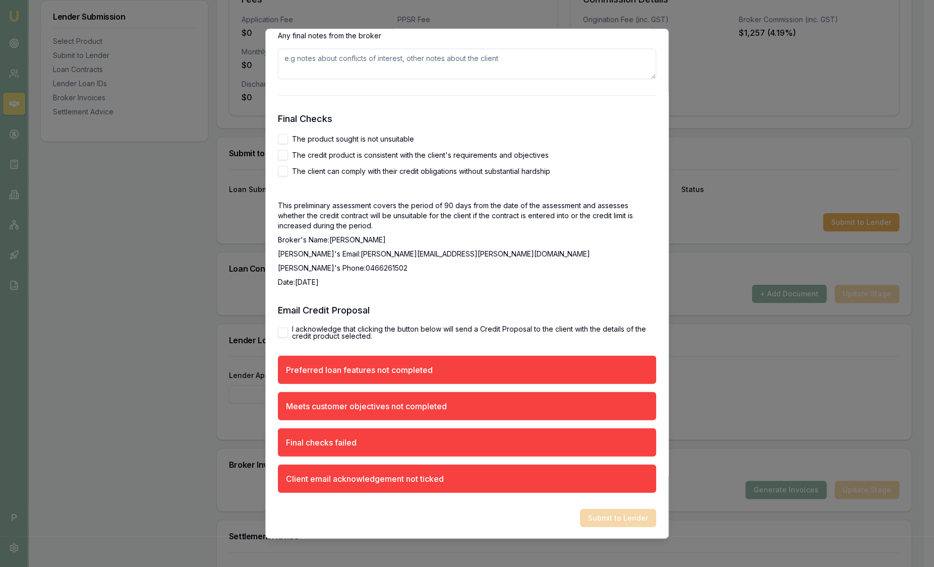
click at [285, 333] on button "I acknowledge that clicking the button below will send a Credit Proposal to the…" at bounding box center [283, 332] width 10 height 10
checkbox input "true"
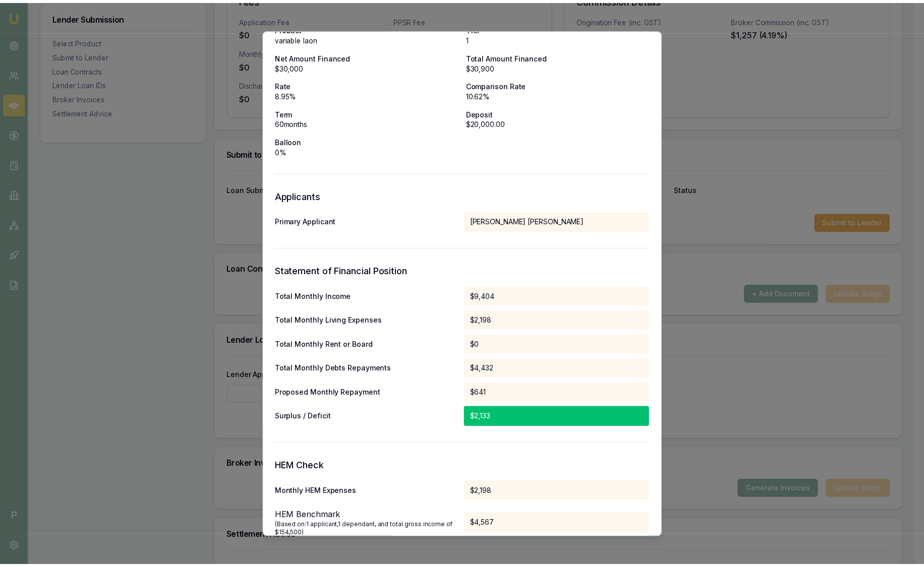
scroll to position [0, 0]
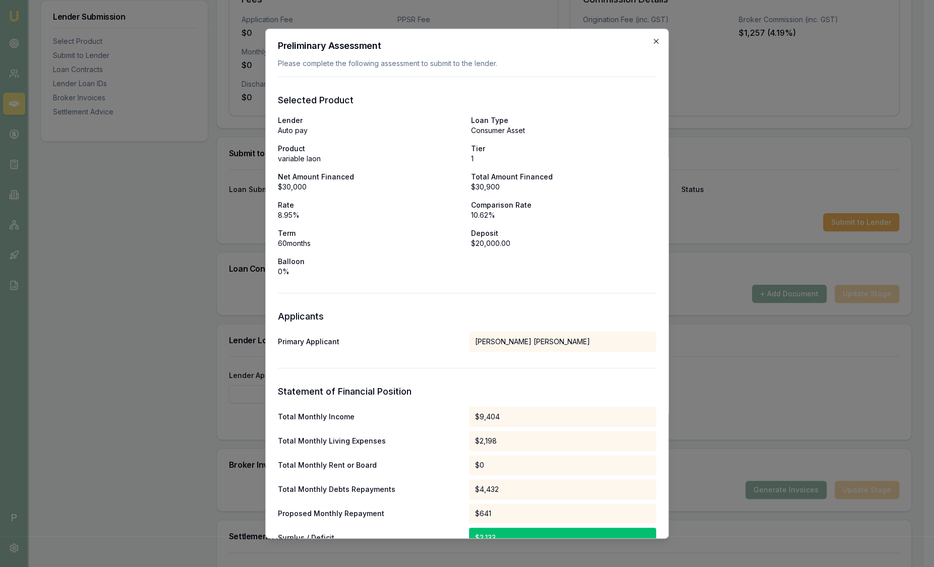
click at [652, 43] on icon "button" at bounding box center [656, 41] width 8 height 8
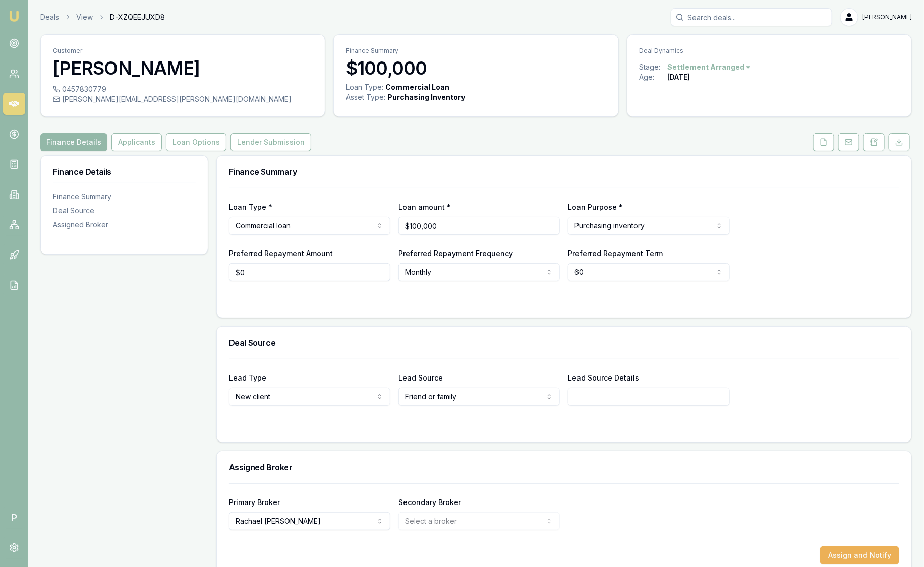
click at [18, 13] on img at bounding box center [14, 16] width 12 height 12
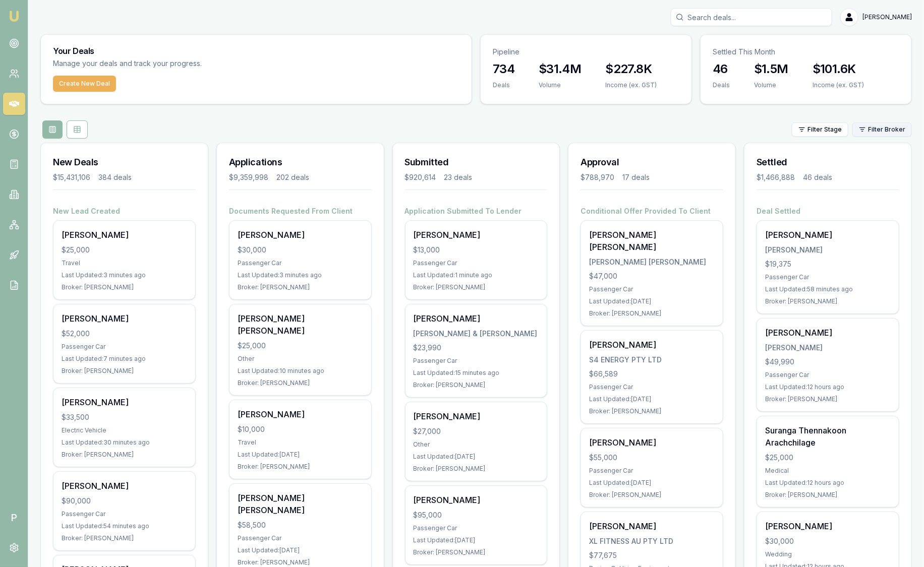
click at [876, 129] on html "Emu Broker P [PERSON_NAME] Toggle Menu Your Deals Manage your deals and track y…" at bounding box center [462, 283] width 924 height 567
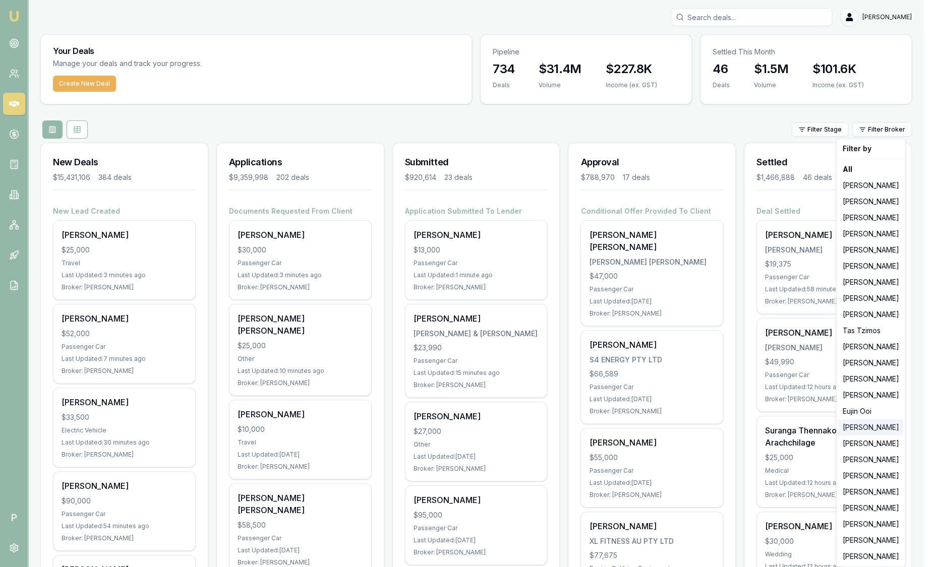
click at [871, 426] on div "[PERSON_NAME]" at bounding box center [871, 428] width 65 height 16
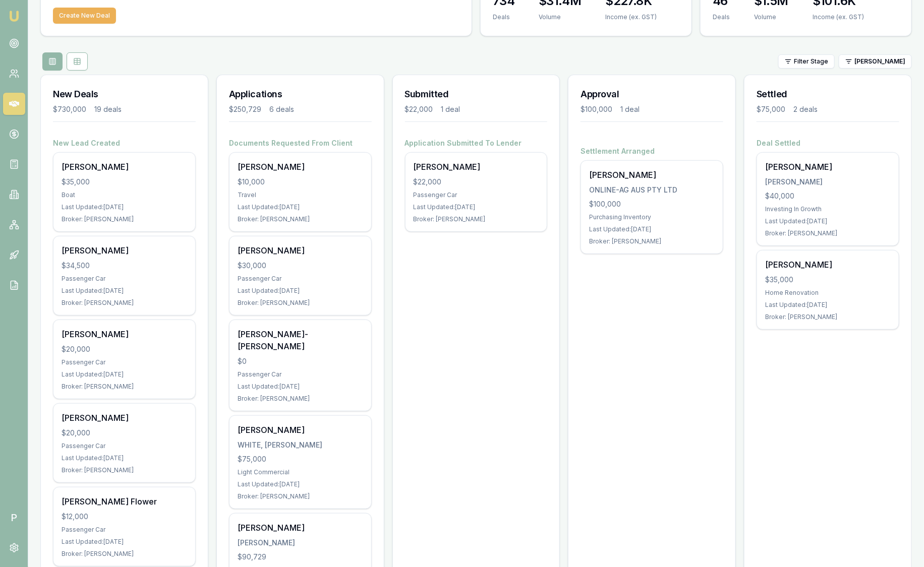
scroll to position [63, 0]
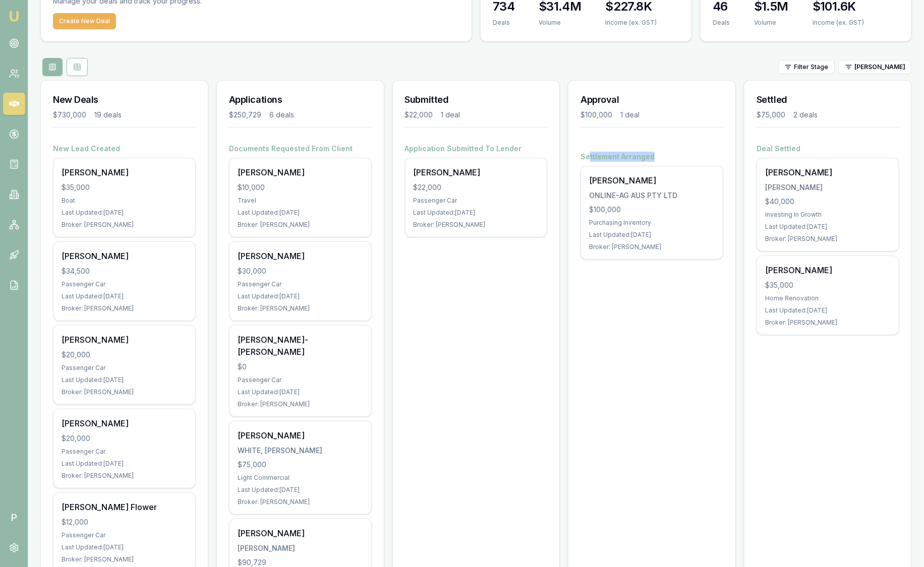
drag, startPoint x: 659, startPoint y: 157, endPoint x: 588, endPoint y: 157, distance: 71.6
click at [588, 157] on h4 "Settlement Arranged" at bounding box center [651, 157] width 143 height 10
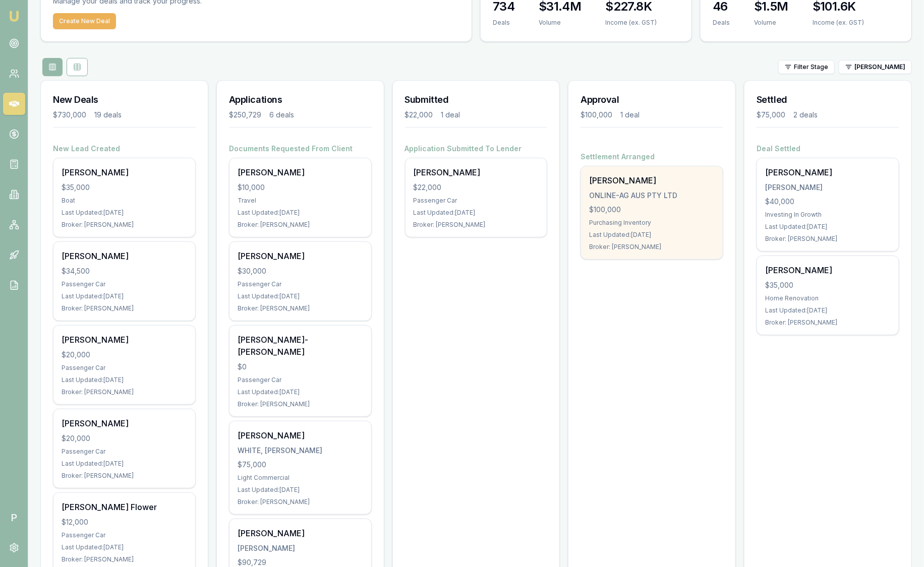
click at [609, 198] on div "ONLINE-AG AUS PTY LTD" at bounding box center [652, 196] width 126 height 10
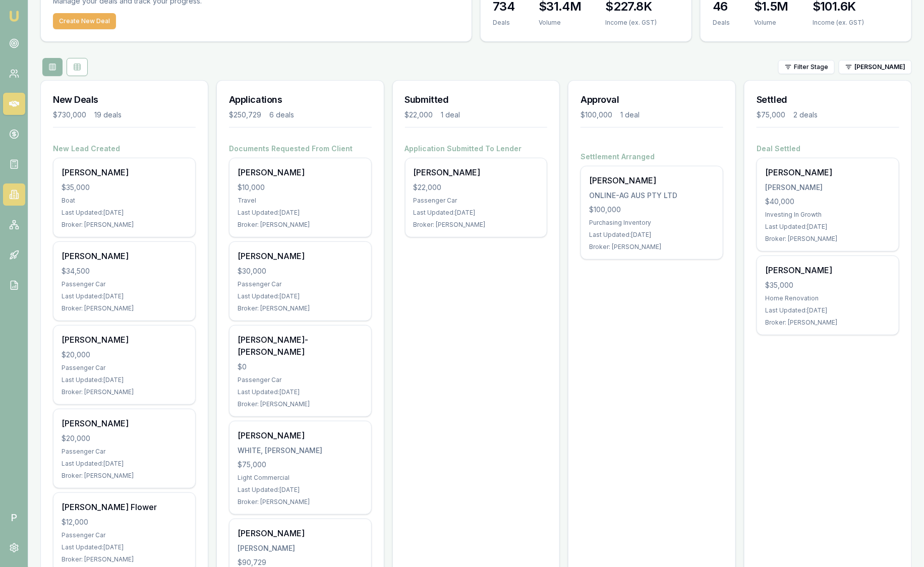
click at [15, 198] on icon at bounding box center [14, 195] width 10 height 10
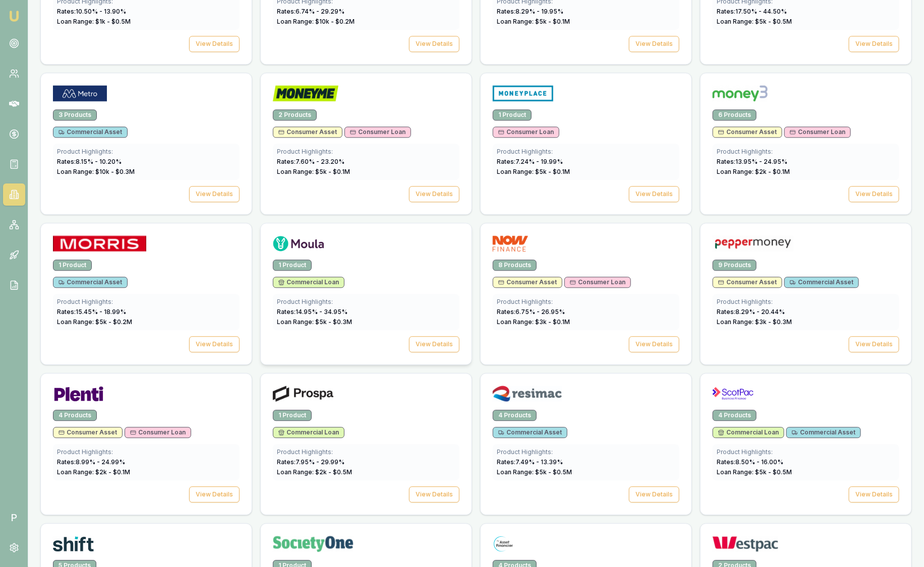
scroll to position [1261, 0]
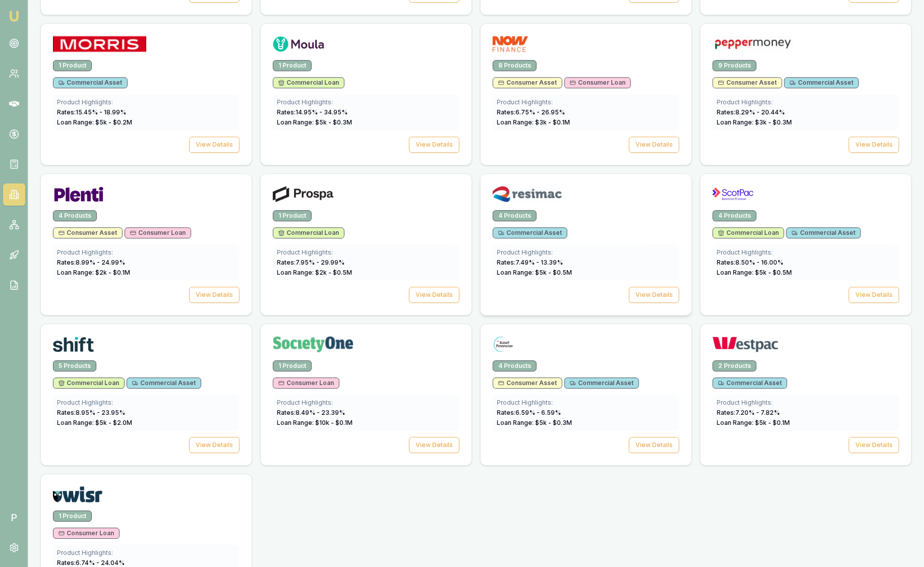
click at [558, 199] on div at bounding box center [586, 196] width 187 height 20
click at [559, 199] on div at bounding box center [586, 196] width 187 height 20
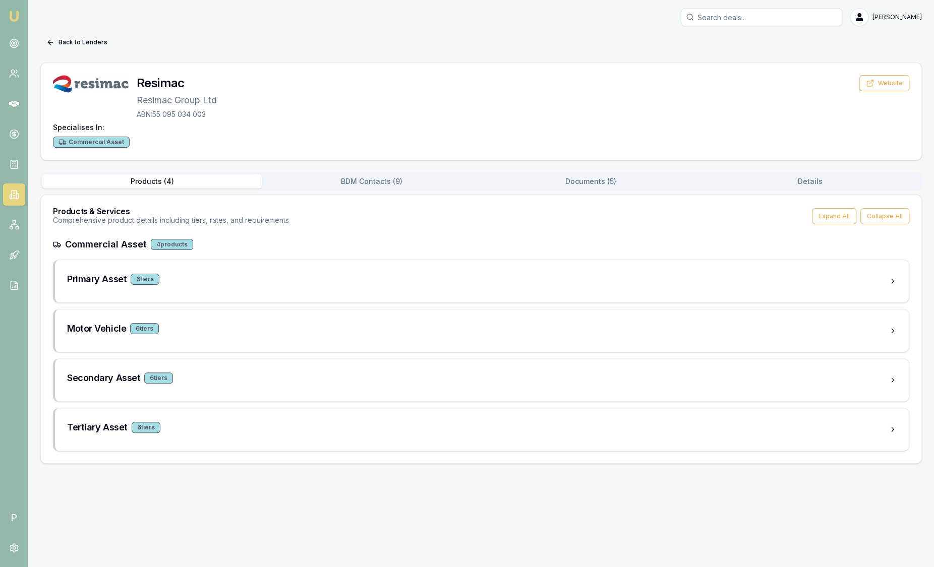
click at [608, 181] on button "Documents ( 5 )" at bounding box center [590, 182] width 219 height 14
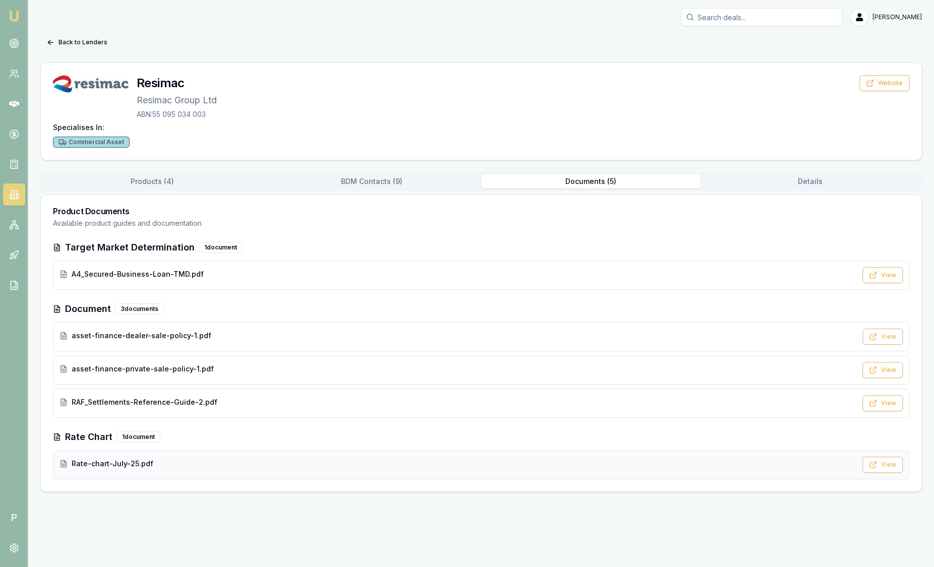
click at [218, 459] on div "Rate-chart-July-25.pdf" at bounding box center [458, 464] width 797 height 10
click at [66, 39] on button "Back to Lenders" at bounding box center [76, 42] width 73 height 16
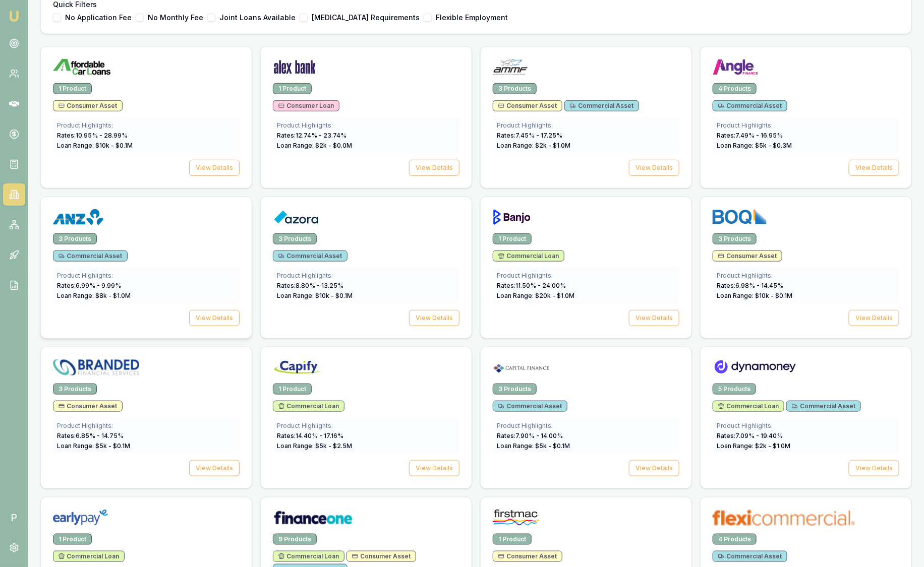
scroll to position [315, 0]
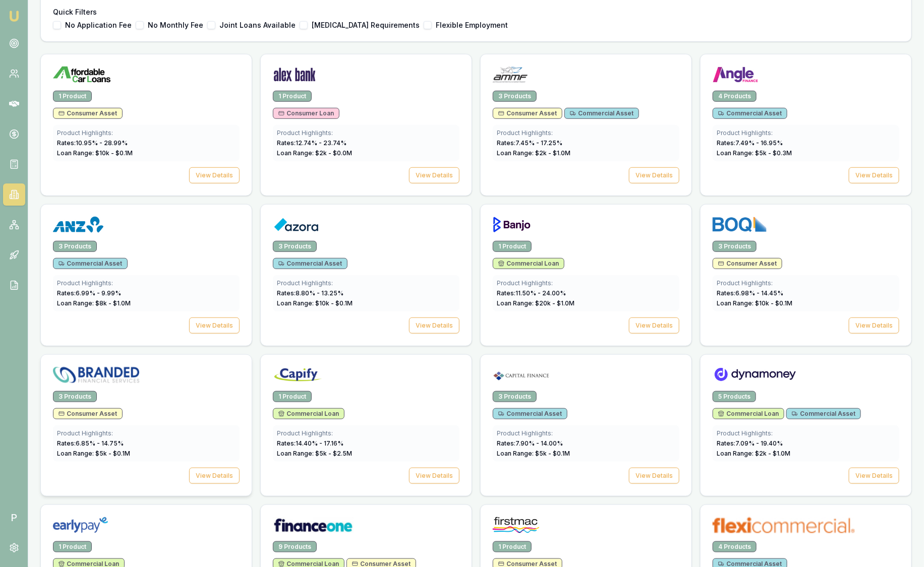
click at [167, 388] on div at bounding box center [146, 373] width 211 height 36
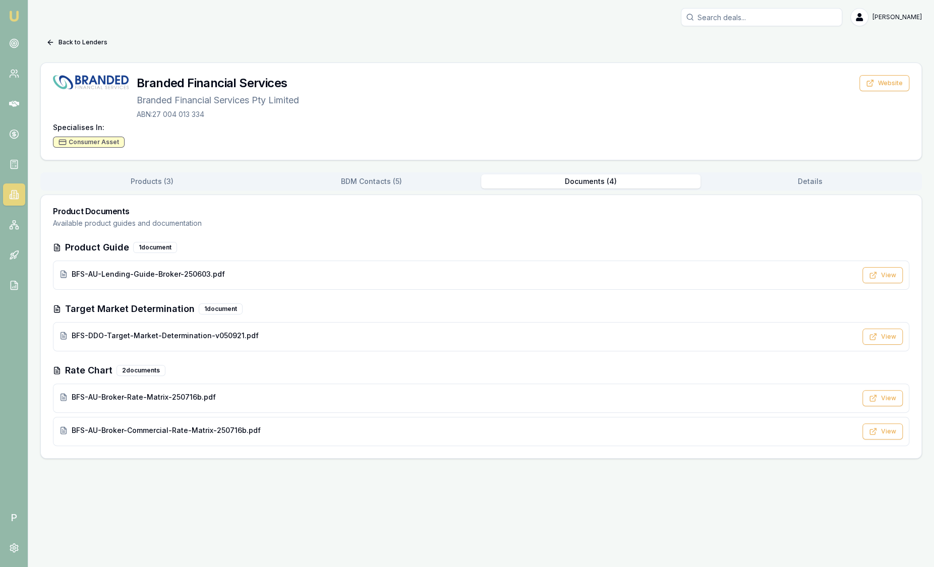
click at [586, 177] on button "Documents ( 4 )" at bounding box center [590, 182] width 219 height 14
click at [326, 435] on div "BFS-AU-Broker-Commercial-Rate-Matrix-250716b.pdf" at bounding box center [458, 432] width 797 height 12
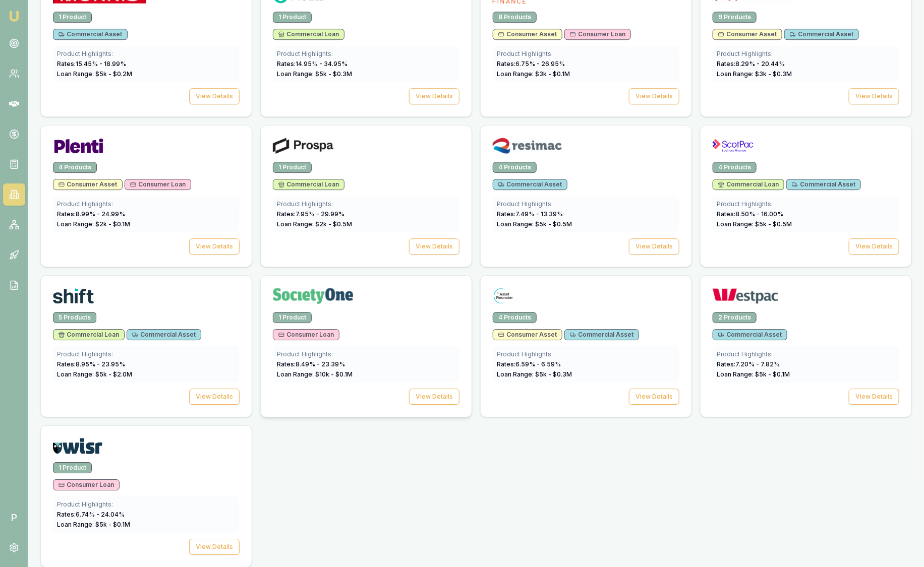
scroll to position [1311, 0]
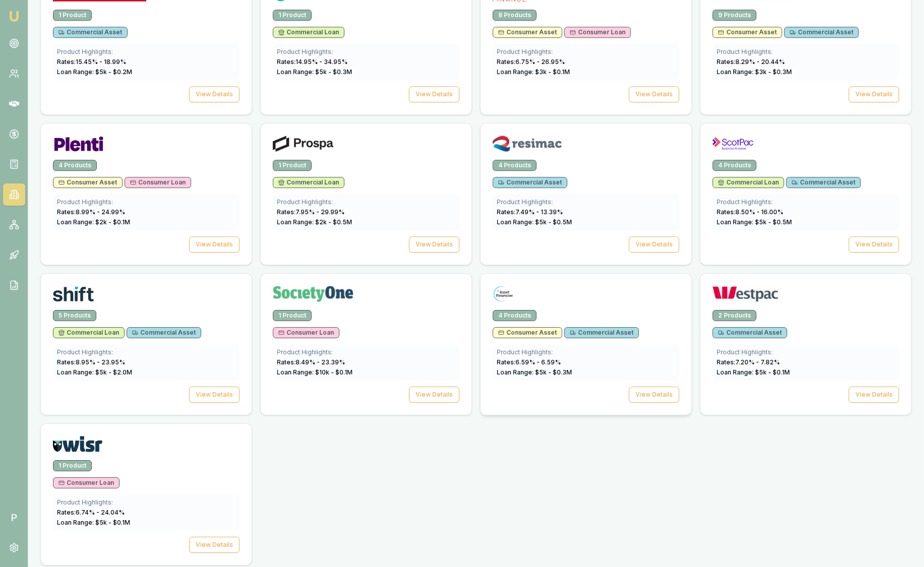
click at [576, 289] on div at bounding box center [586, 296] width 187 height 20
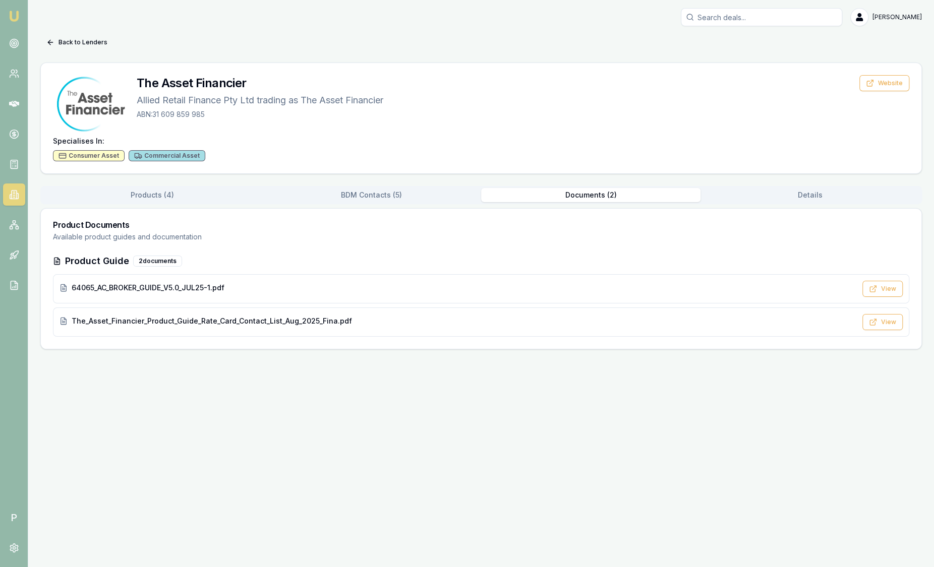
click at [595, 200] on button "Documents ( 2 )" at bounding box center [590, 195] width 219 height 14
click at [483, 313] on div "The_Asset_Financier_Product_Guide_Rate_Card_Contact_List_Aug_2025_Fina.pdf View" at bounding box center [481, 322] width 856 height 29
click at [84, 43] on button "Back to Lenders" at bounding box center [76, 42] width 73 height 16
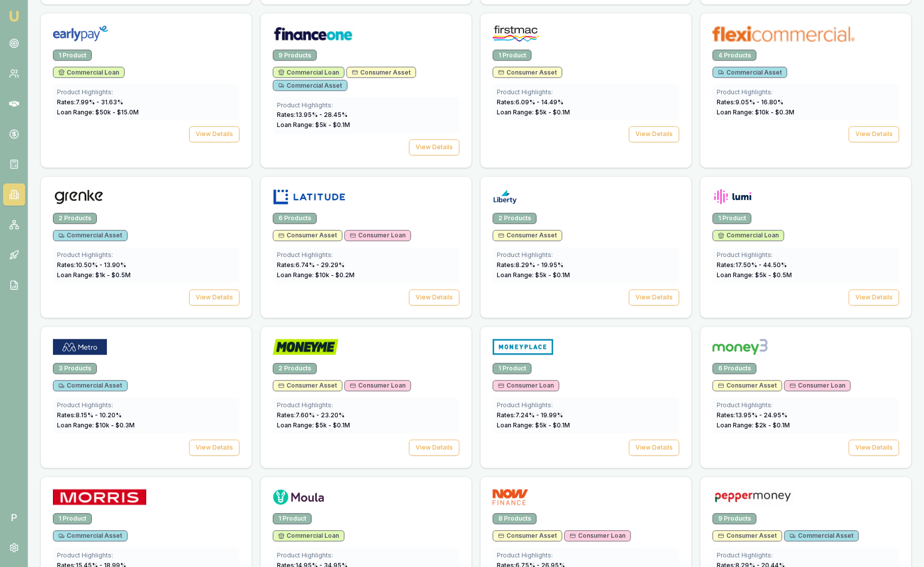
scroll to position [806, 0]
click at [169, 366] on div "3 Products" at bounding box center [146, 369] width 187 height 11
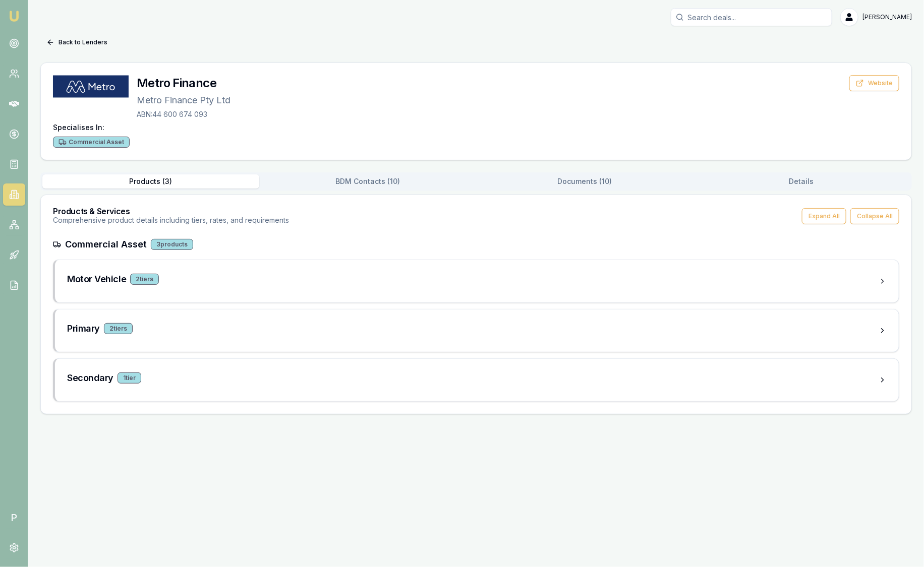
click at [570, 179] on button "Documents ( 10 )" at bounding box center [584, 182] width 217 height 14
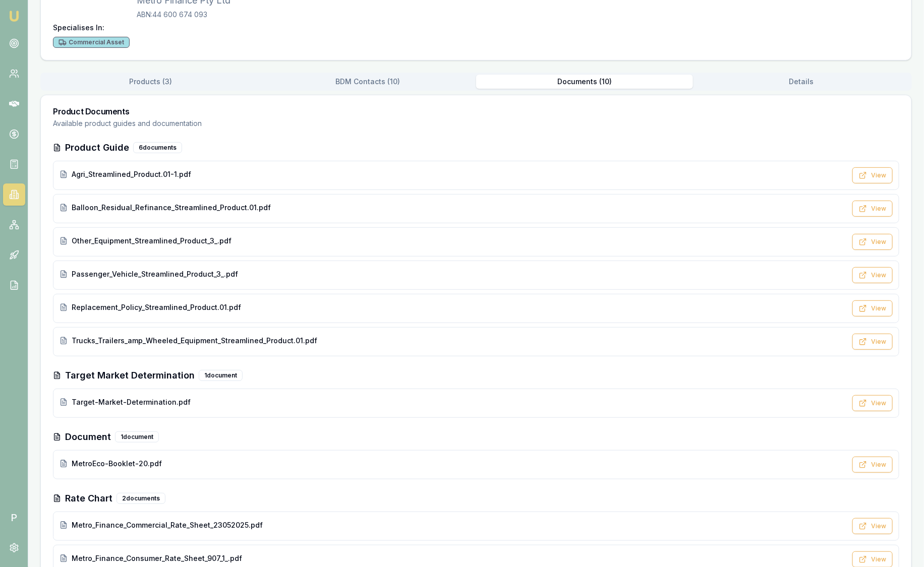
scroll to position [125, 0]
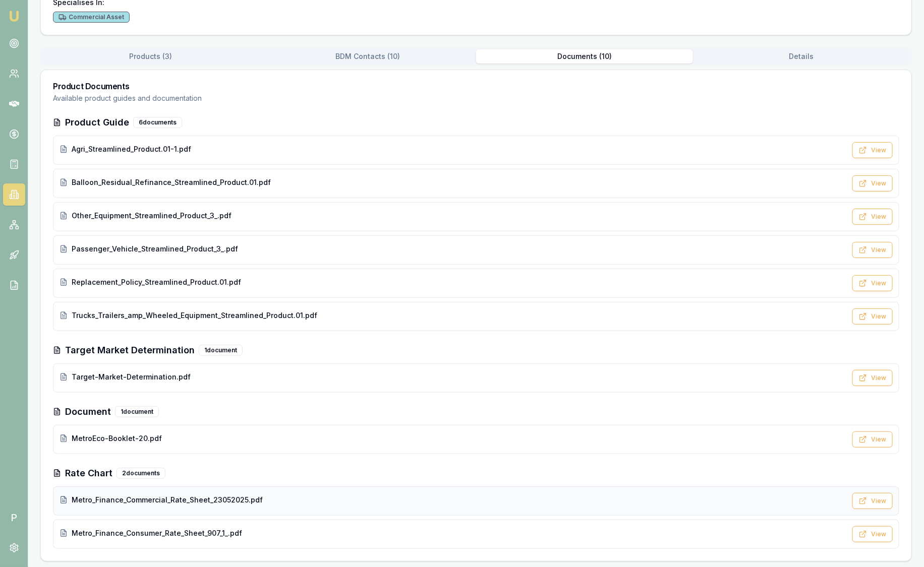
click at [301, 495] on div "Metro_Finance_Commercial_Rate_Sheet_23052025.pdf" at bounding box center [453, 500] width 787 height 10
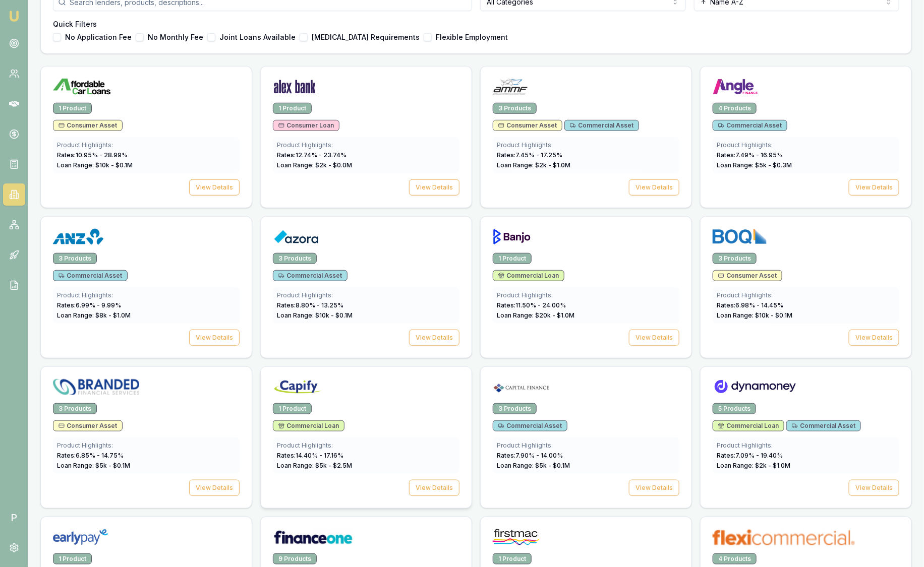
scroll to position [303, 0]
click at [826, 258] on div "3 Products" at bounding box center [806, 259] width 187 height 11
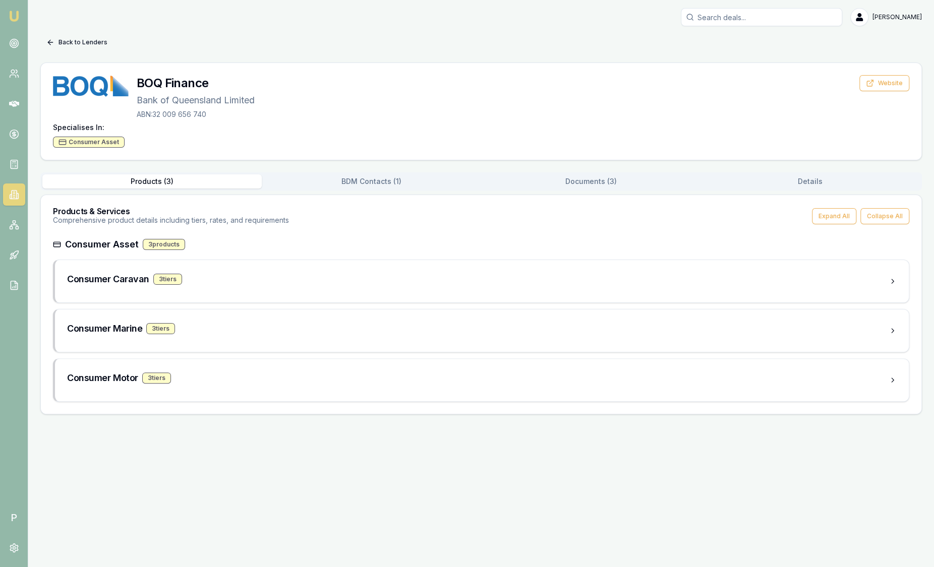
click at [66, 43] on button "Back to Lenders" at bounding box center [76, 42] width 73 height 16
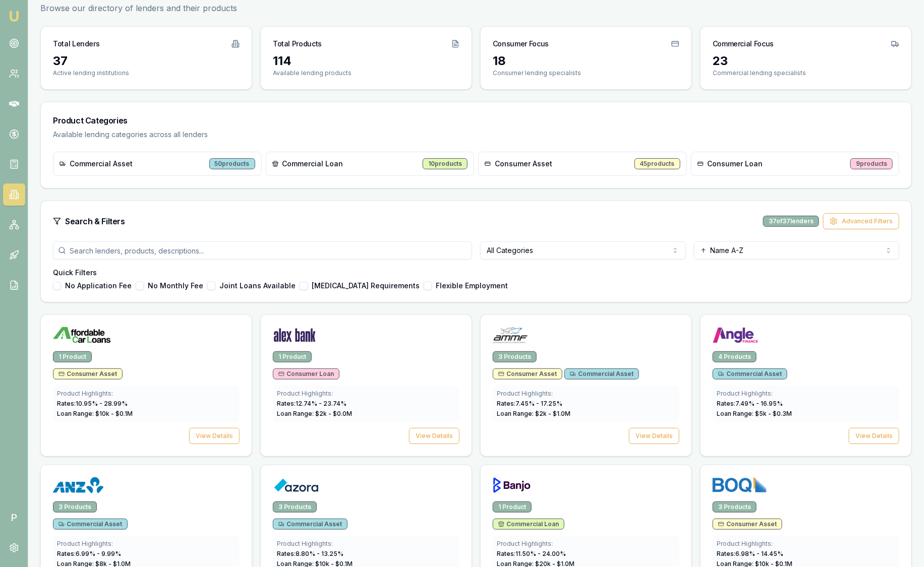
scroll to position [50, 0]
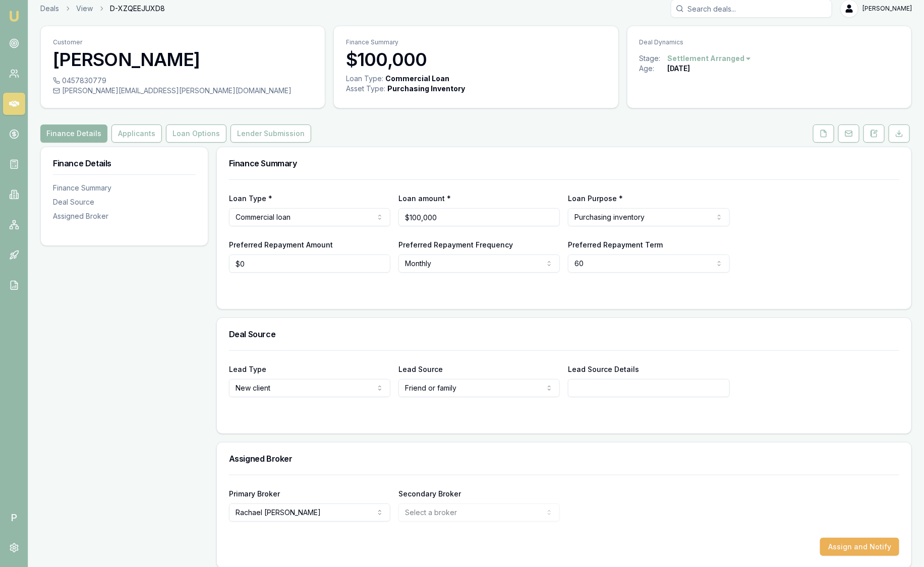
scroll to position [17, 0]
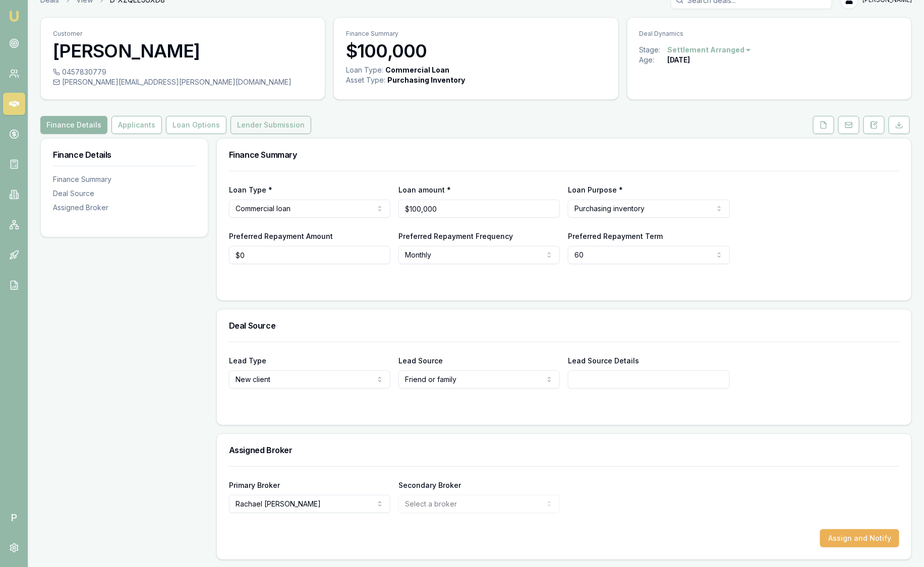
click at [277, 131] on button "Lender Submission" at bounding box center [270, 125] width 81 height 18
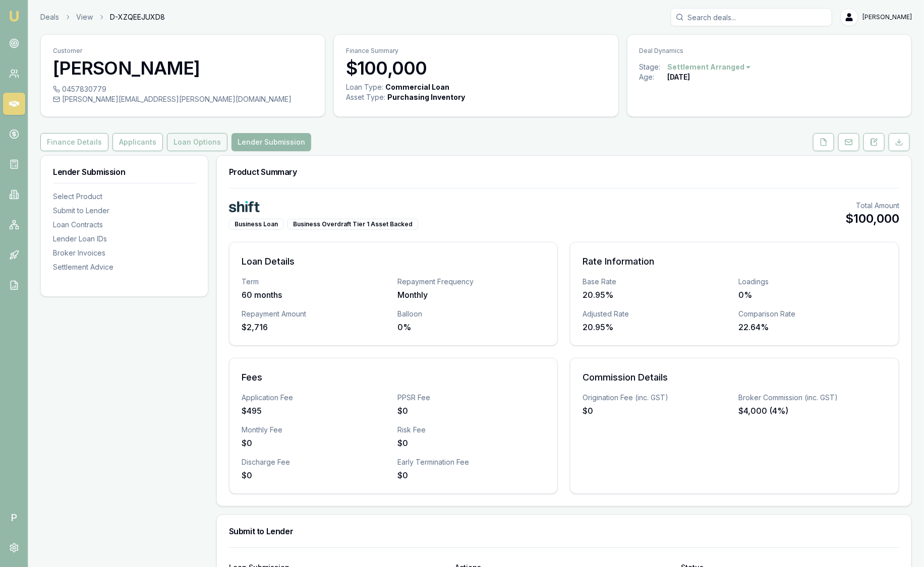
click at [202, 142] on button "Loan Options" at bounding box center [197, 142] width 61 height 18
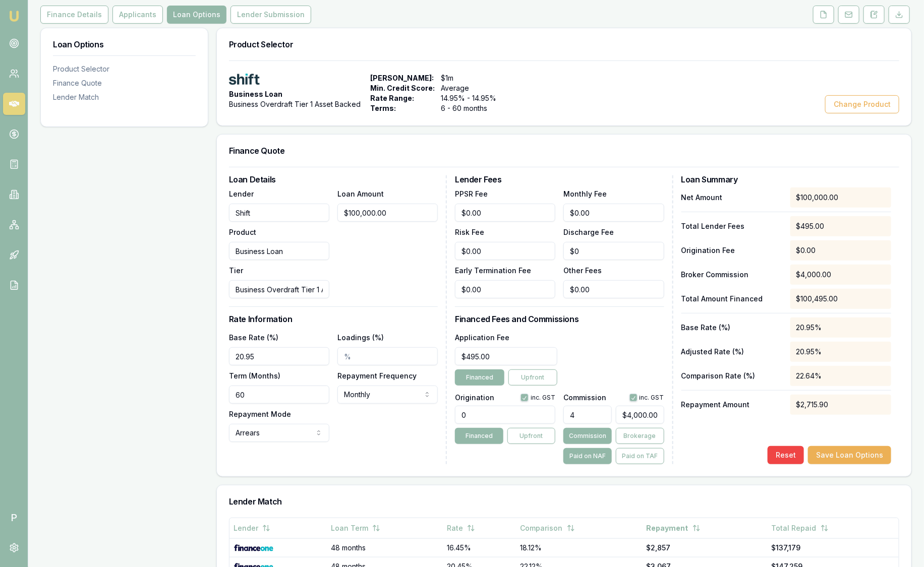
scroll to position [126, 0]
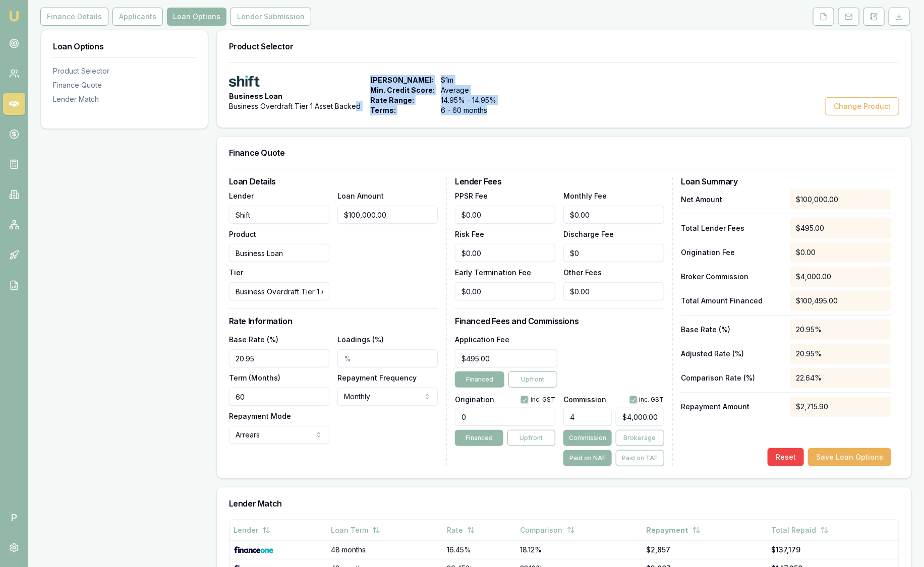
drag, startPoint x: 488, startPoint y: 112, endPoint x: 354, endPoint y: 90, distance: 135.9
click at [354, 90] on div "Business Loan Business Overdraft Tier 1 Asset Backed Max Loan Amount: $1m Min. …" at bounding box center [368, 95] width 278 height 40
drag, startPoint x: 354, startPoint y: 90, endPoint x: 591, endPoint y: 107, distance: 238.2
click at [591, 107] on div "Business Loan Business Overdraft Tier 1 Asset Backed Max Loan Amount: $1m Min. …" at bounding box center [564, 95] width 670 height 40
click at [541, 110] on div "Business Loan Business Overdraft Tier 1 Asset Backed Max Loan Amount: $1m Min. …" at bounding box center [564, 95] width 670 height 40
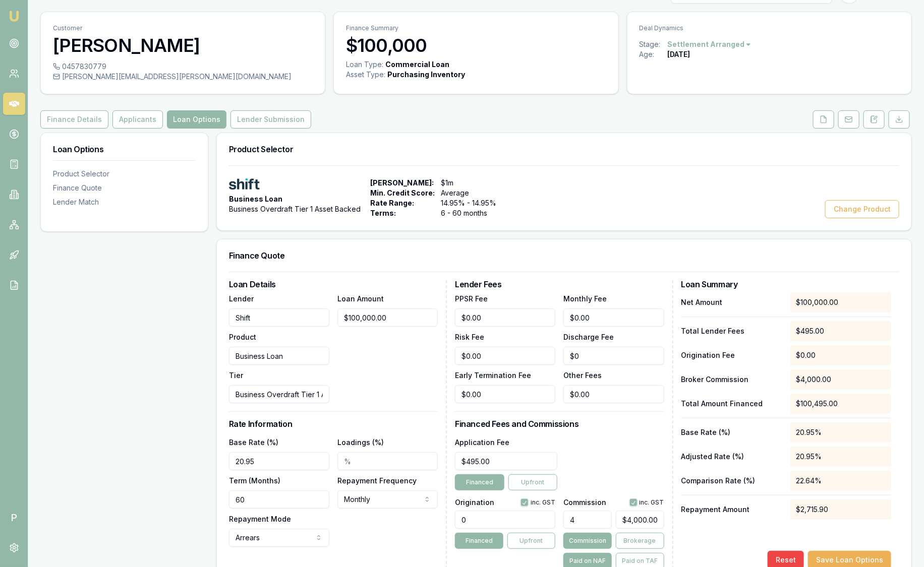
scroll to position [21, 0]
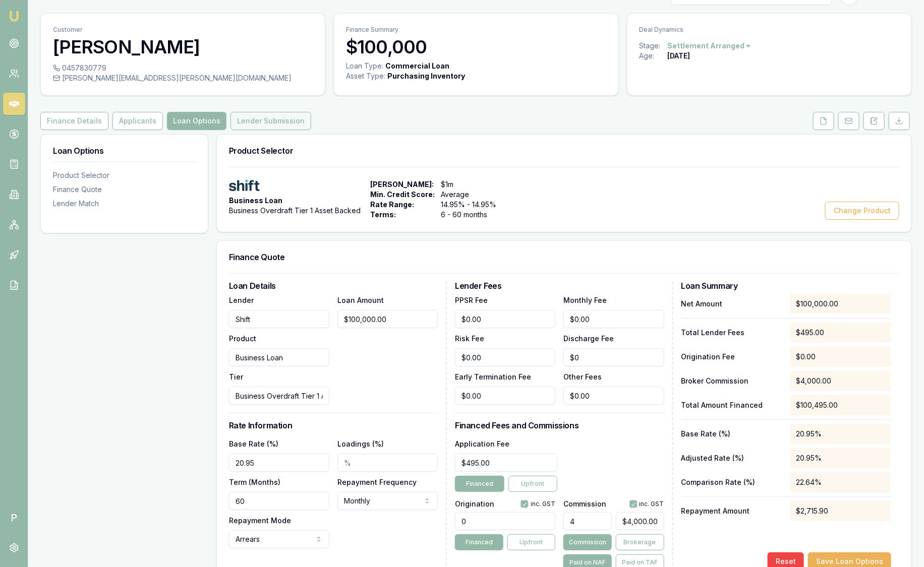
click at [281, 126] on button "Lender Submission" at bounding box center [270, 121] width 81 height 18
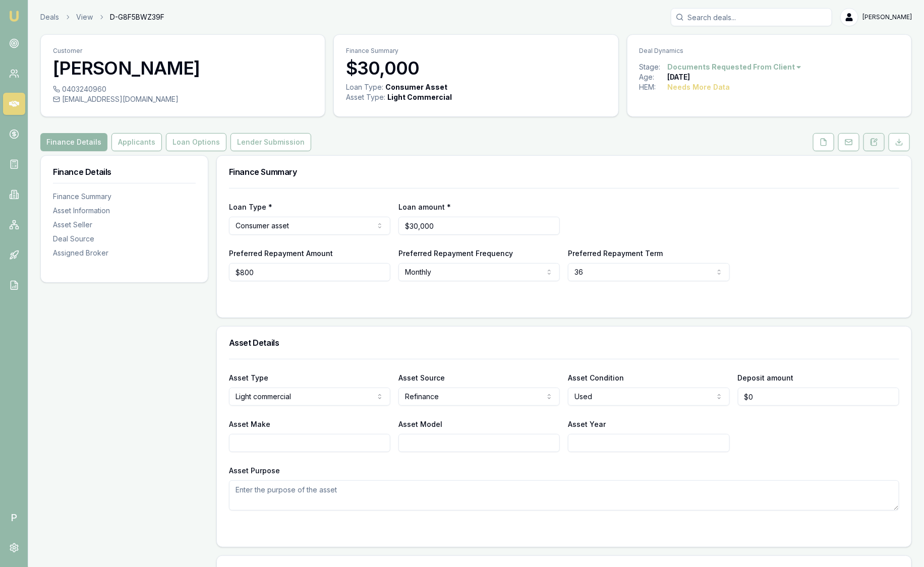
click at [880, 142] on button at bounding box center [873, 142] width 21 height 18
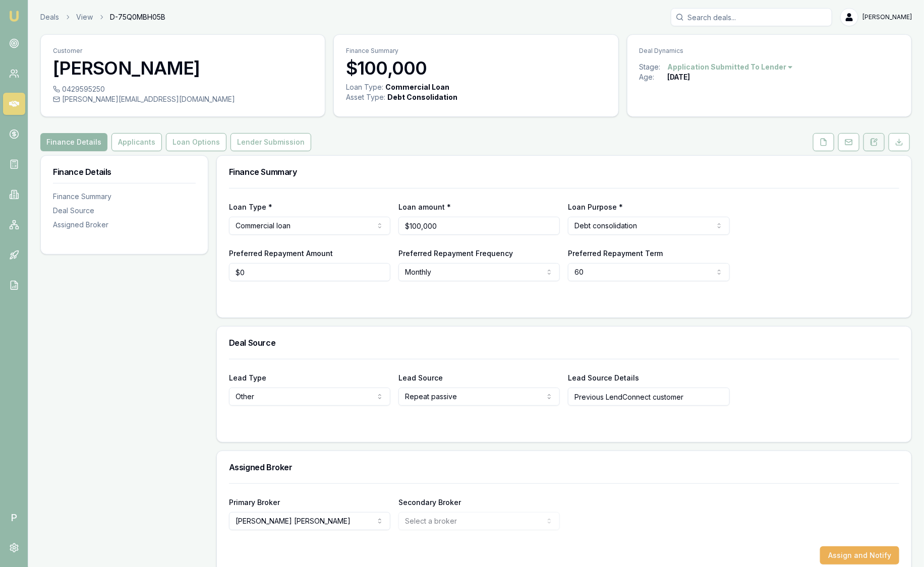
click at [875, 144] on icon at bounding box center [874, 142] width 8 height 8
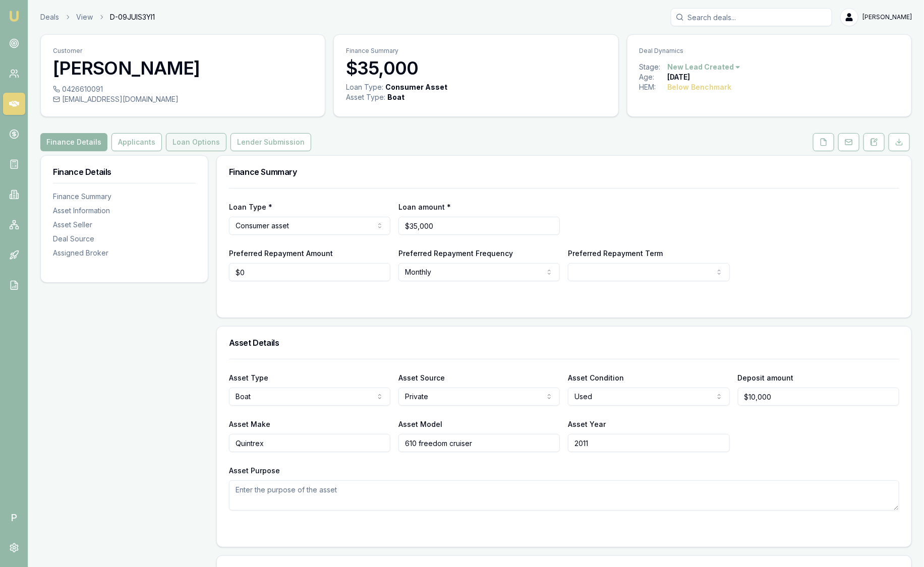
click at [190, 141] on button "Loan Options" at bounding box center [196, 142] width 61 height 18
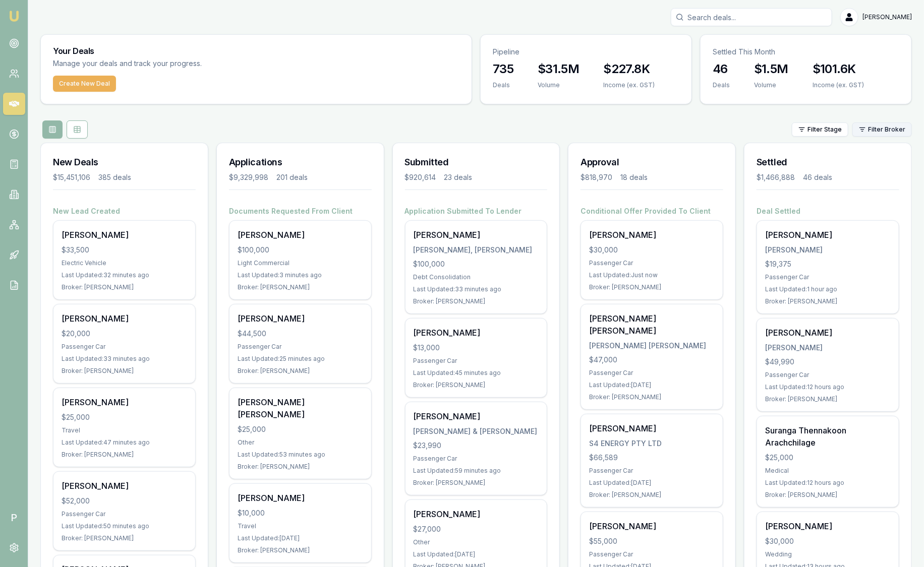
click at [875, 132] on html "Emu Broker P [PERSON_NAME] Toggle Menu Your Deals Manage your deals and track y…" at bounding box center [462, 283] width 924 height 567
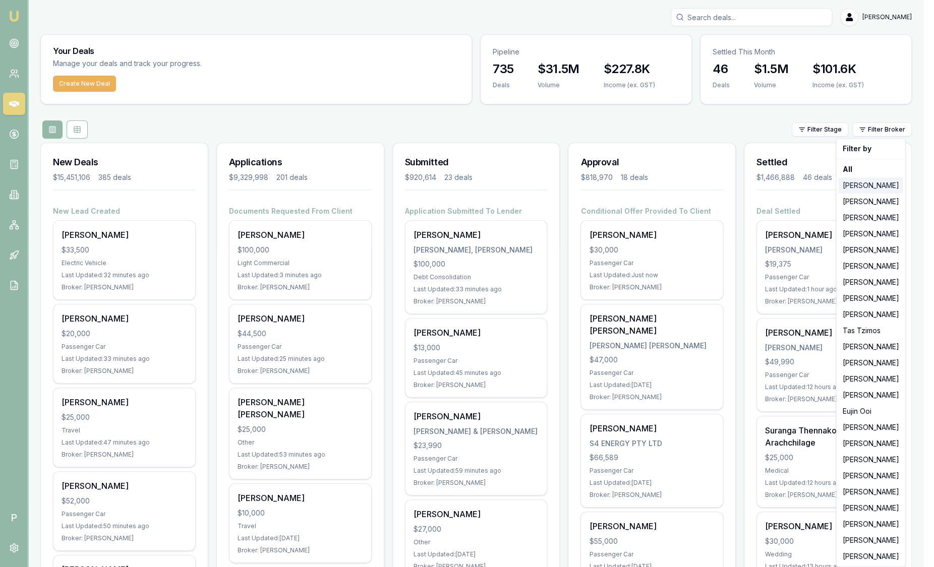
click at [875, 189] on div "Jackson Fanfulla" at bounding box center [871, 186] width 65 height 16
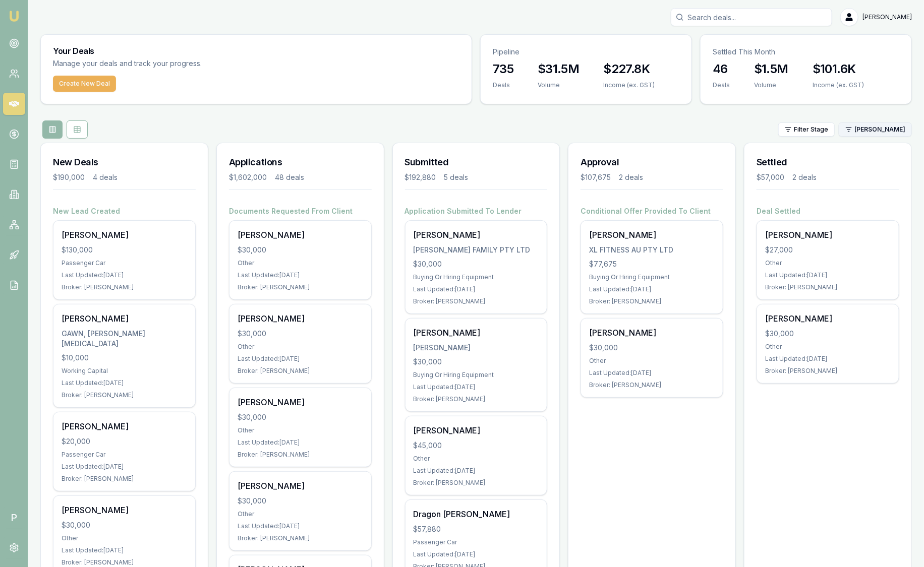
click at [863, 134] on html "Emu Broker P Sam Crouch Toggle Menu Your Deals Manage your deals and track your…" at bounding box center [462, 283] width 924 height 567
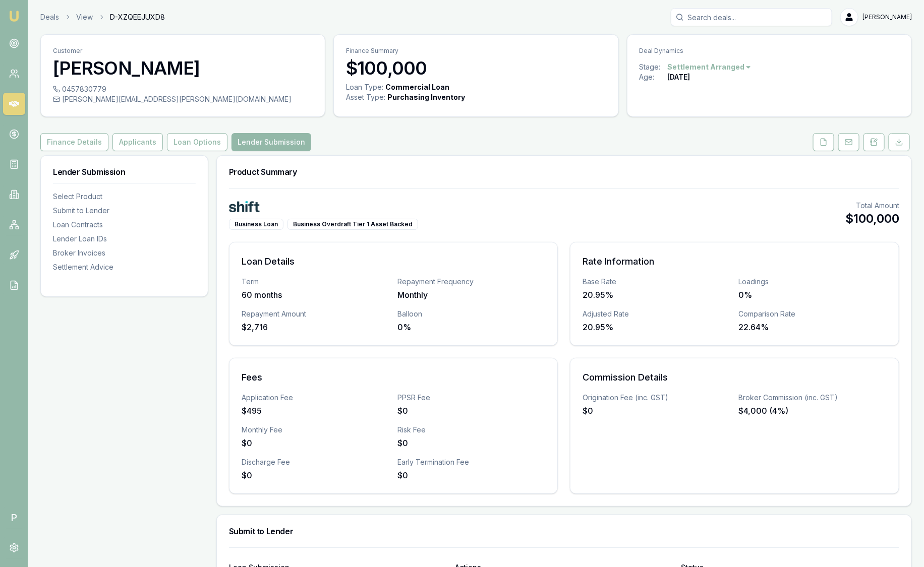
click at [19, 12] on img at bounding box center [14, 16] width 12 height 12
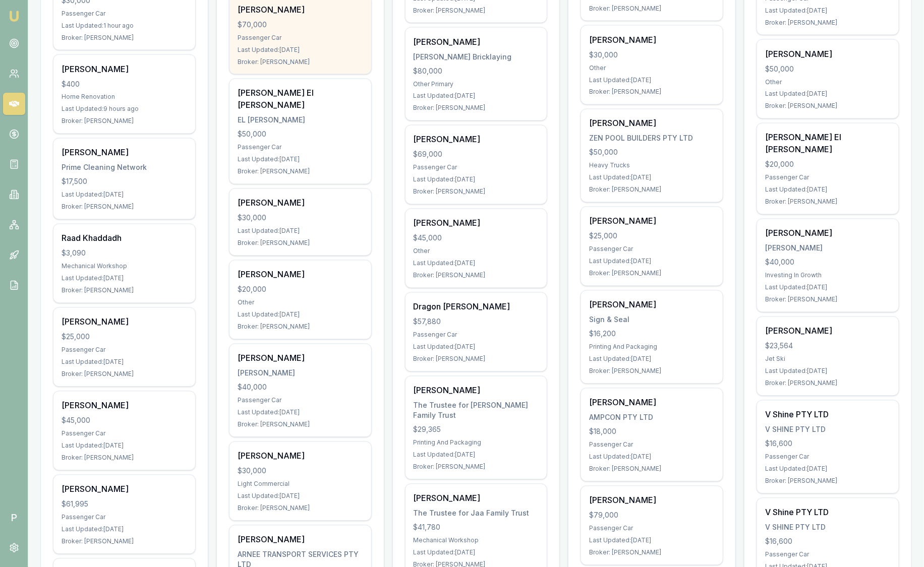
scroll to position [630, 0]
